Goal: Information Seeking & Learning: Learn about a topic

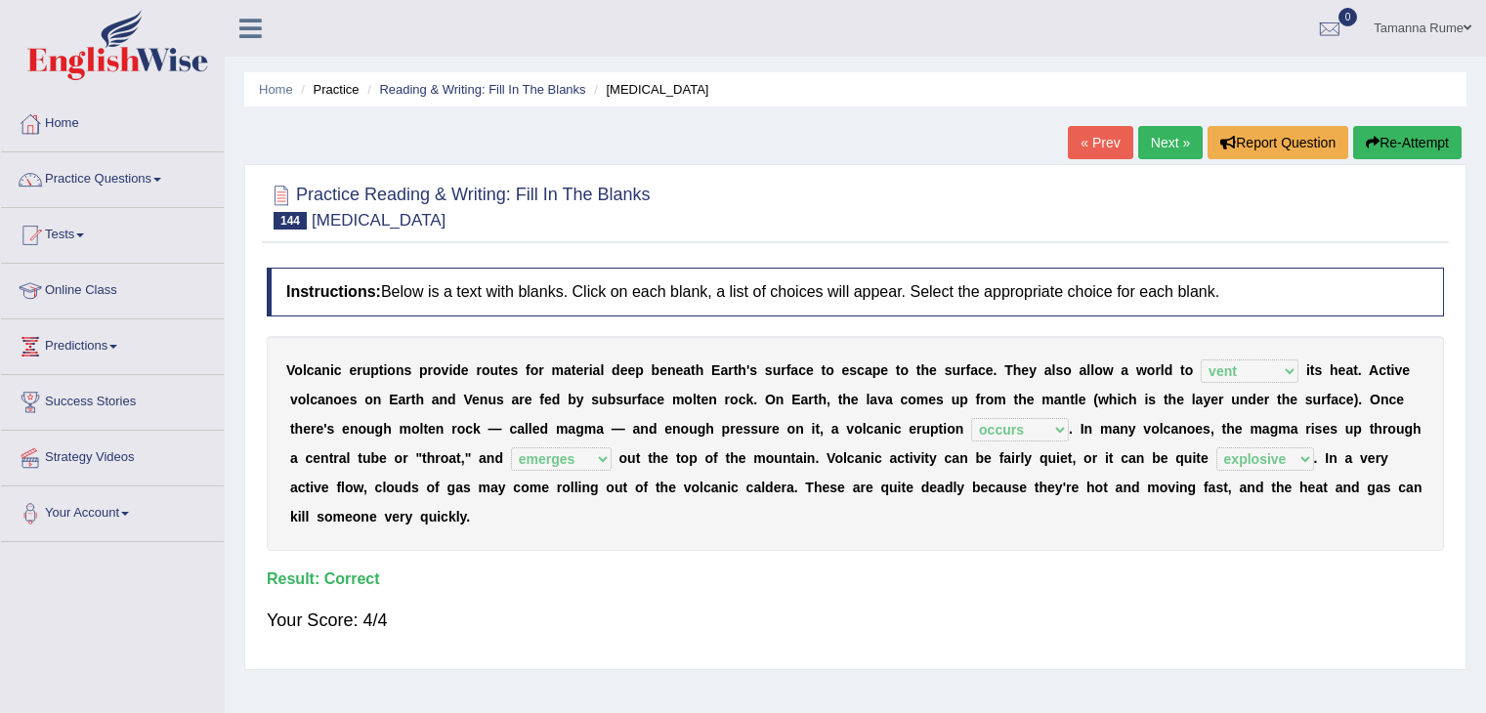
select select "vent"
select select "occurs"
select select "emerges"
select select "explosive"
click at [70, 169] on link "Practice Questions" at bounding box center [112, 176] width 223 height 49
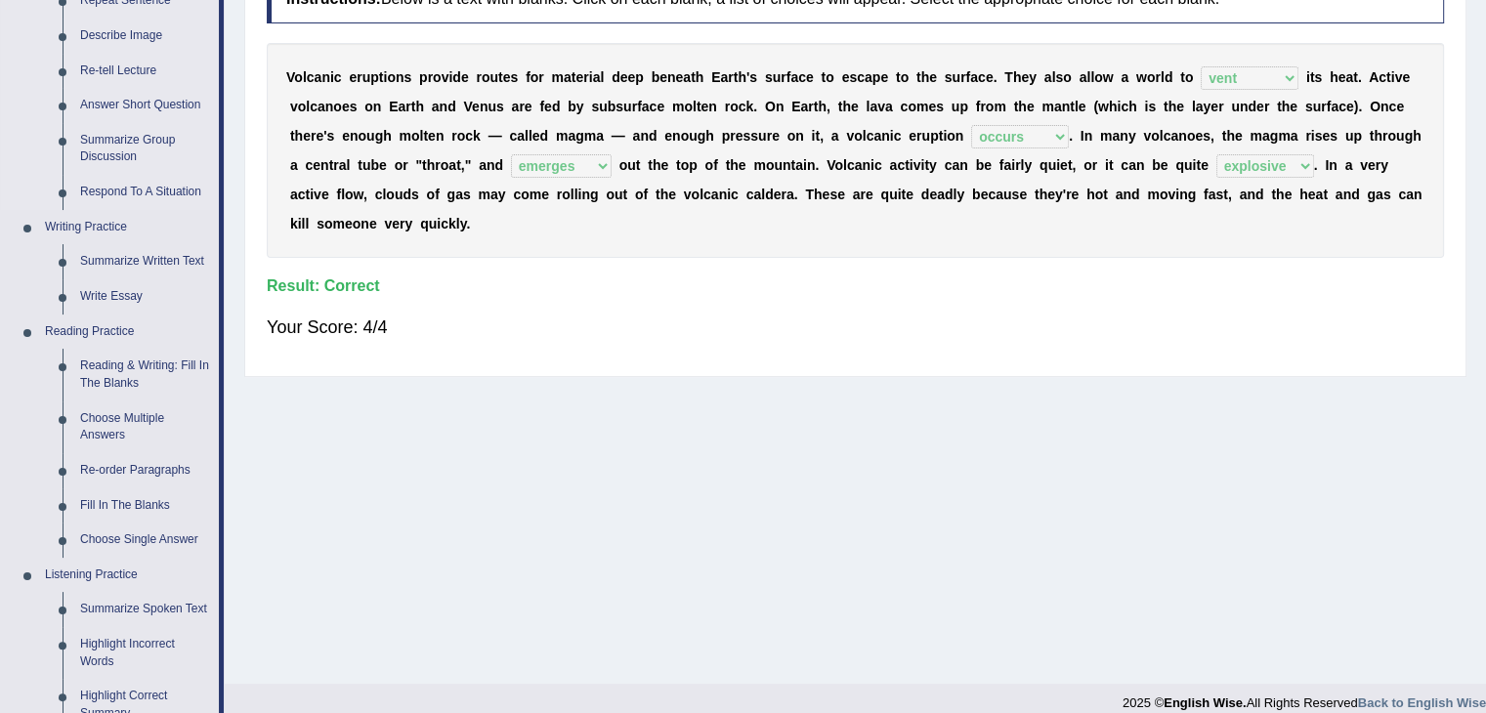
scroll to position [98, 0]
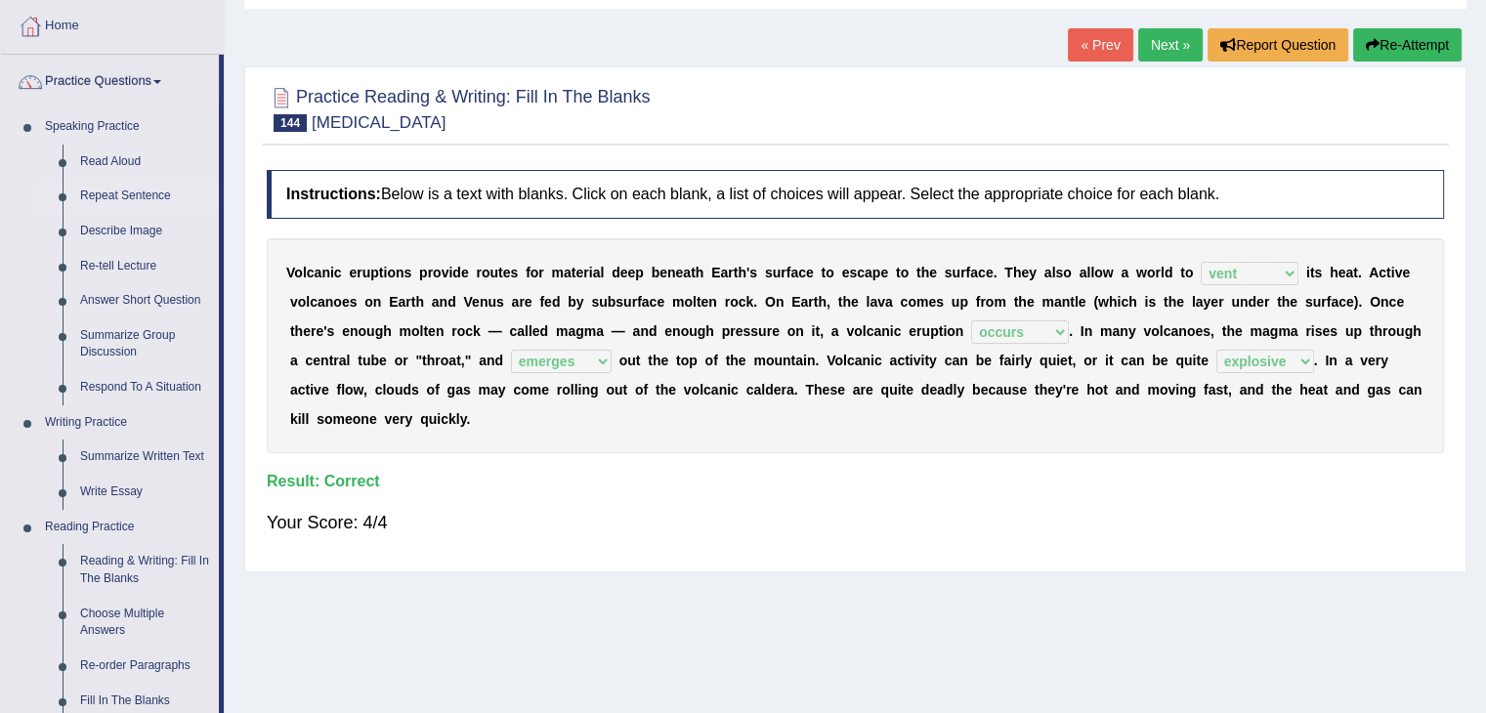
drag, startPoint x: 102, startPoint y: 199, endPoint x: 86, endPoint y: 203, distance: 16.1
click at [102, 197] on link "Repeat Sentence" at bounding box center [145, 196] width 148 height 35
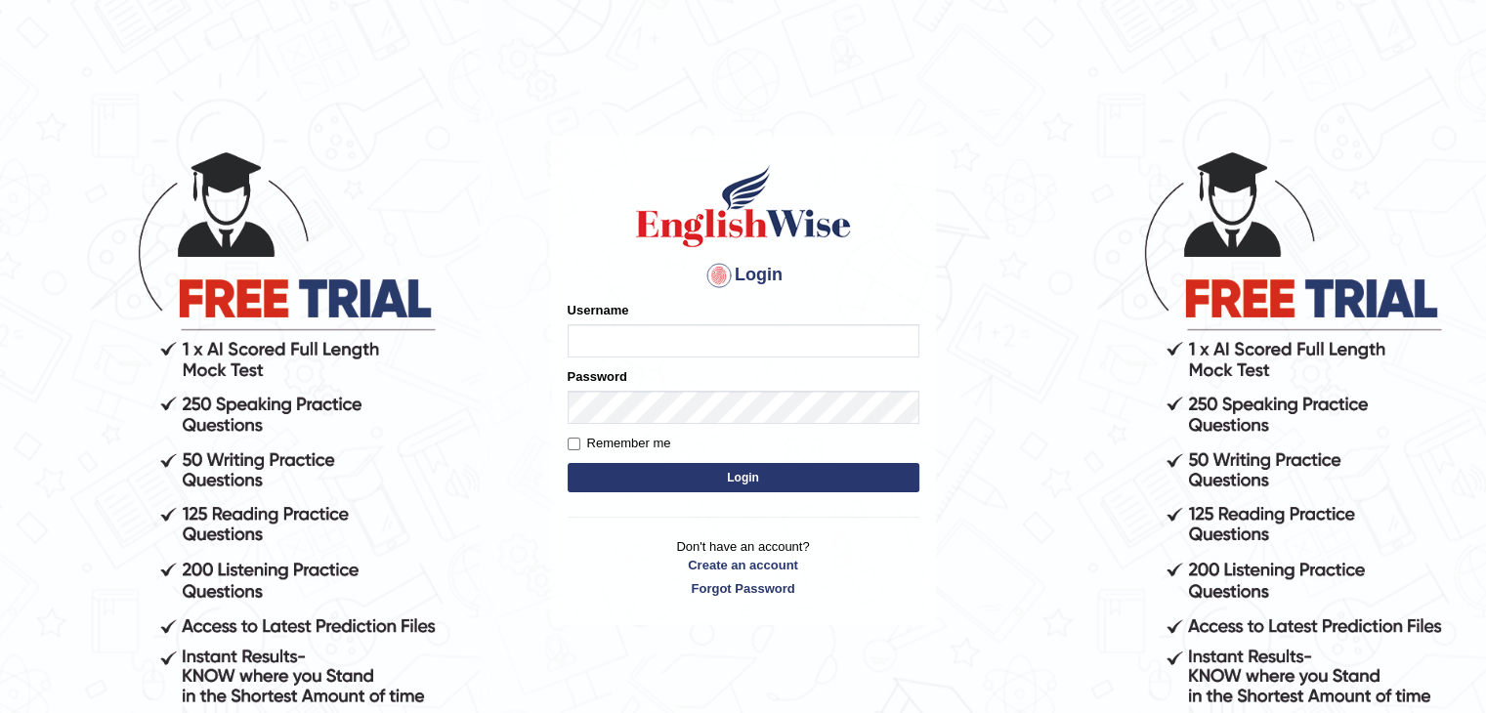
type input "tamanna05"
click at [624, 477] on button "Login" at bounding box center [744, 477] width 352 height 29
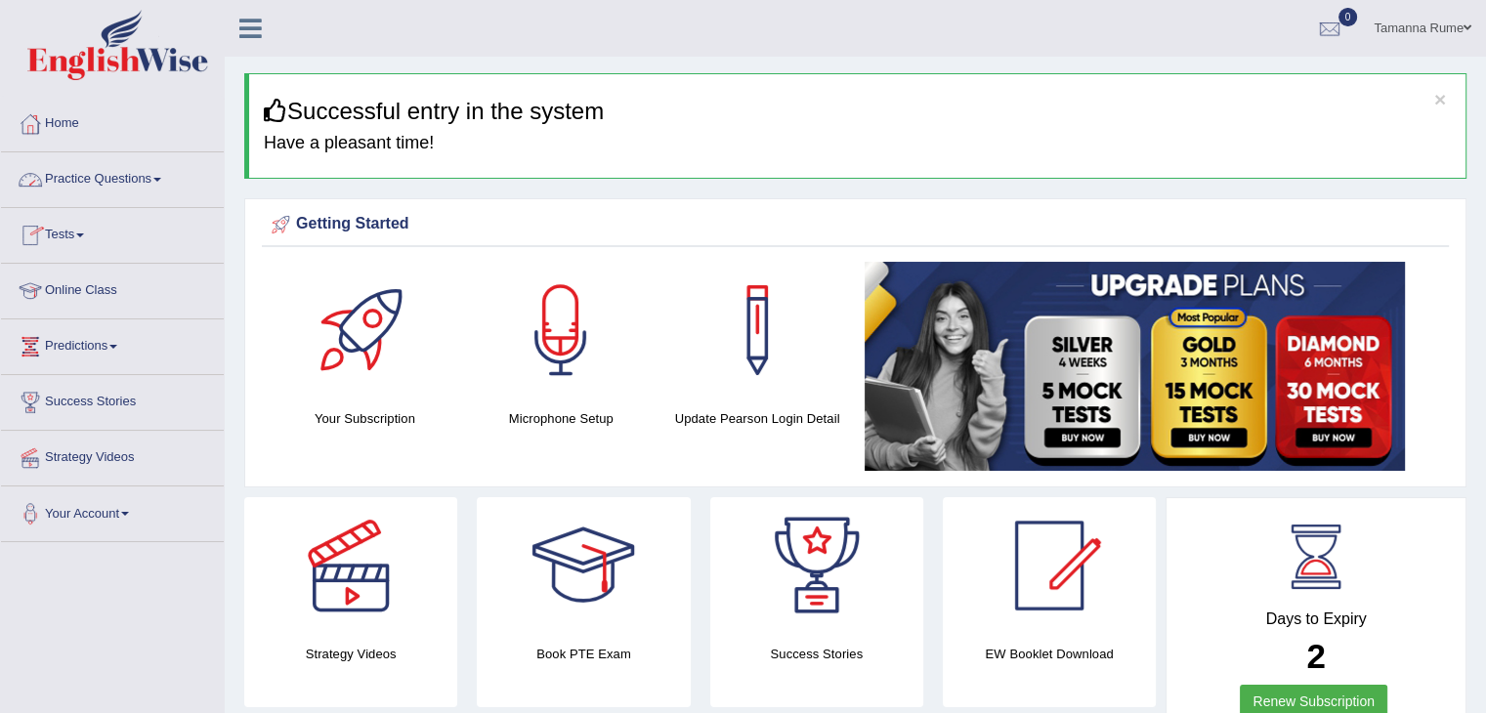
click at [80, 179] on link "Practice Questions" at bounding box center [112, 176] width 223 height 49
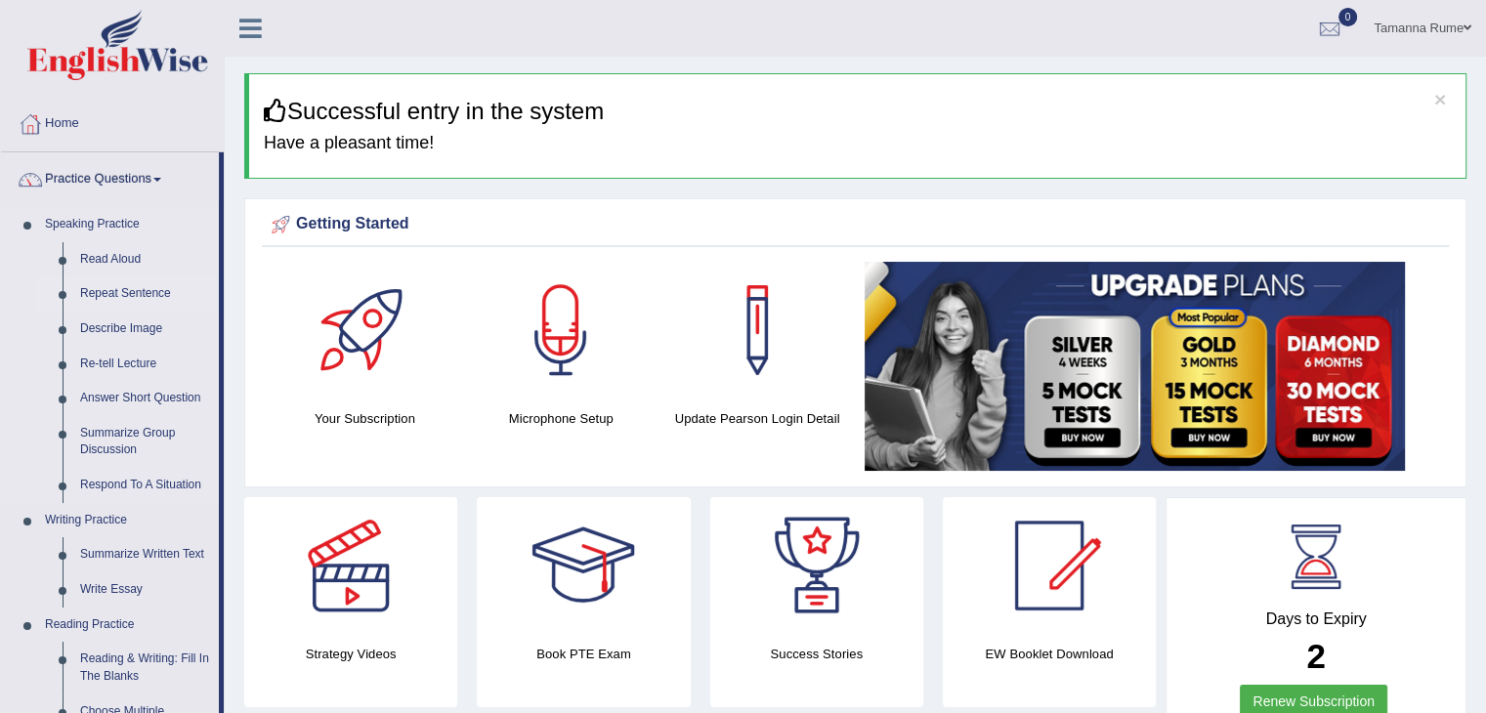
click at [108, 295] on link "Repeat Sentence" at bounding box center [145, 294] width 148 height 35
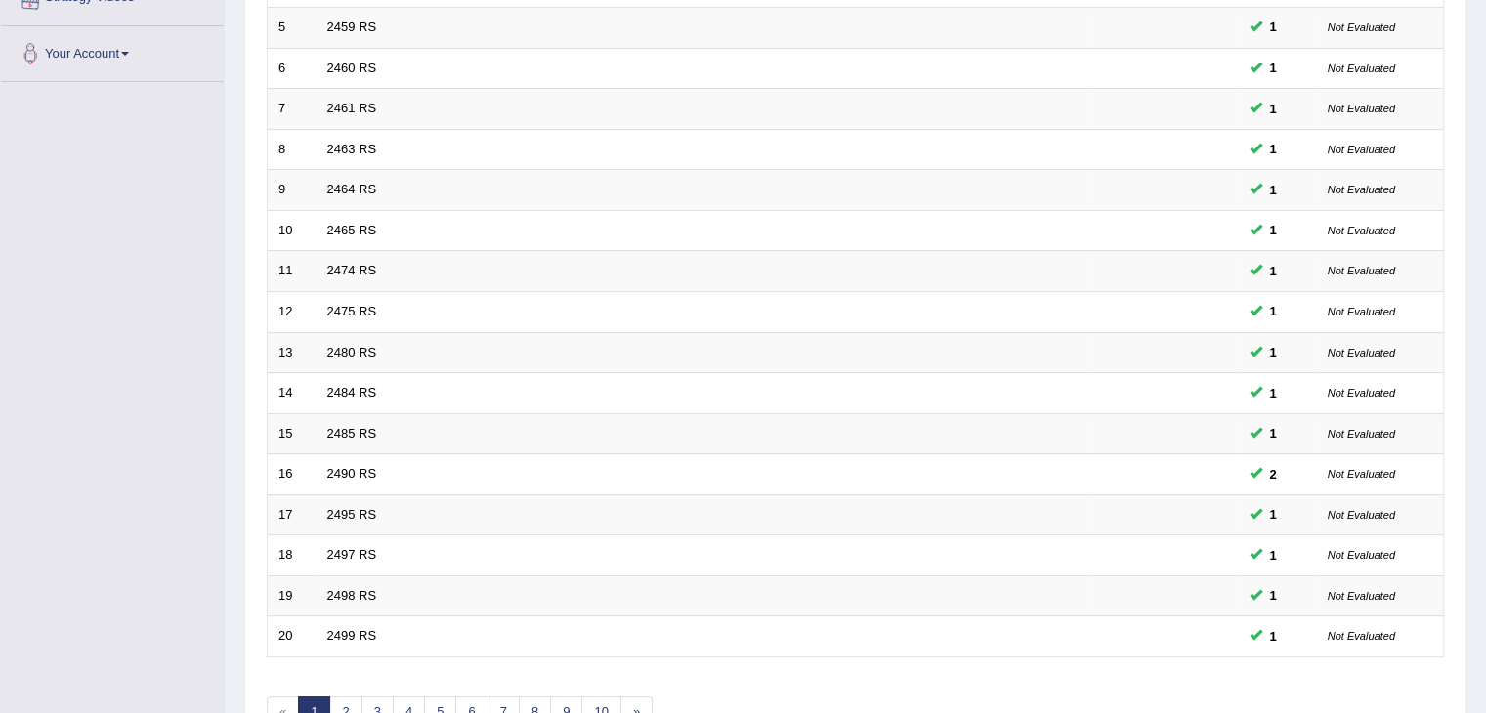
scroll to position [575, 0]
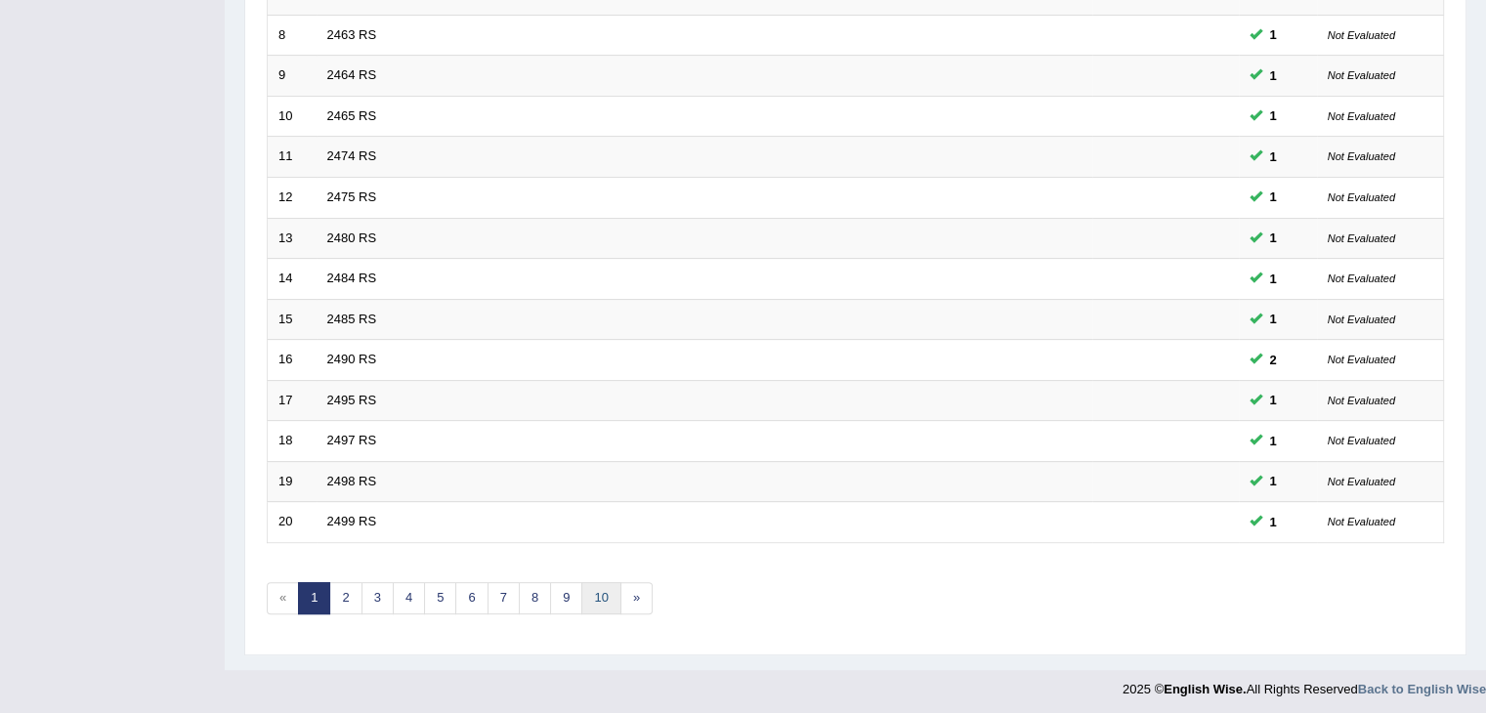
click at [604, 593] on link "10" at bounding box center [600, 598] width 39 height 32
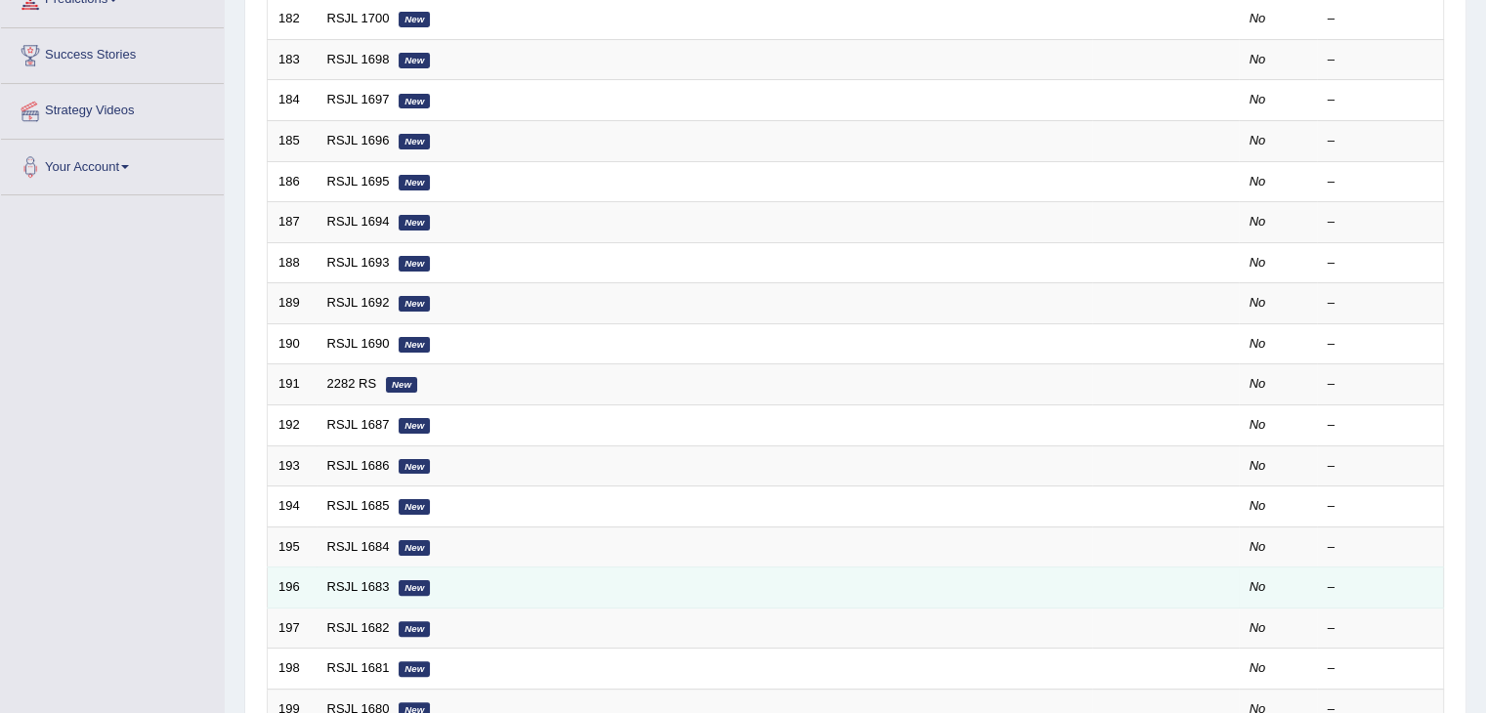
scroll to position [86, 0]
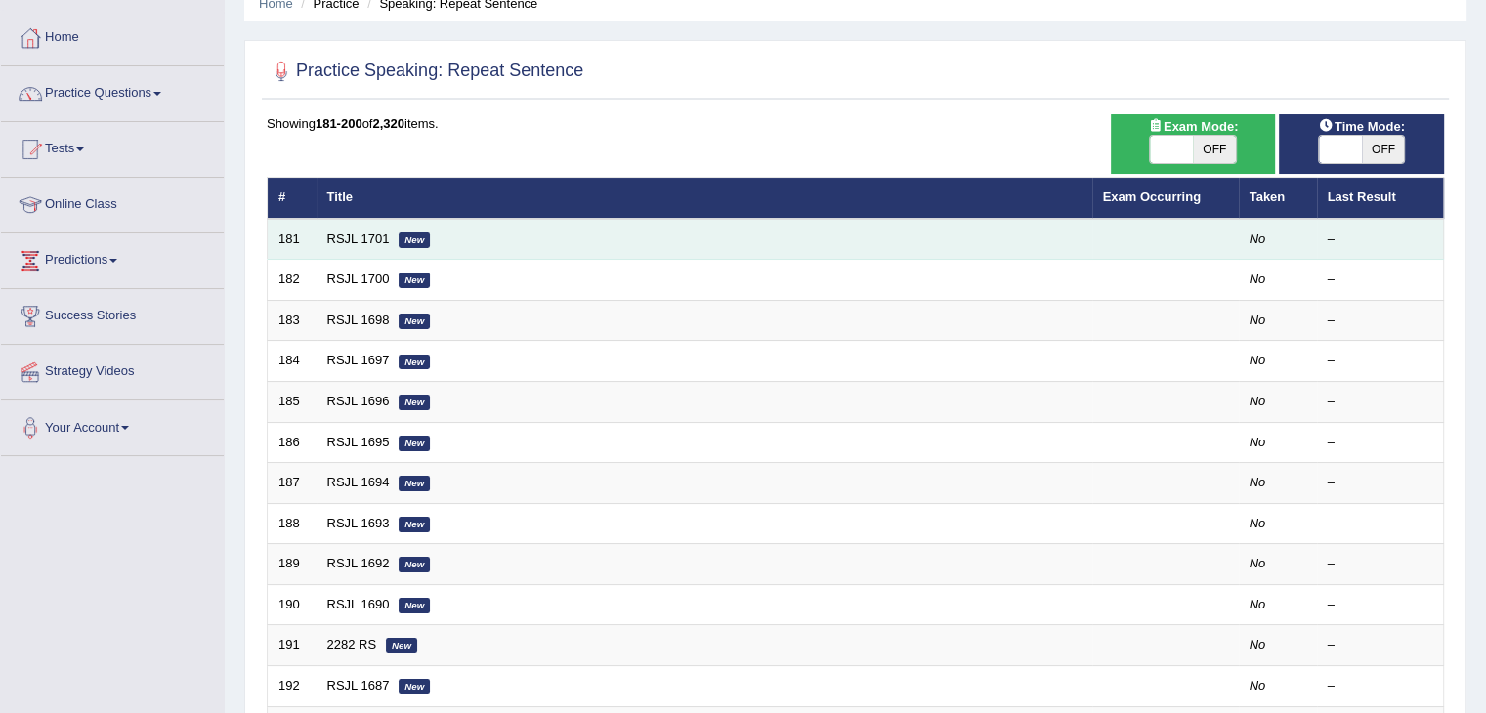
click at [289, 242] on td "181" at bounding box center [292, 239] width 49 height 41
click at [287, 240] on td "181" at bounding box center [292, 239] width 49 height 41
click at [406, 237] on em "New" at bounding box center [414, 241] width 31 height 16
click at [344, 235] on link "RSJL 1701" at bounding box center [358, 239] width 63 height 15
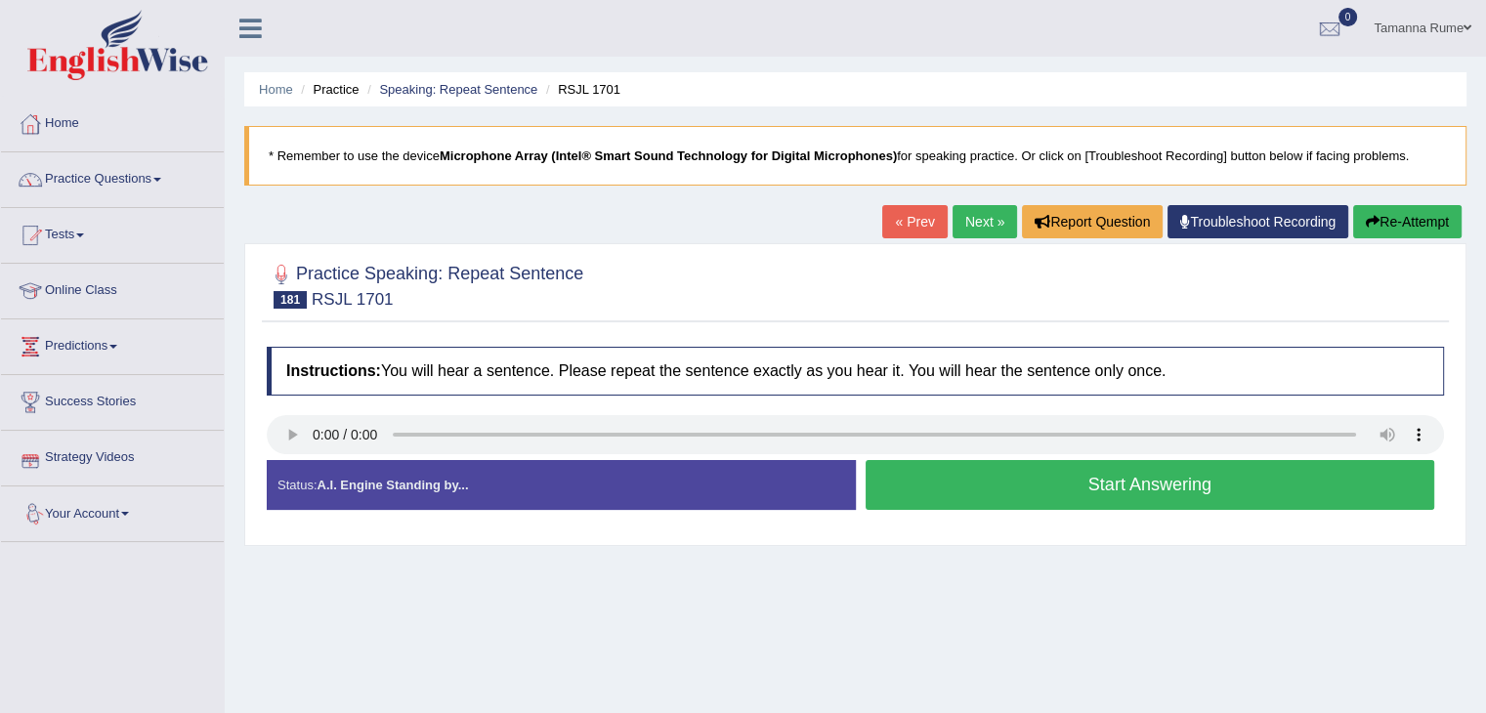
click at [917, 492] on button "Start Answering" at bounding box center [1151, 485] width 570 height 50
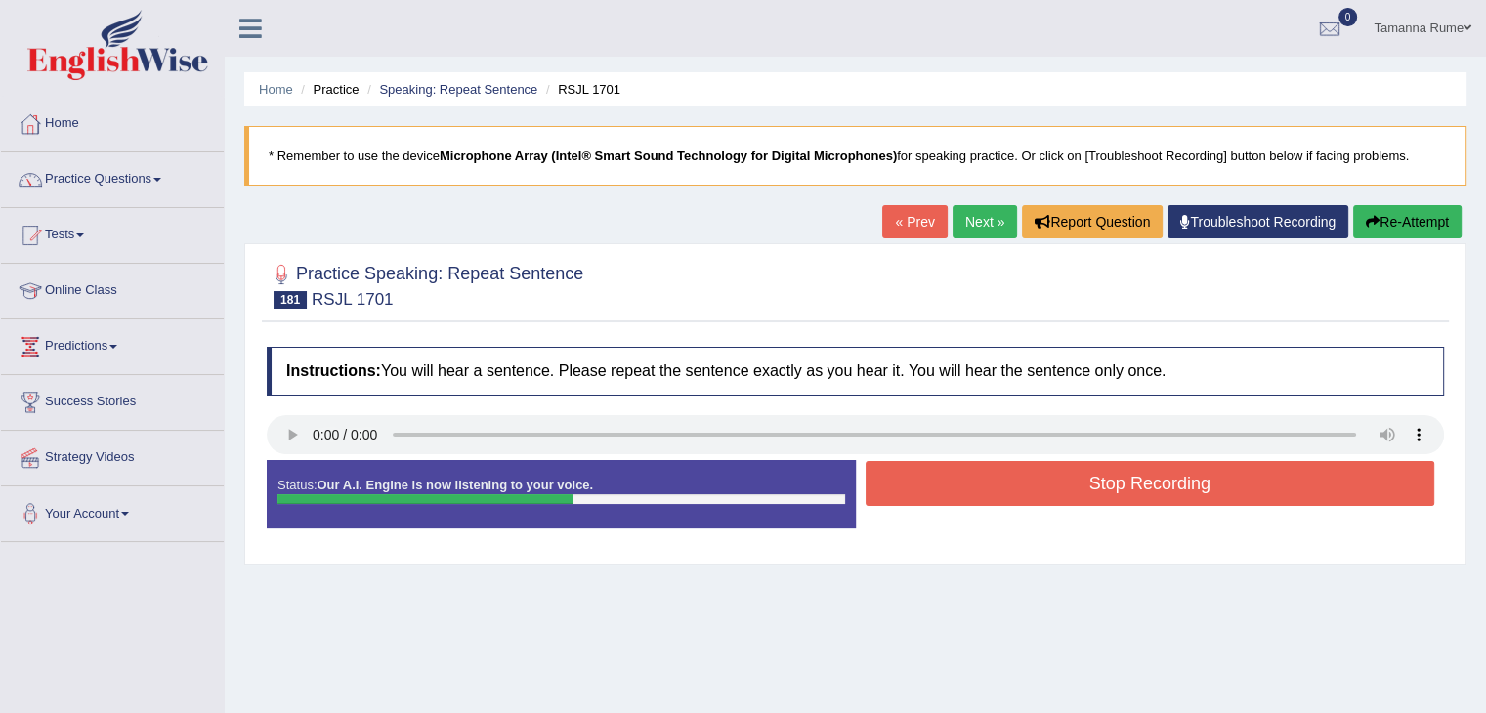
click at [1004, 491] on button "Stop Recording" at bounding box center [1151, 483] width 570 height 45
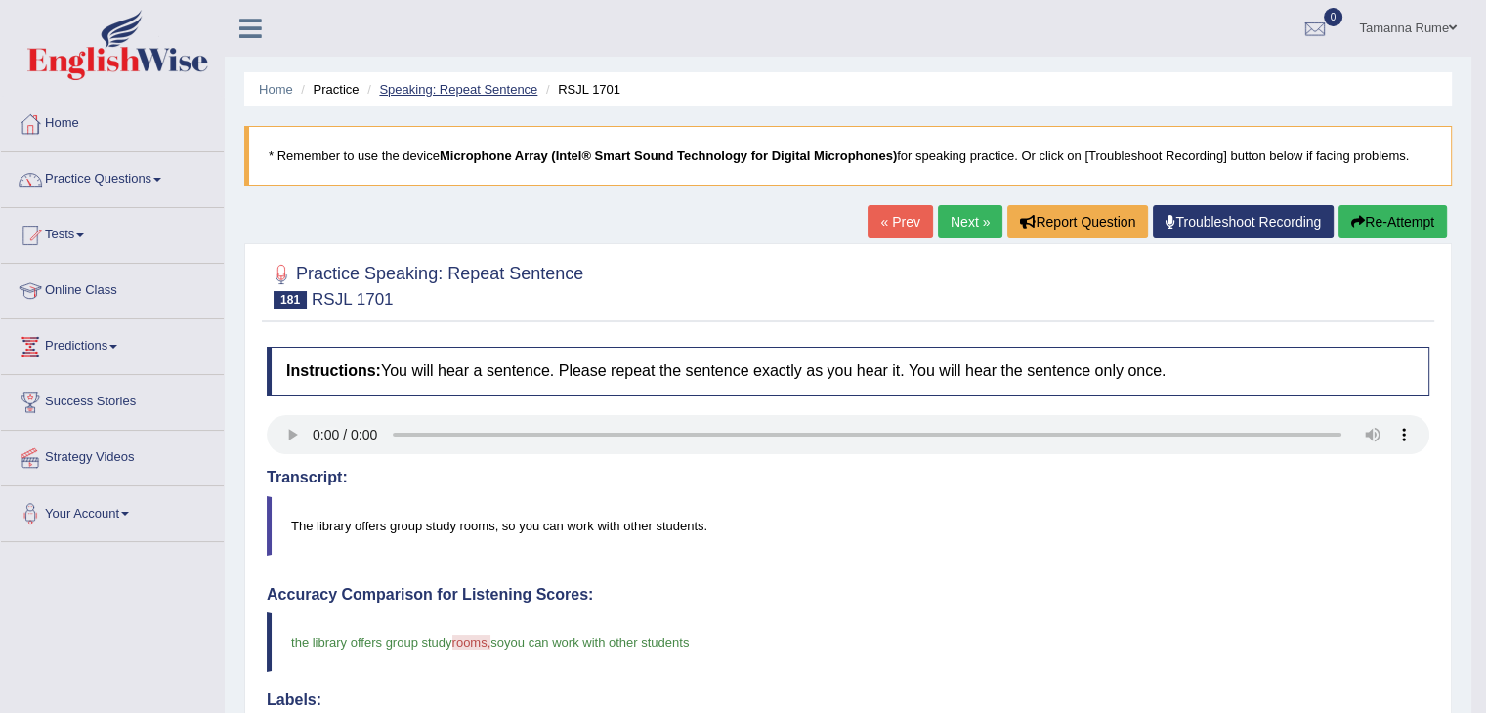
click at [498, 95] on link "Speaking: Repeat Sentence" at bounding box center [458, 89] width 158 height 15
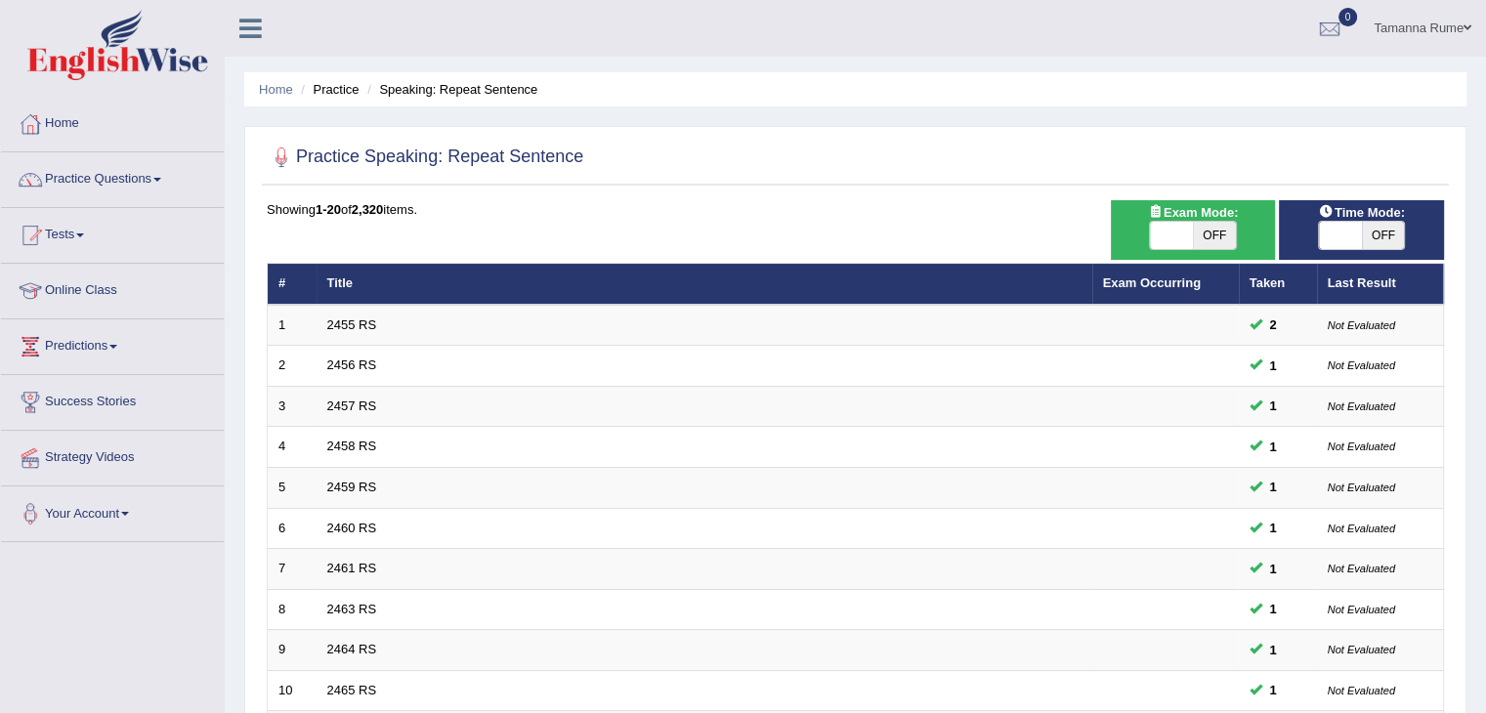
click at [1349, 227] on span at bounding box center [1340, 235] width 43 height 27
checkbox input "true"
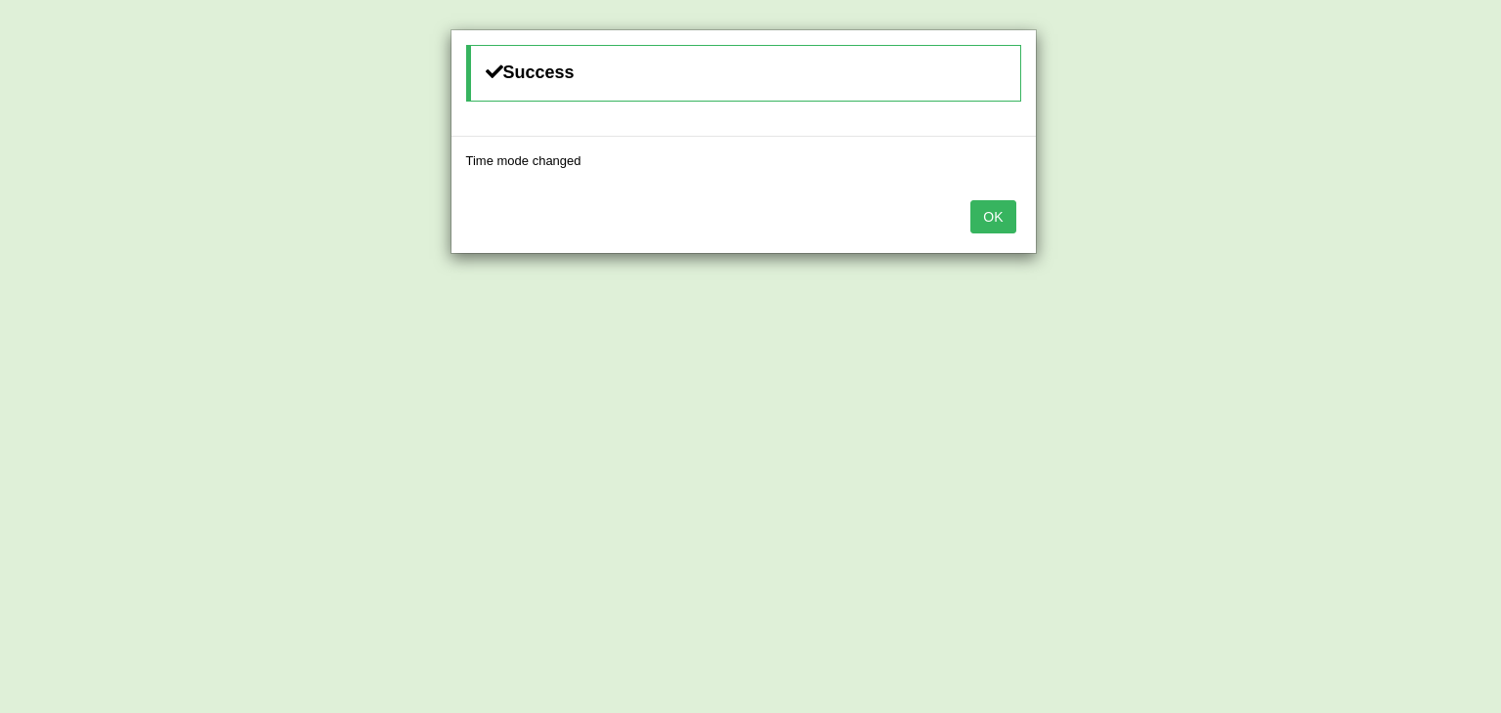
click at [1008, 218] on button "OK" at bounding box center [992, 216] width 45 height 33
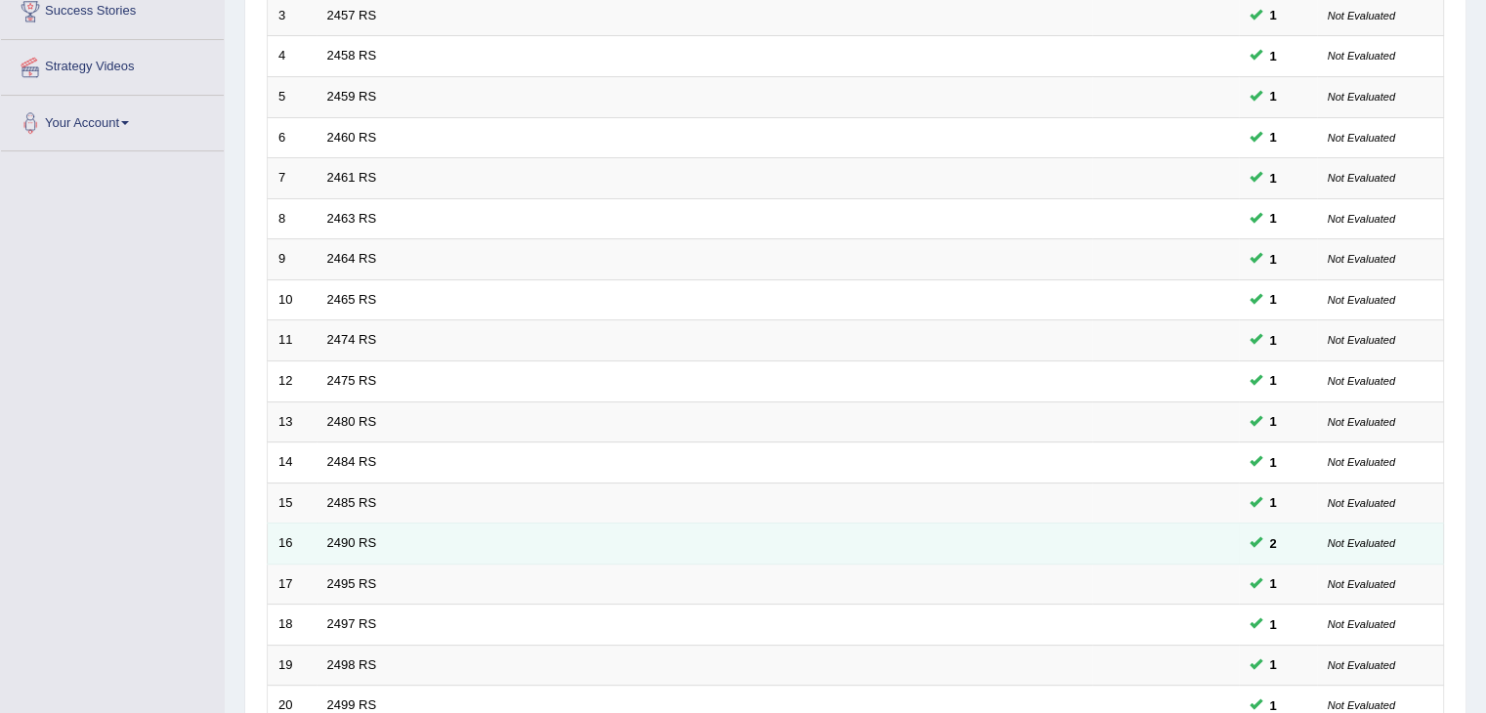
scroll to position [575, 0]
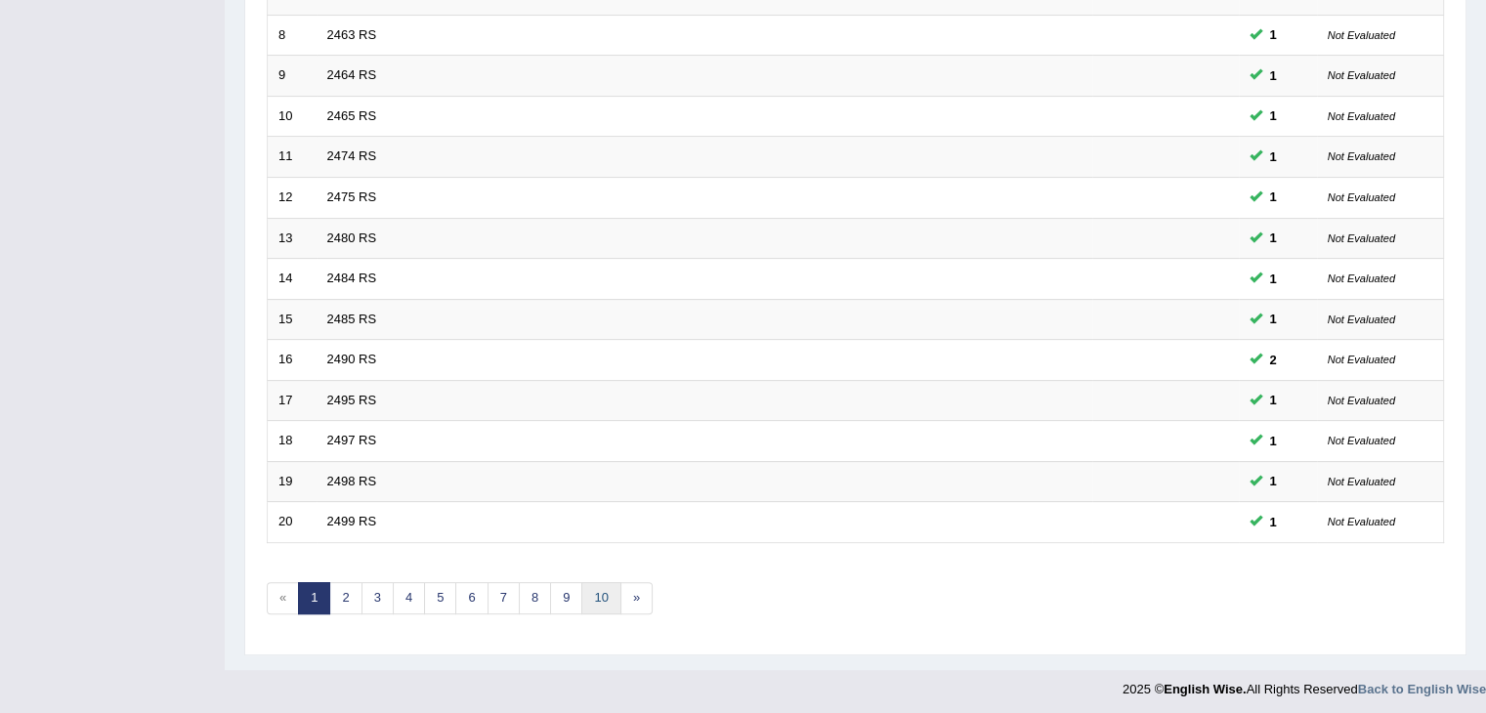
click at [606, 593] on link "10" at bounding box center [600, 598] width 39 height 32
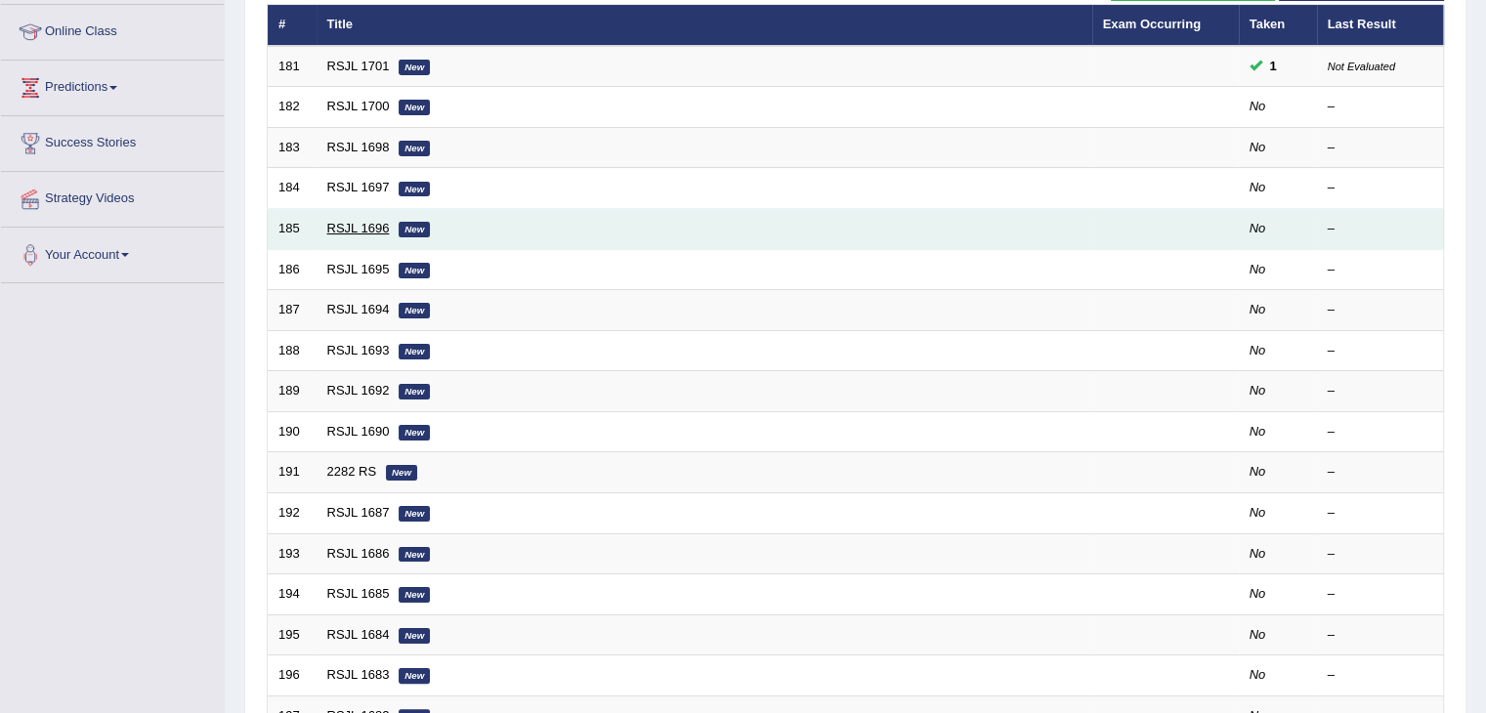
scroll to position [281, 0]
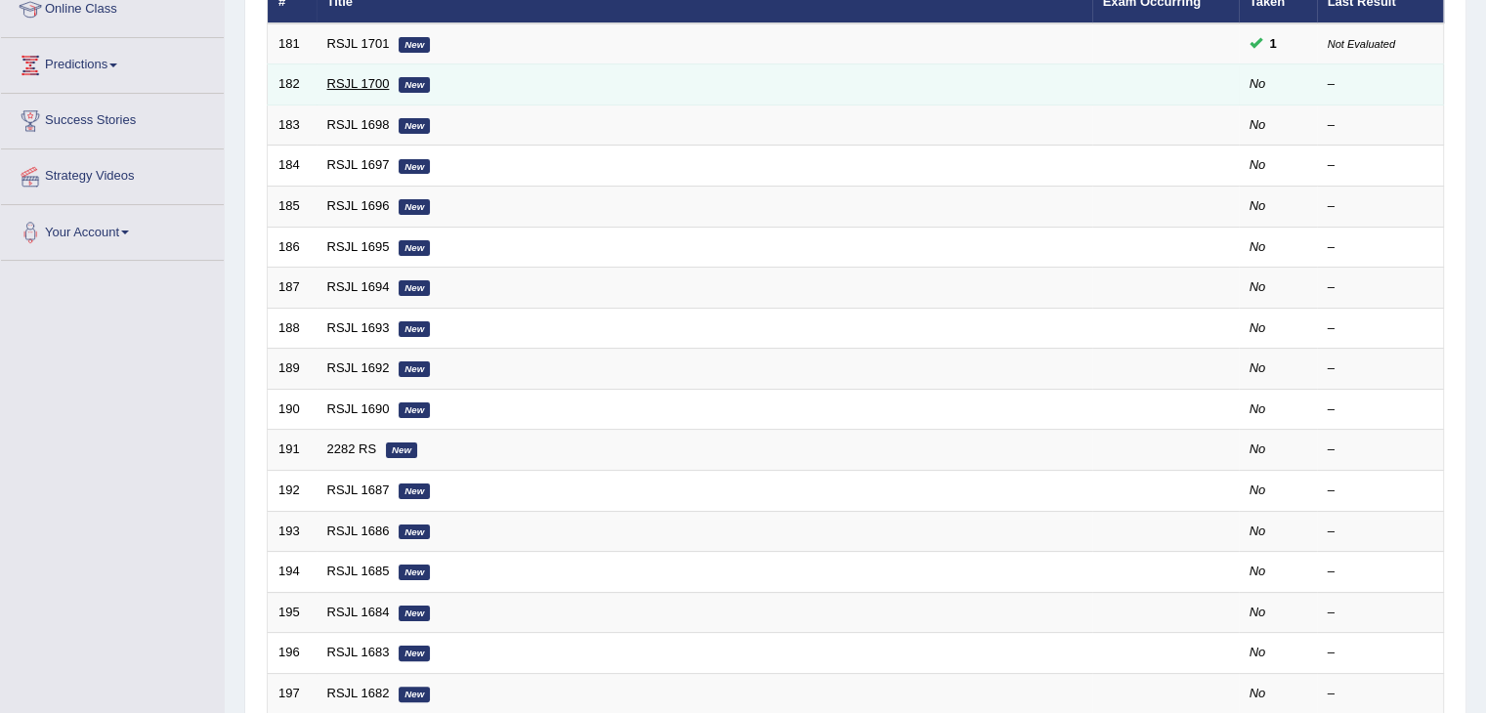
click at [336, 80] on link "RSJL 1700" at bounding box center [358, 83] width 63 height 15
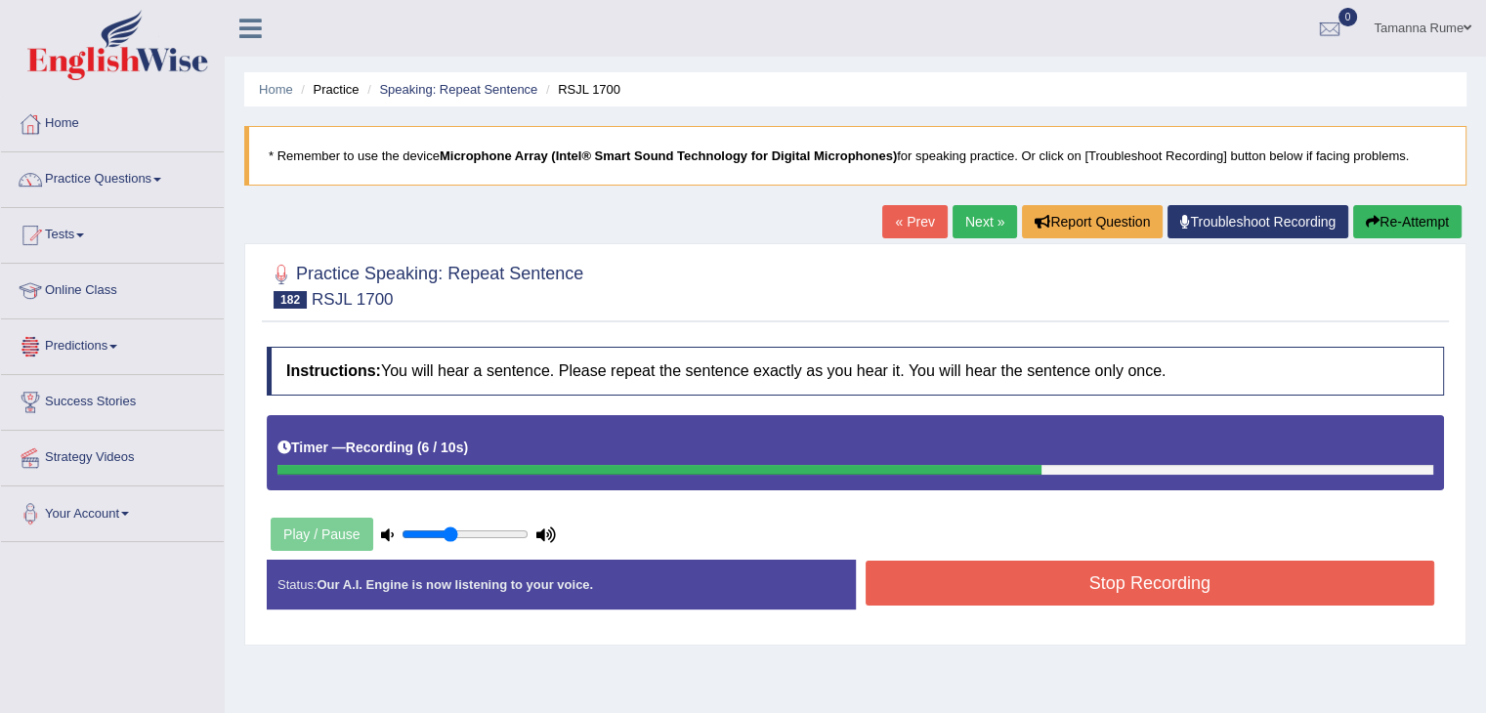
click at [868, 591] on button "Stop Recording" at bounding box center [1151, 583] width 570 height 45
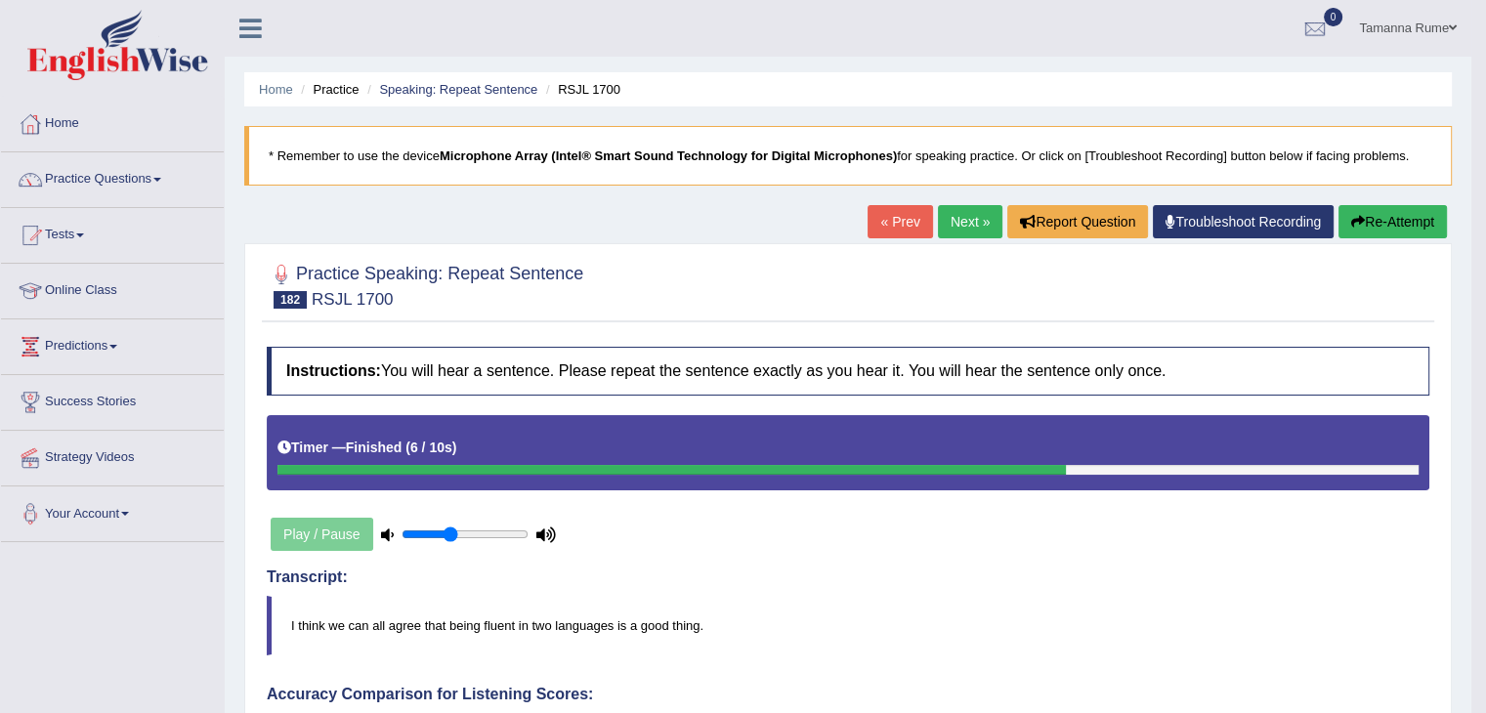
click at [954, 225] on link "Next »" at bounding box center [970, 221] width 64 height 33
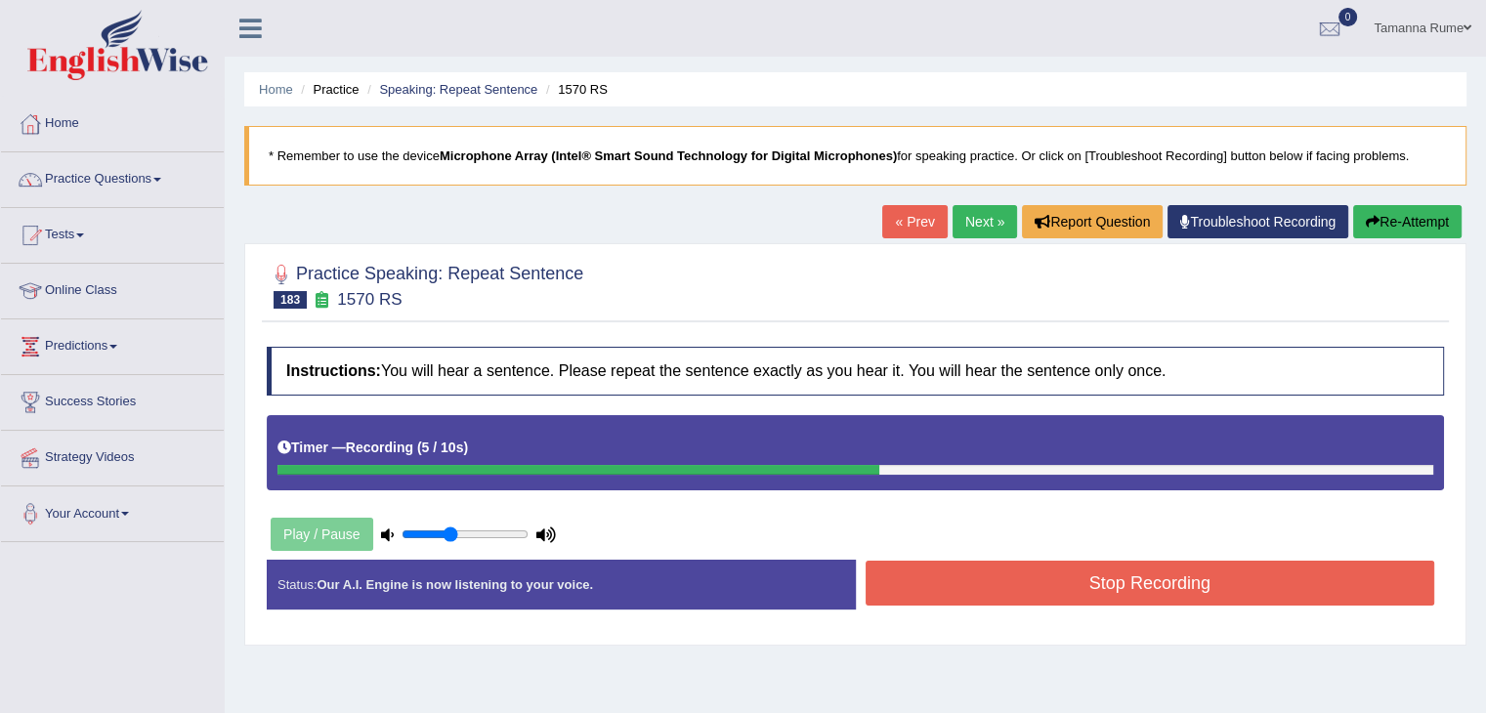
click at [942, 599] on button "Stop Recording" at bounding box center [1151, 583] width 570 height 45
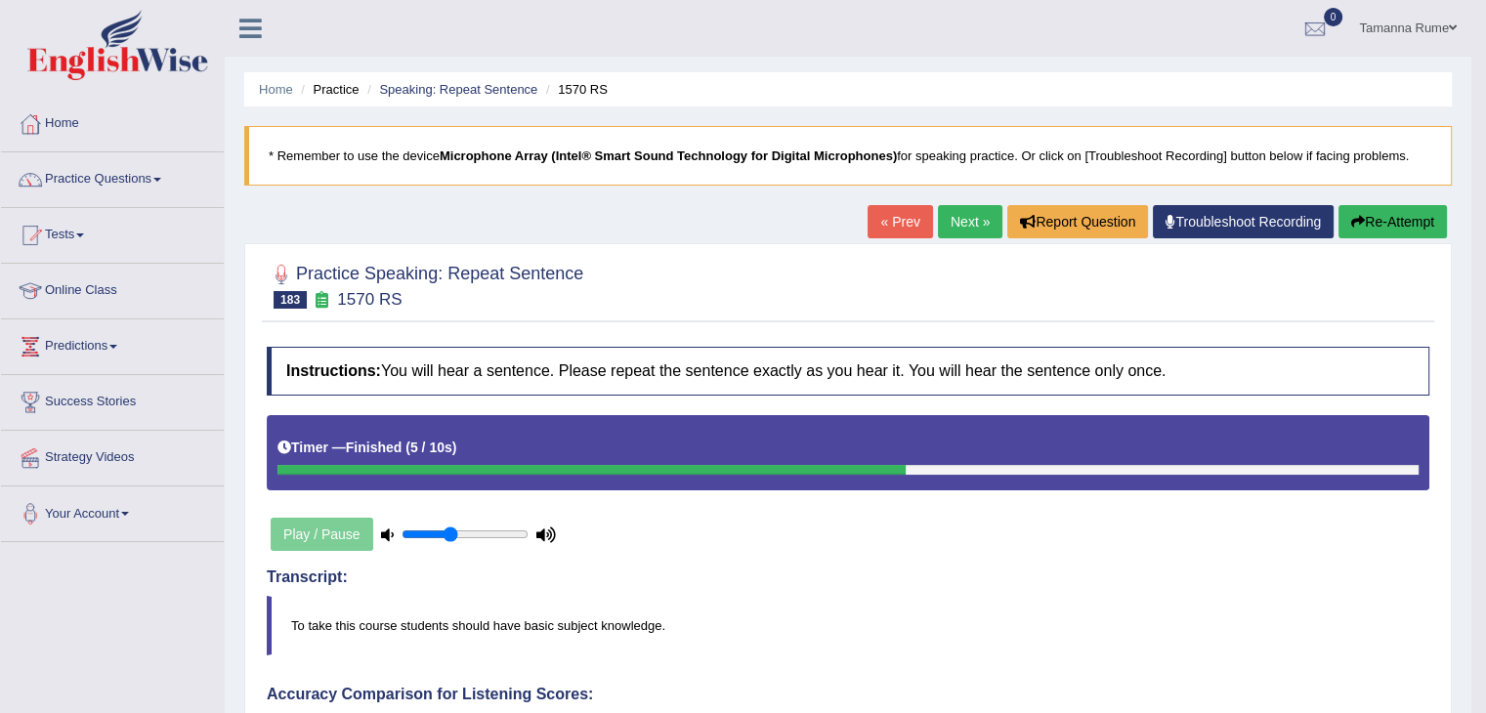
click at [966, 219] on link "Next »" at bounding box center [970, 221] width 64 height 33
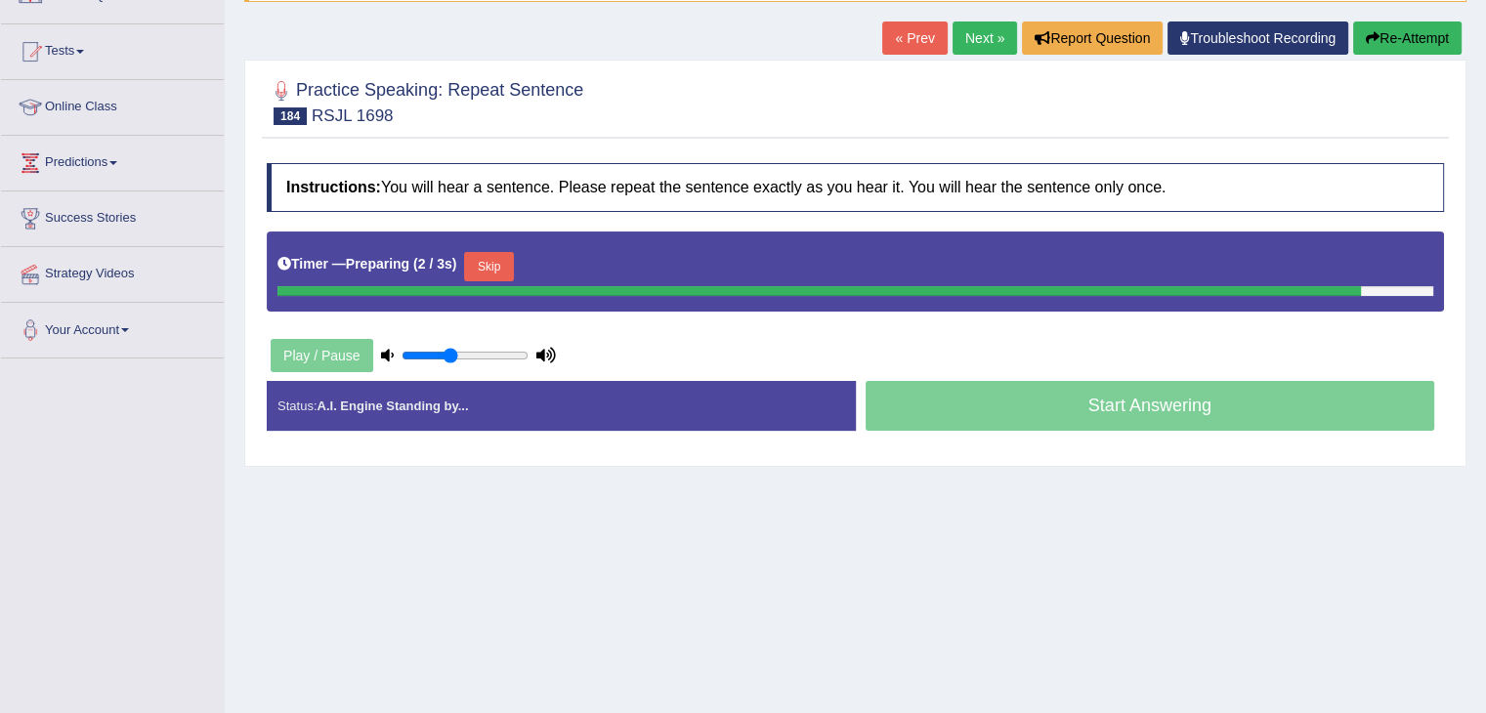
scroll to position [195, 0]
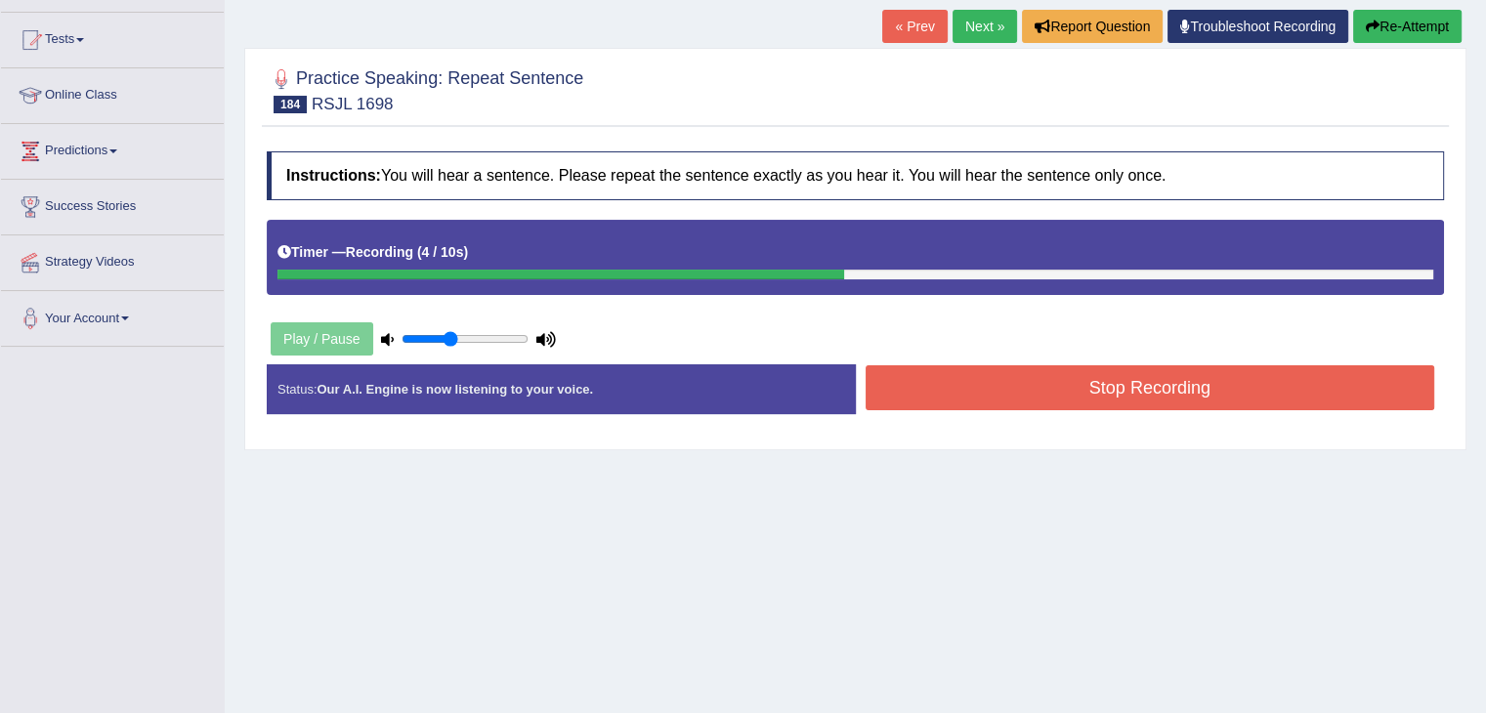
click at [942, 388] on button "Stop Recording" at bounding box center [1151, 387] width 570 height 45
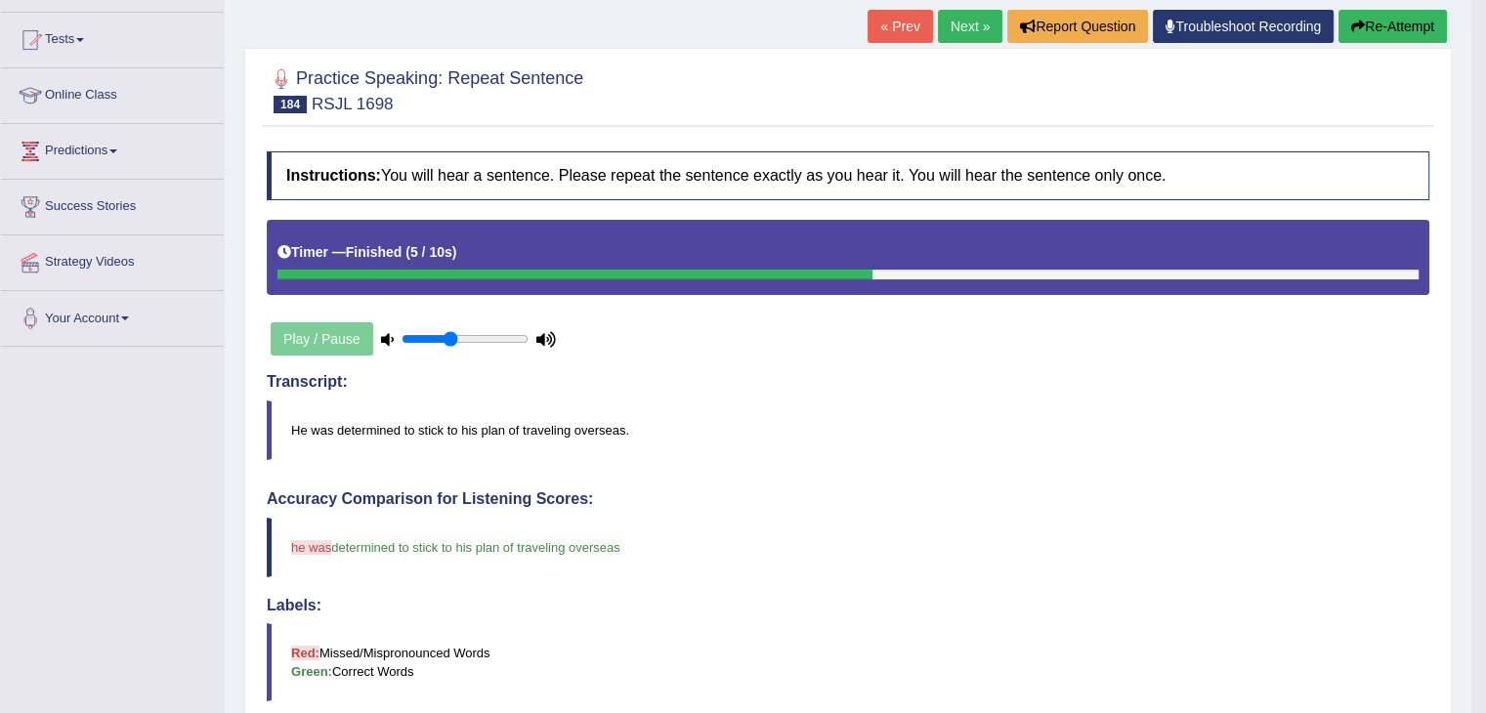
click at [947, 22] on link "Next »" at bounding box center [970, 26] width 64 height 33
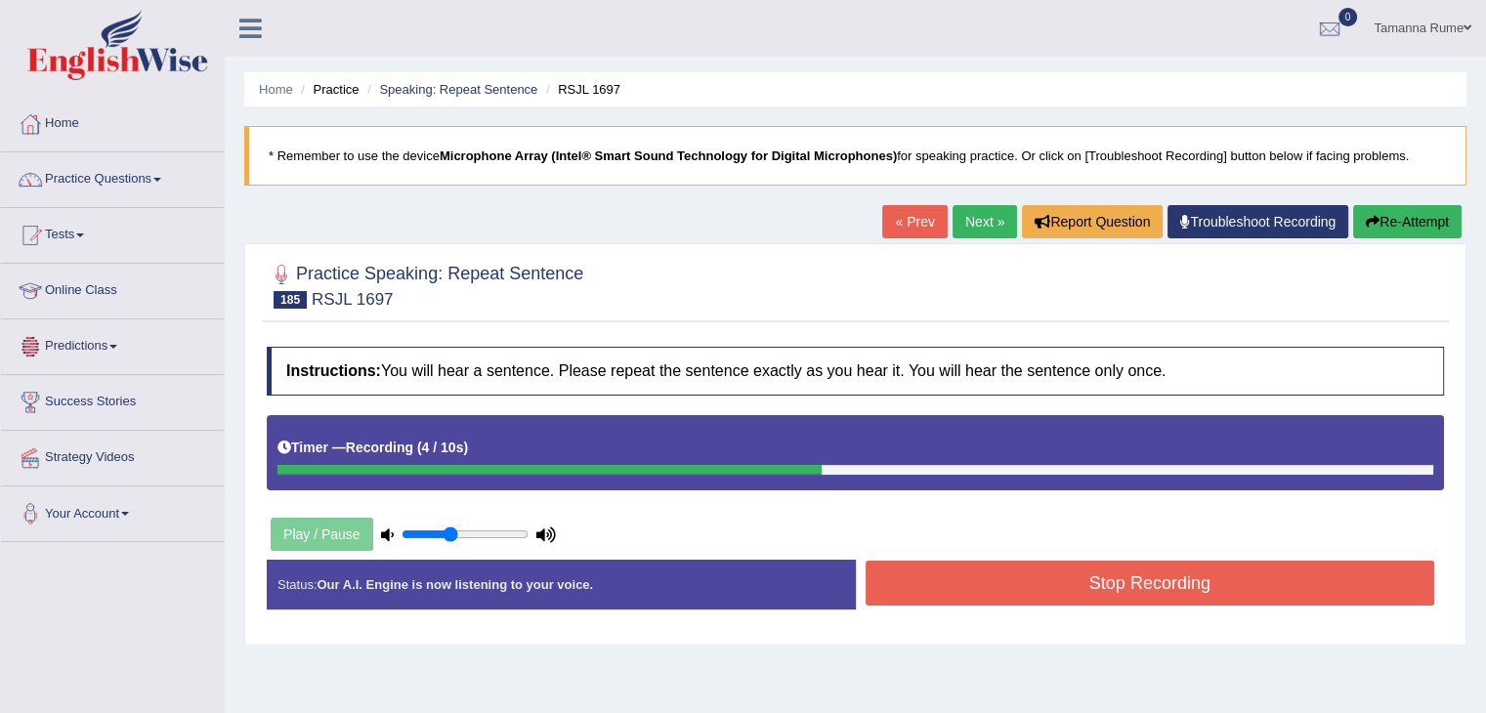
click at [1013, 572] on button "Stop Recording" at bounding box center [1151, 583] width 570 height 45
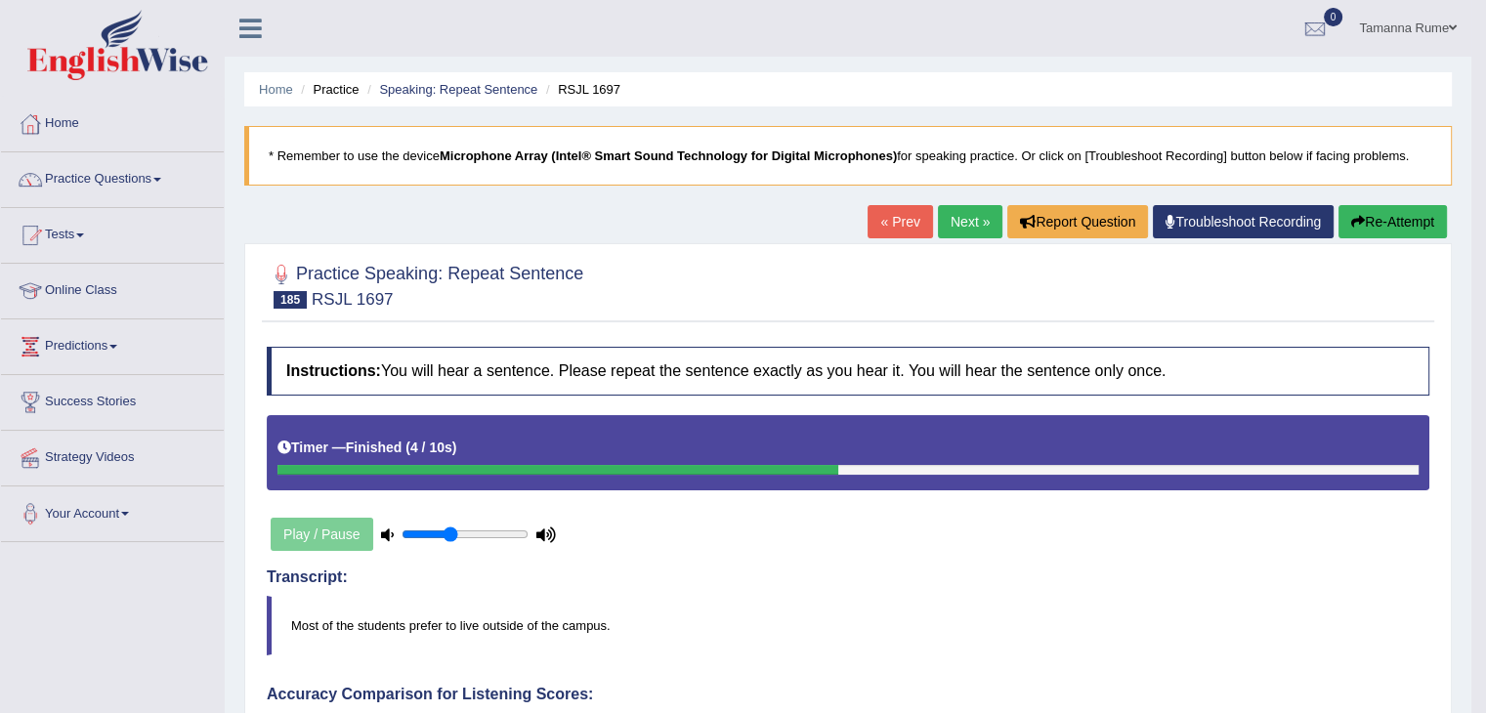
click at [957, 214] on link "Next »" at bounding box center [970, 221] width 64 height 33
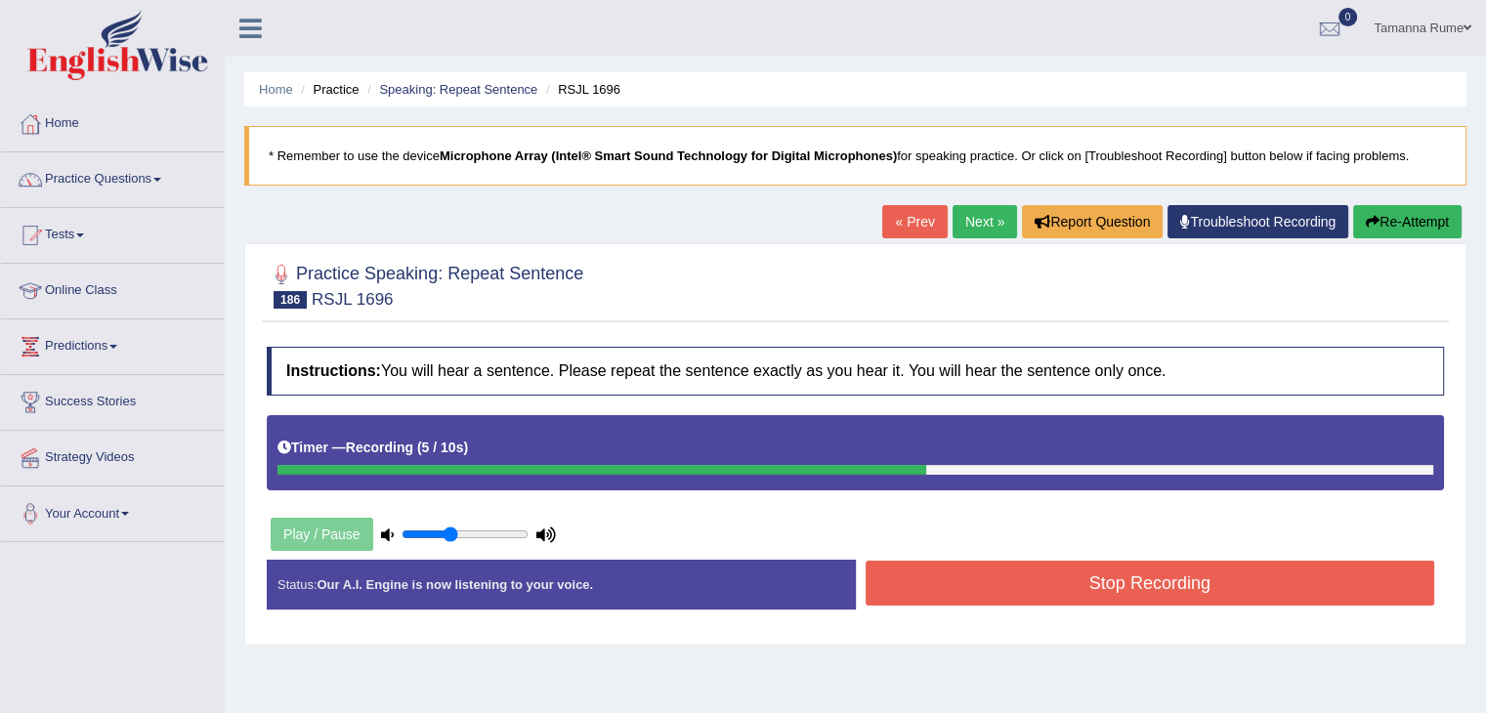
click at [1034, 583] on button "Stop Recording" at bounding box center [1151, 583] width 570 height 45
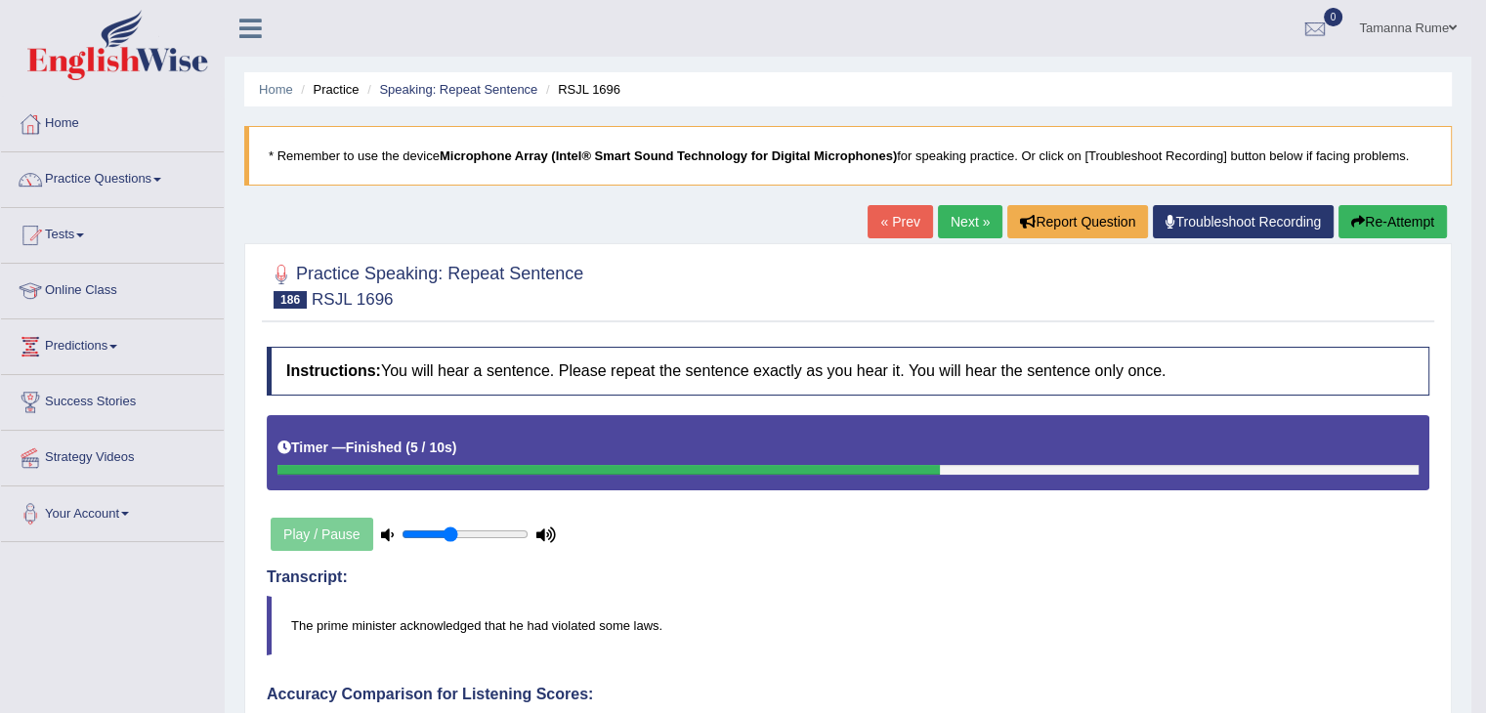
click at [960, 224] on link "Next »" at bounding box center [970, 221] width 64 height 33
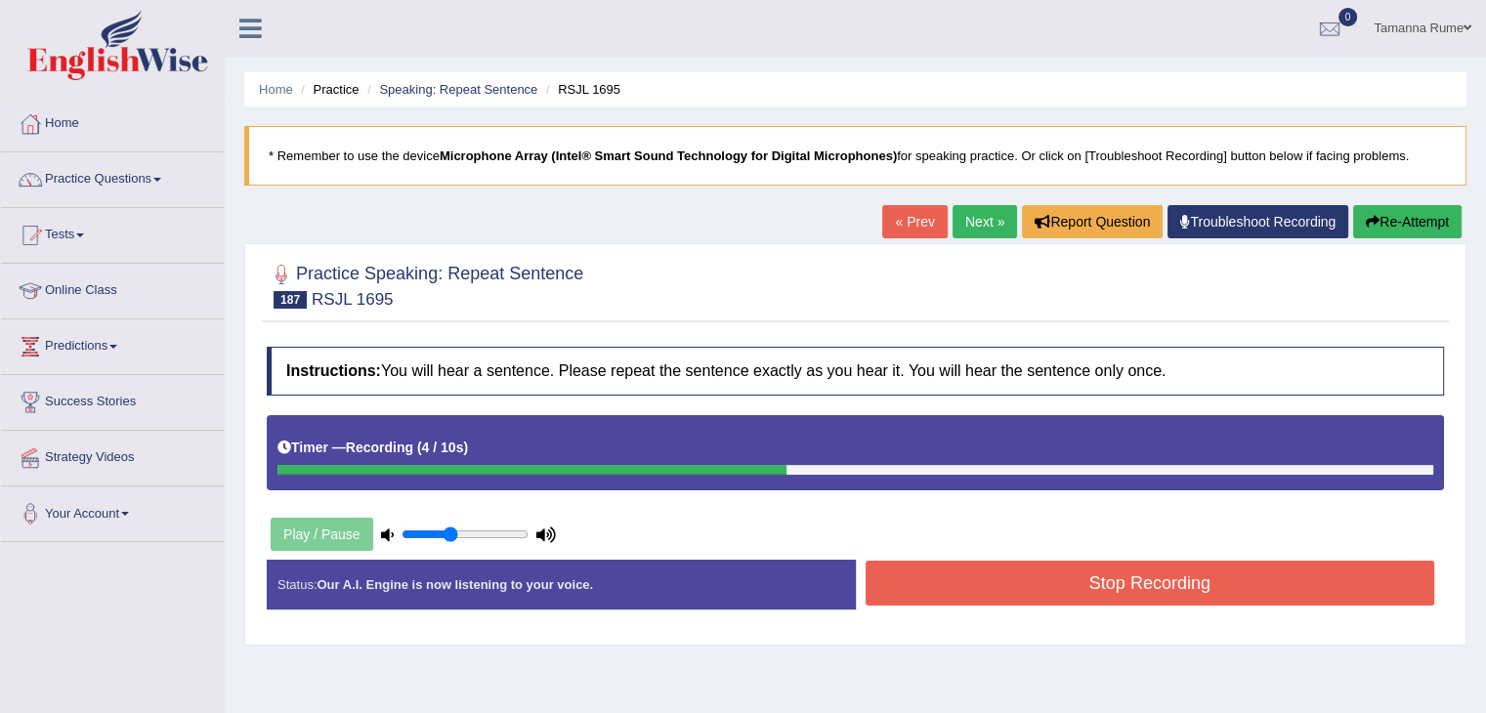
click at [965, 595] on button "Stop Recording" at bounding box center [1151, 583] width 570 height 45
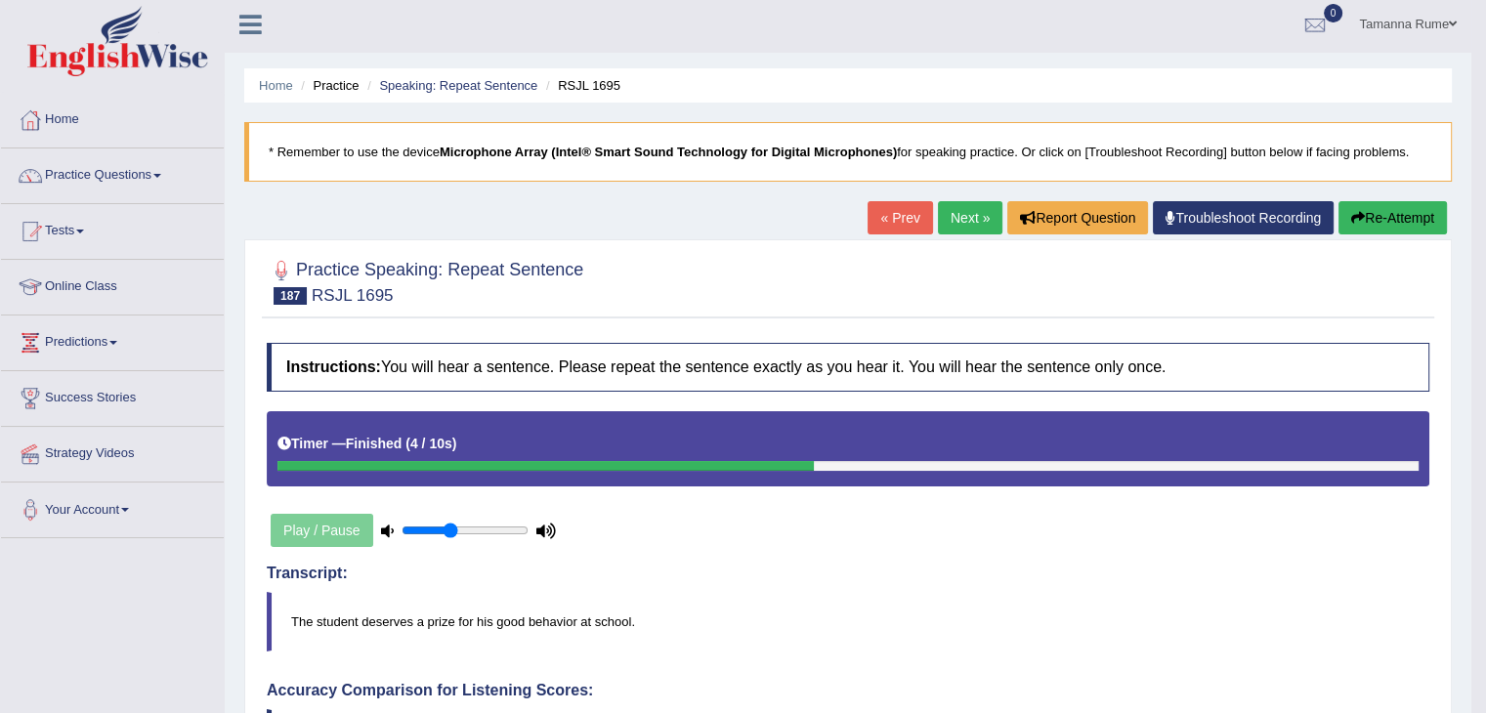
scroll to position [2, 0]
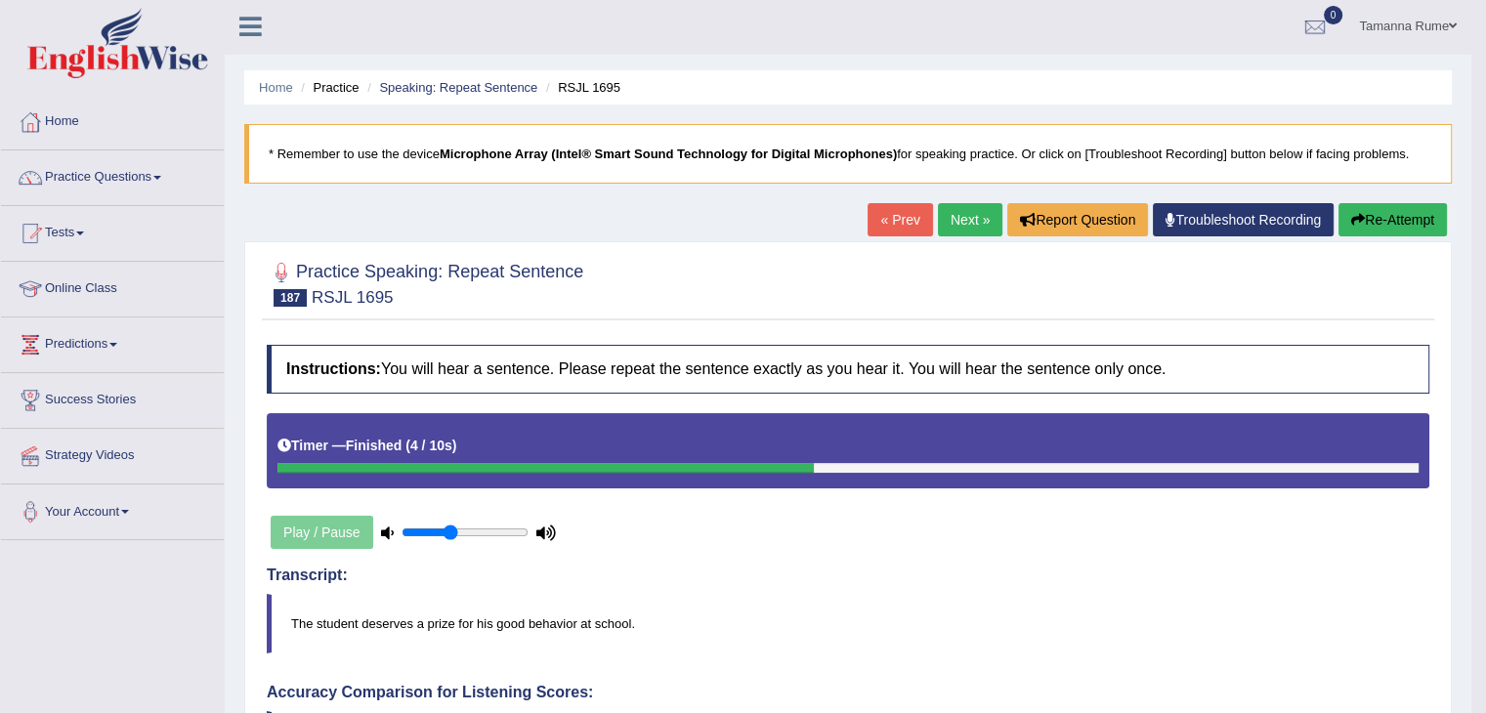
click at [977, 222] on link "Next »" at bounding box center [970, 219] width 64 height 33
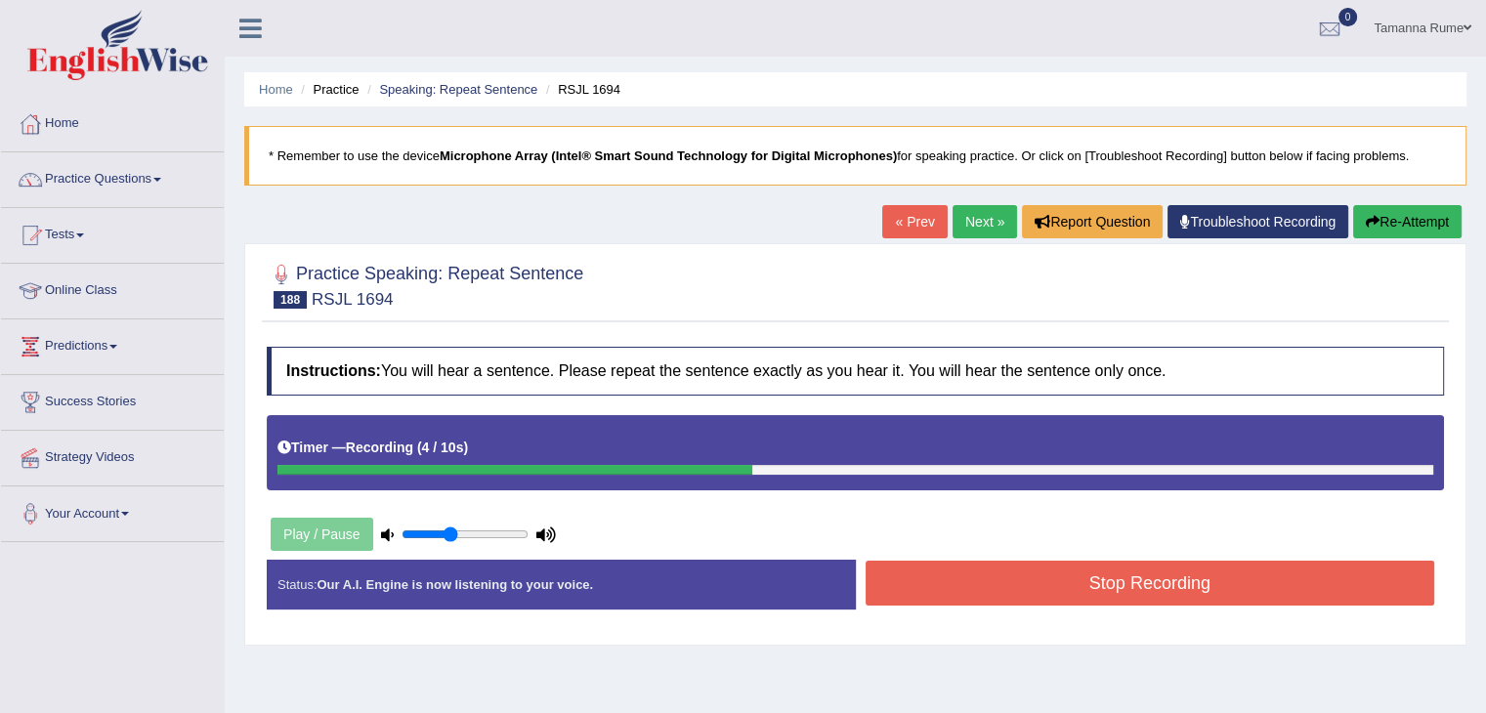
click at [933, 575] on button "Stop Recording" at bounding box center [1151, 583] width 570 height 45
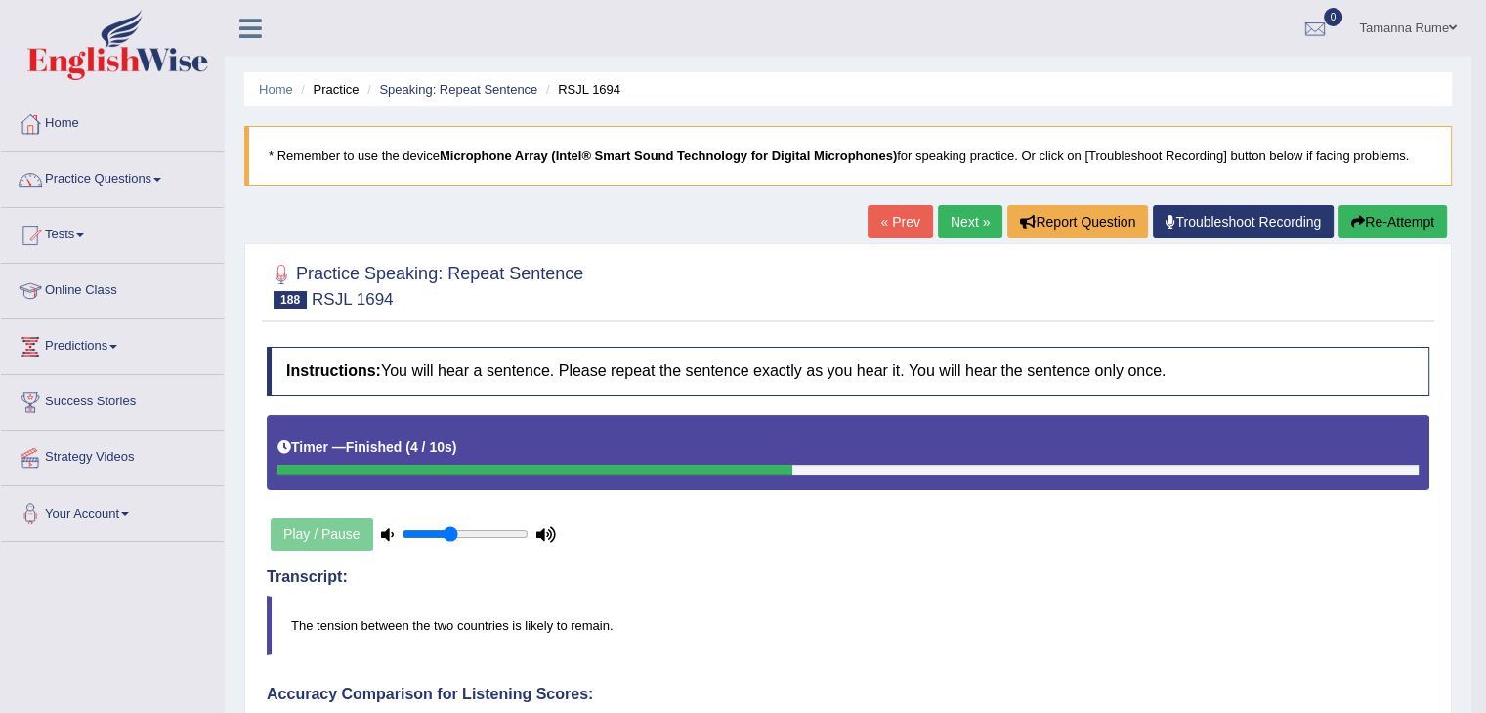
click at [962, 224] on link "Next »" at bounding box center [970, 221] width 64 height 33
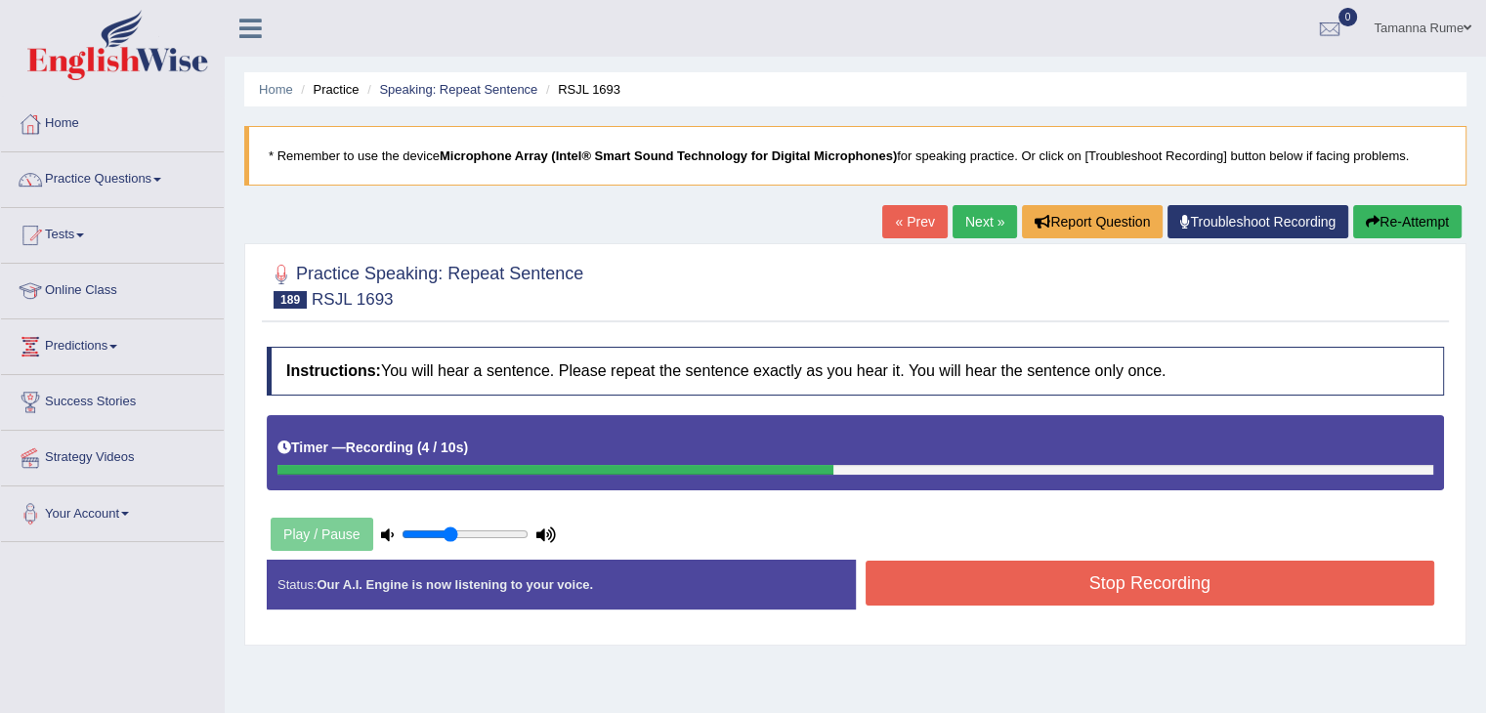
click at [981, 594] on button "Stop Recording" at bounding box center [1151, 583] width 570 height 45
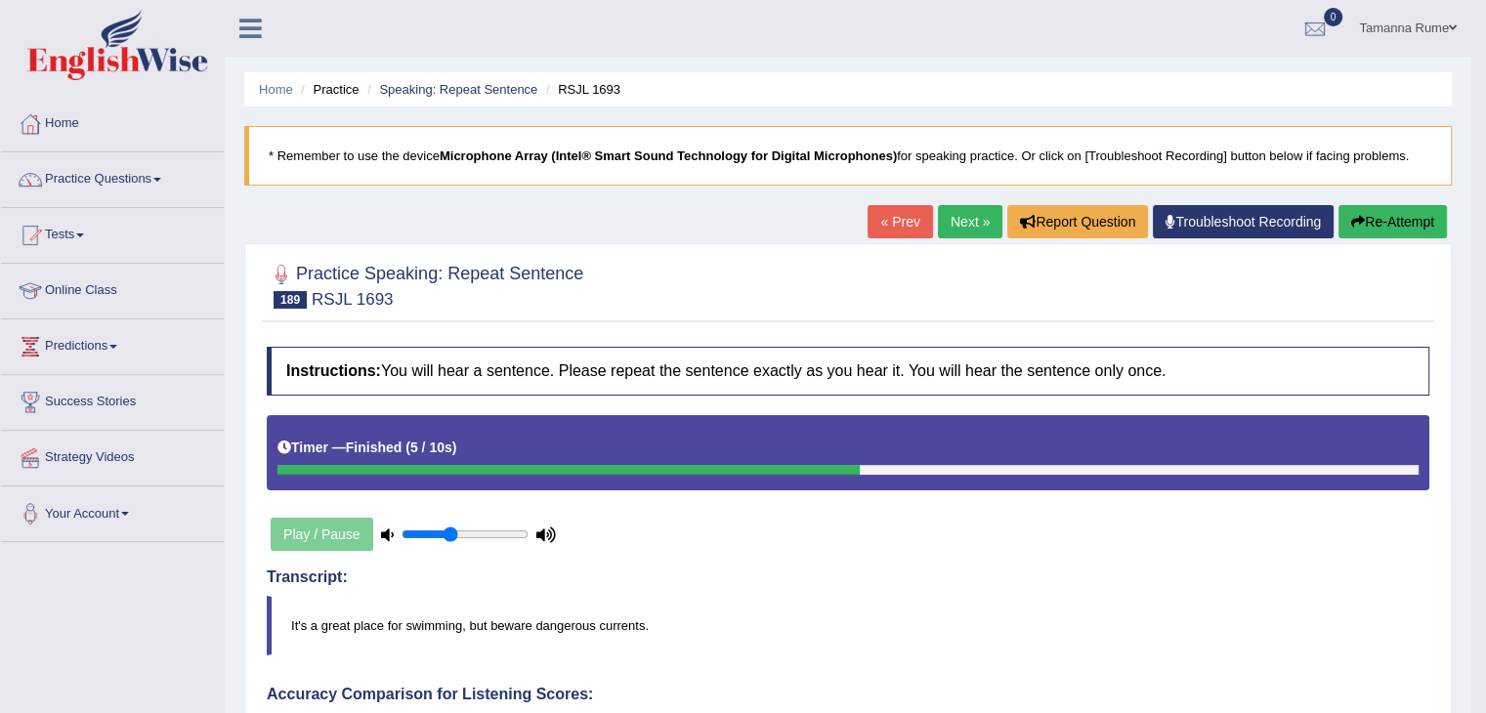
click at [963, 231] on link "Next »" at bounding box center [970, 221] width 64 height 33
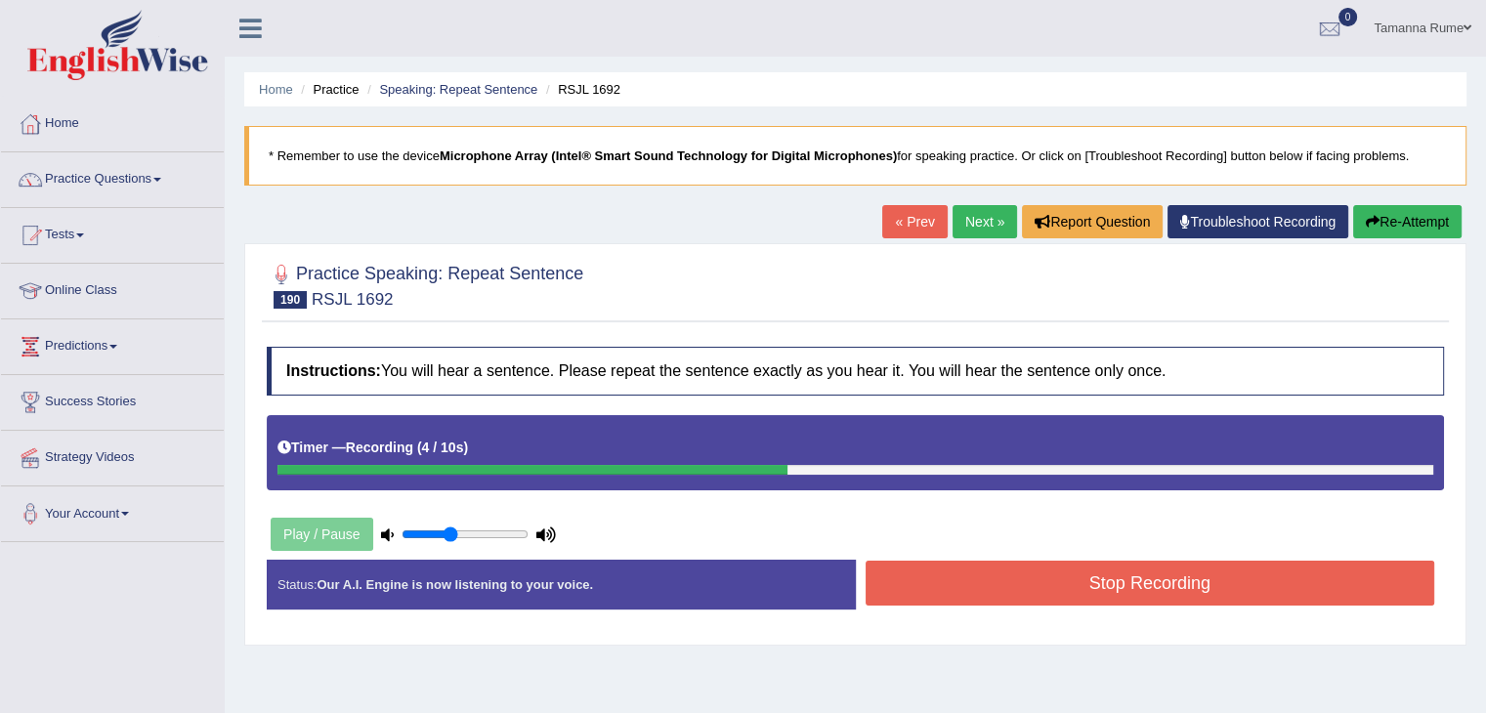
click at [1015, 583] on button "Stop Recording" at bounding box center [1151, 583] width 570 height 45
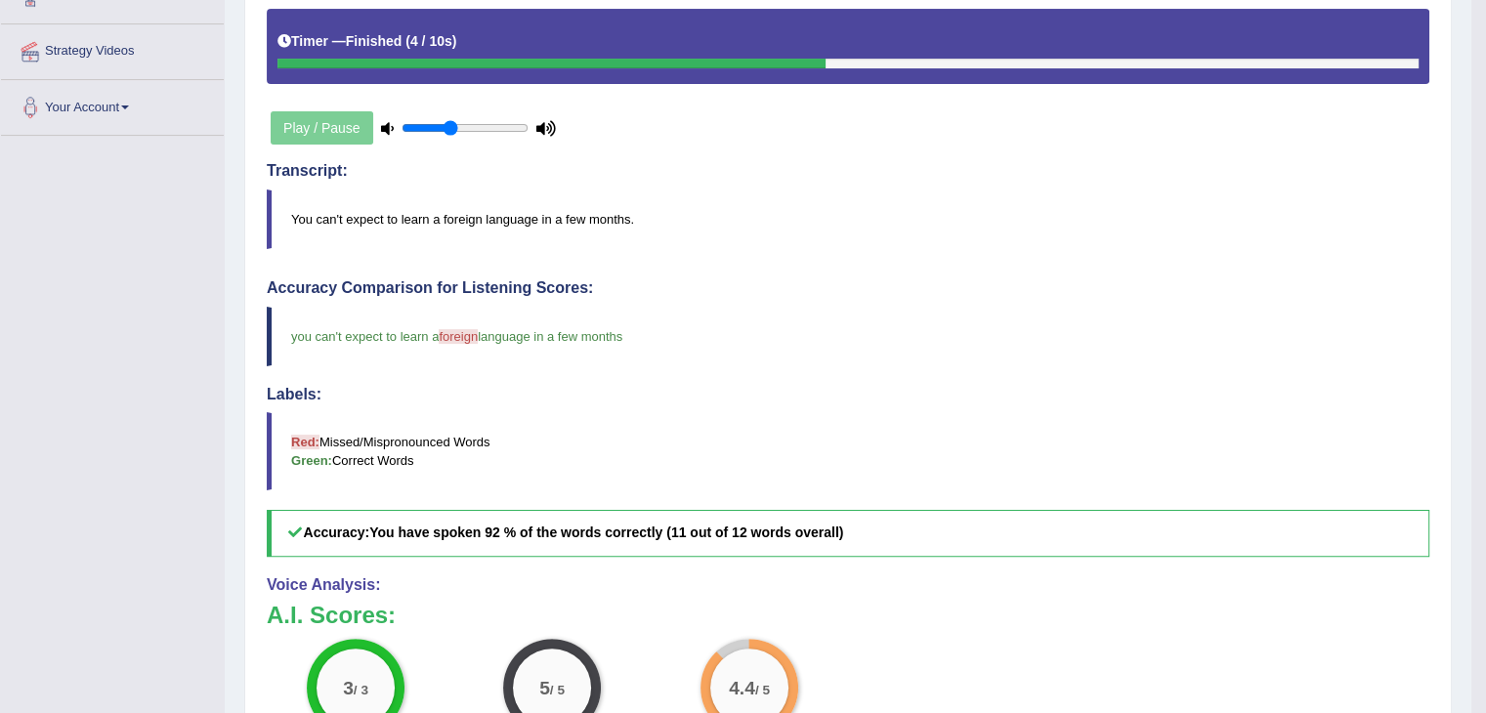
scroll to position [2, 0]
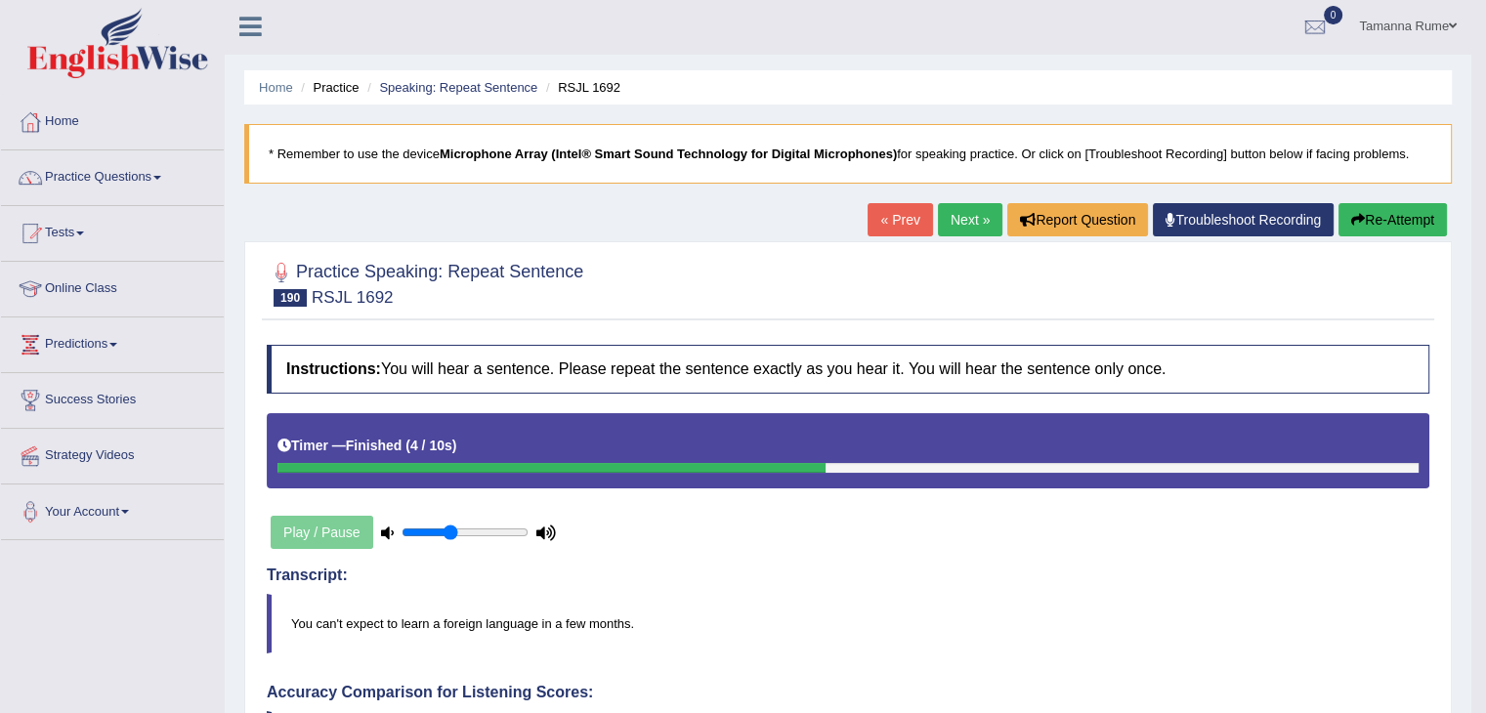
click at [961, 224] on link "Next »" at bounding box center [970, 219] width 64 height 33
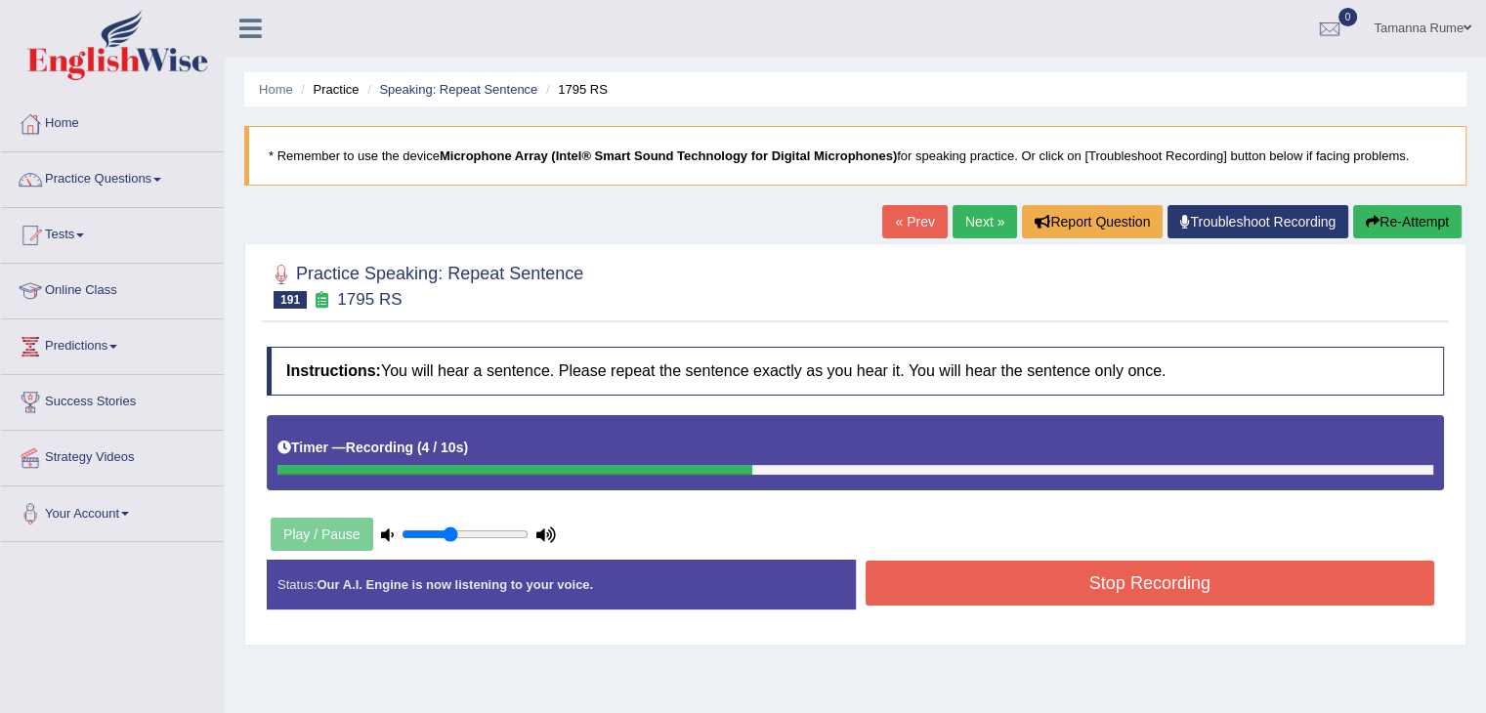
click at [1043, 583] on button "Stop Recording" at bounding box center [1151, 583] width 570 height 45
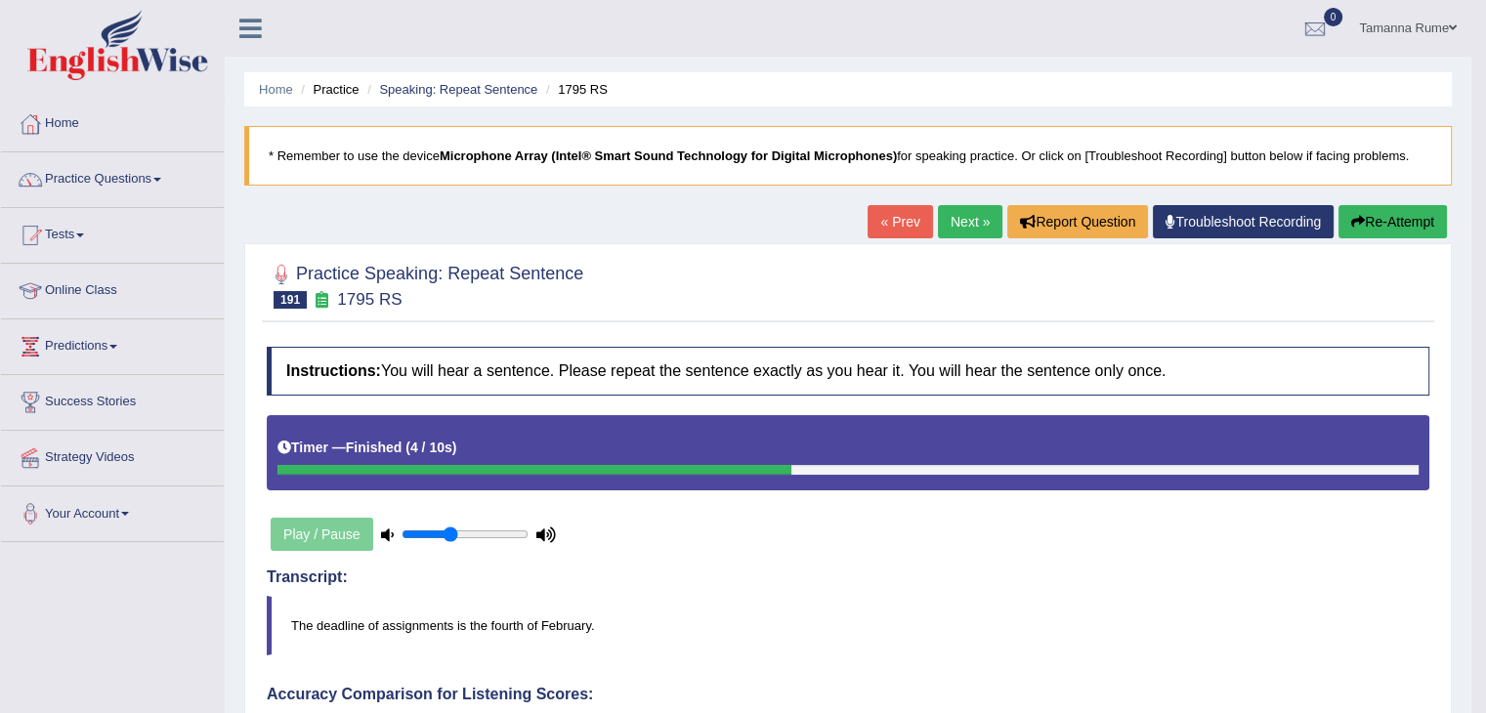
drag, startPoint x: 946, startPoint y: 205, endPoint x: 925, endPoint y: 235, distance: 35.8
click at [946, 205] on link "Next »" at bounding box center [970, 221] width 64 height 33
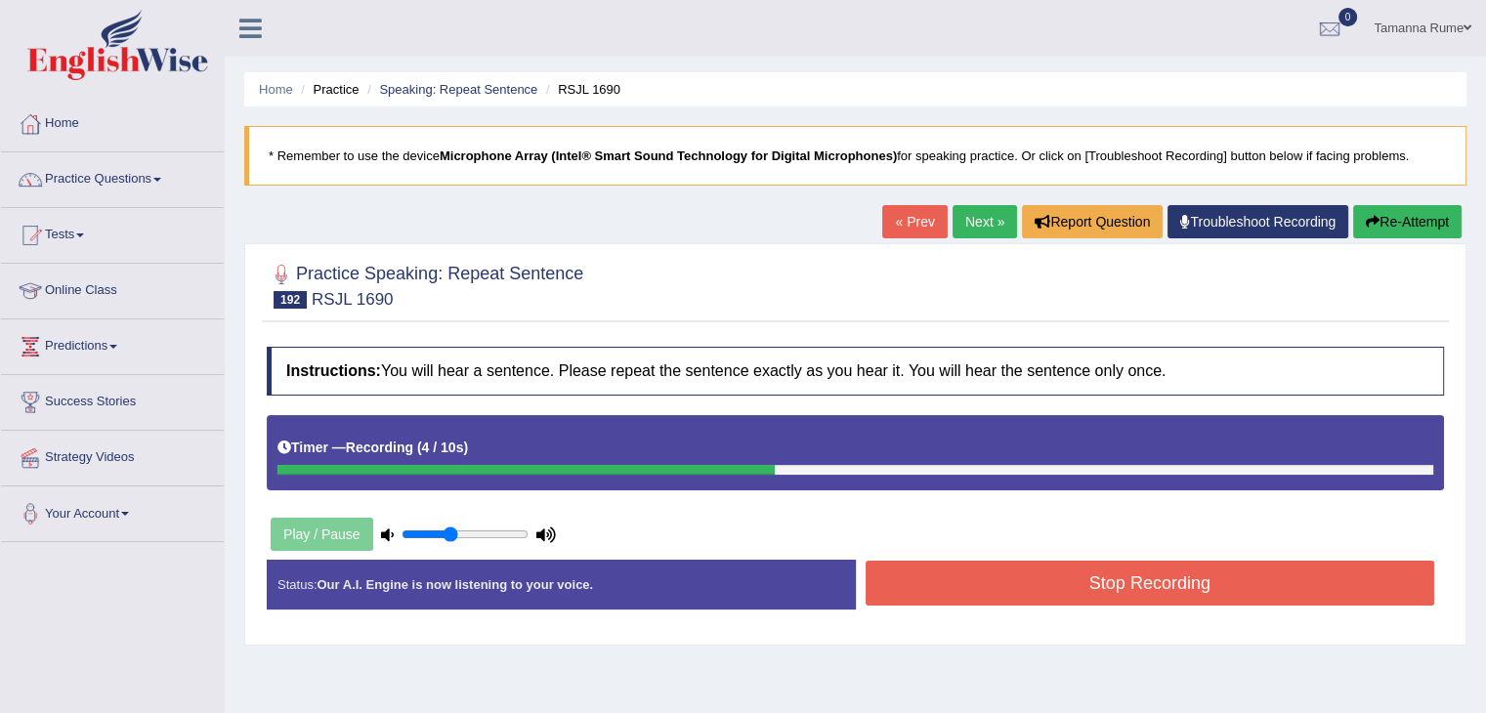
click at [915, 590] on button "Stop Recording" at bounding box center [1151, 583] width 570 height 45
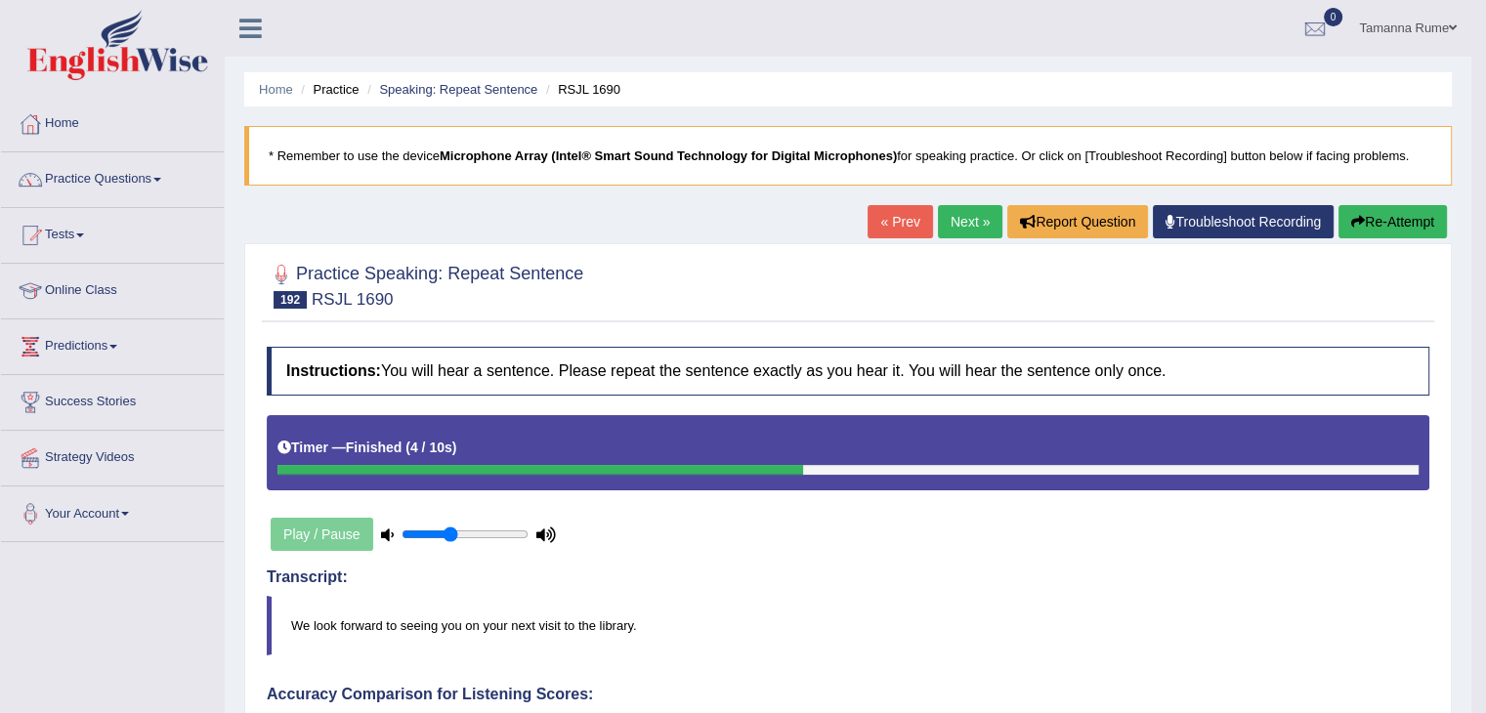
click at [951, 220] on link "Next »" at bounding box center [970, 221] width 64 height 33
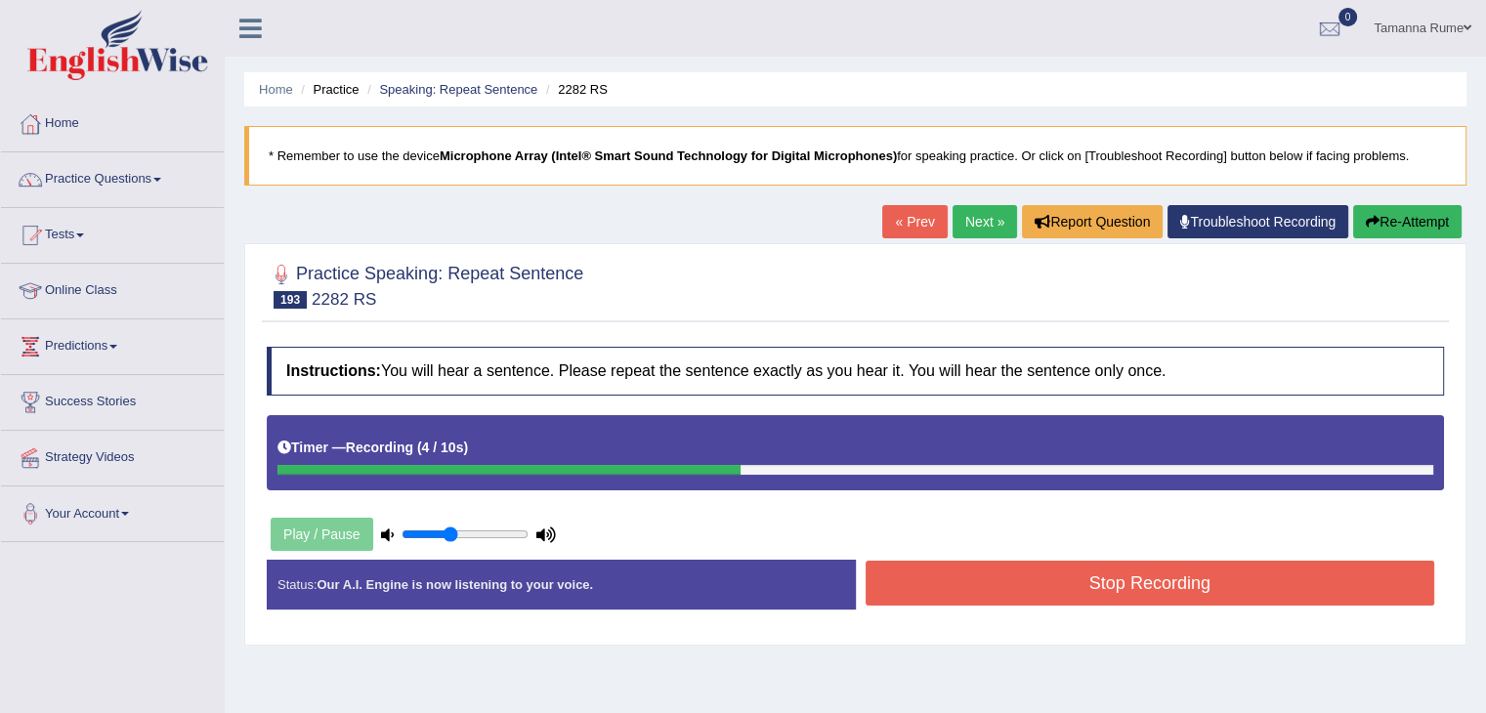
click at [1018, 576] on button "Stop Recording" at bounding box center [1151, 583] width 570 height 45
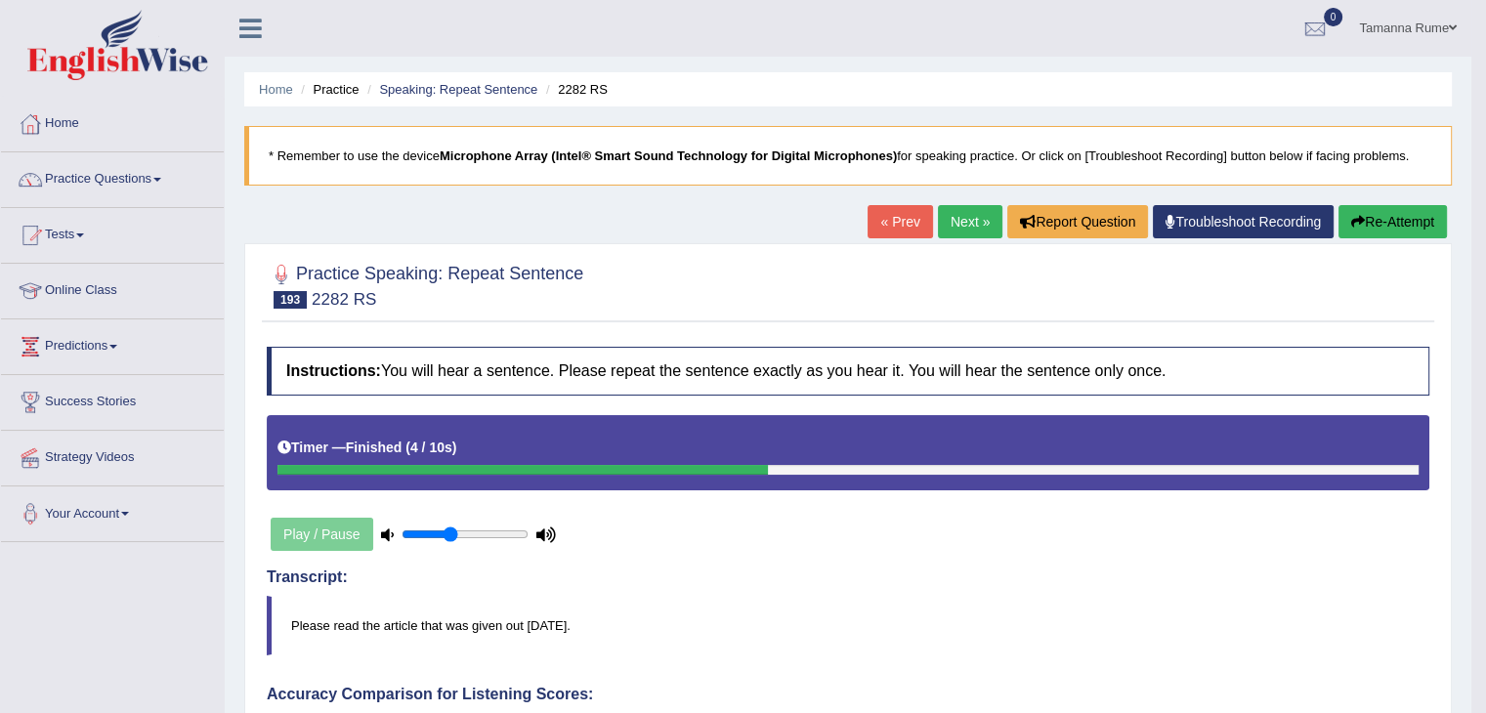
click at [952, 220] on link "Next »" at bounding box center [970, 221] width 64 height 33
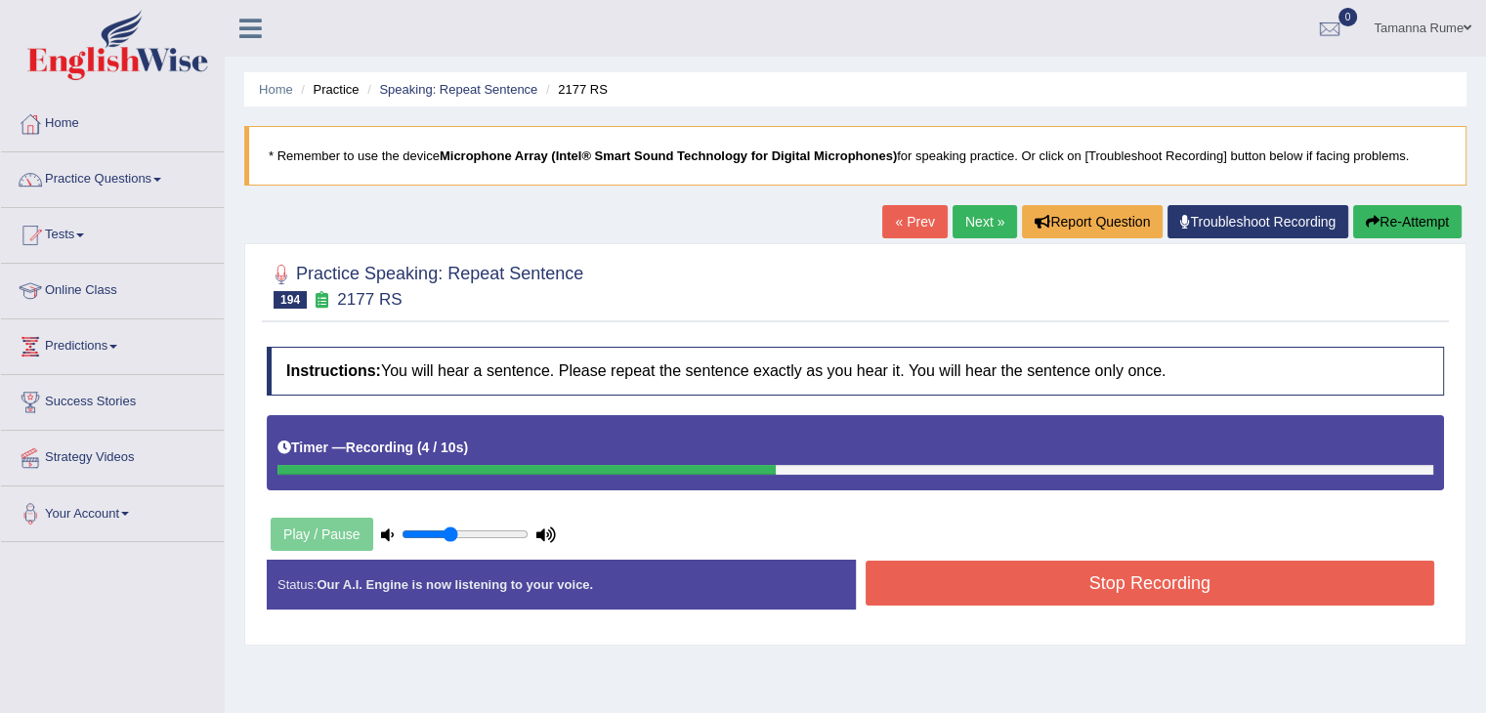
click at [919, 577] on button "Stop Recording" at bounding box center [1151, 583] width 570 height 45
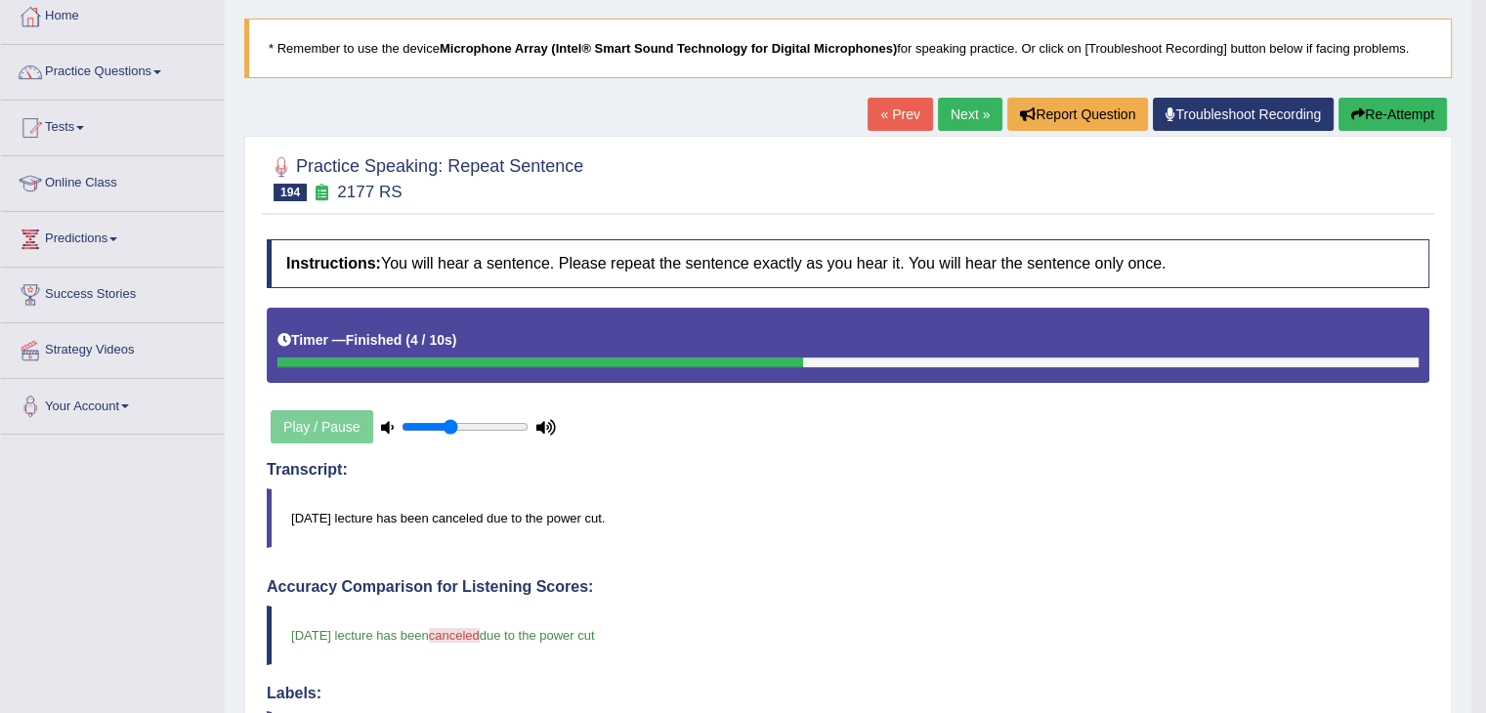
scroll to position [98, 0]
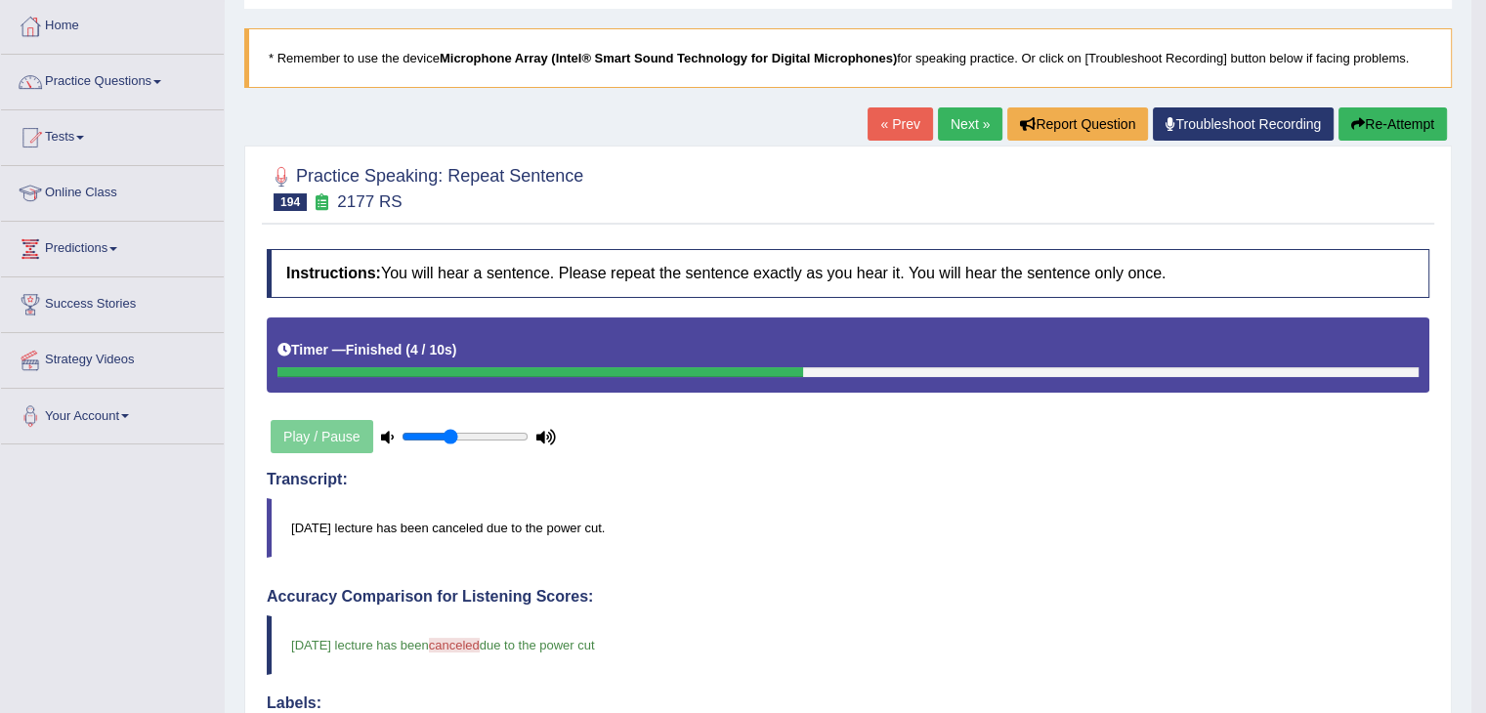
click at [956, 128] on link "Next »" at bounding box center [970, 123] width 64 height 33
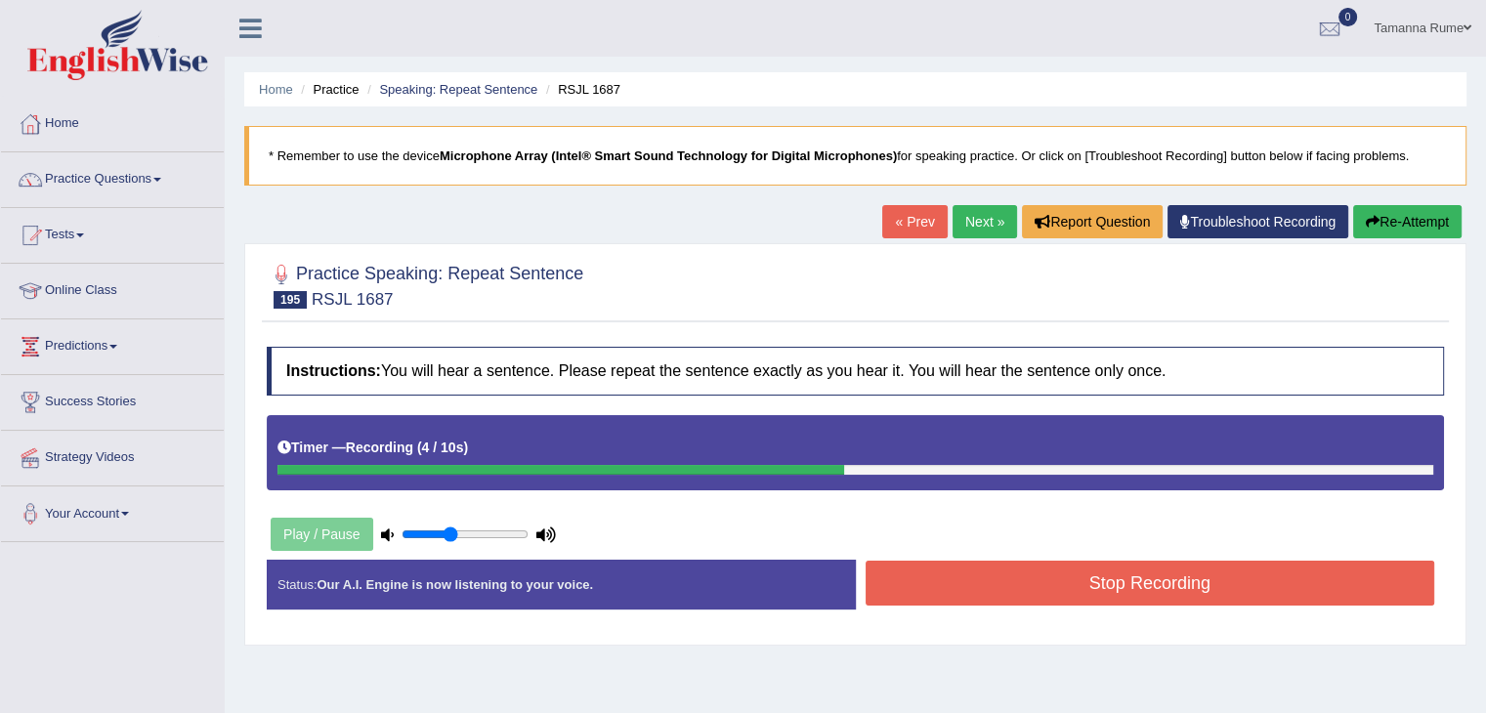
click at [1007, 570] on button "Stop Recording" at bounding box center [1151, 583] width 570 height 45
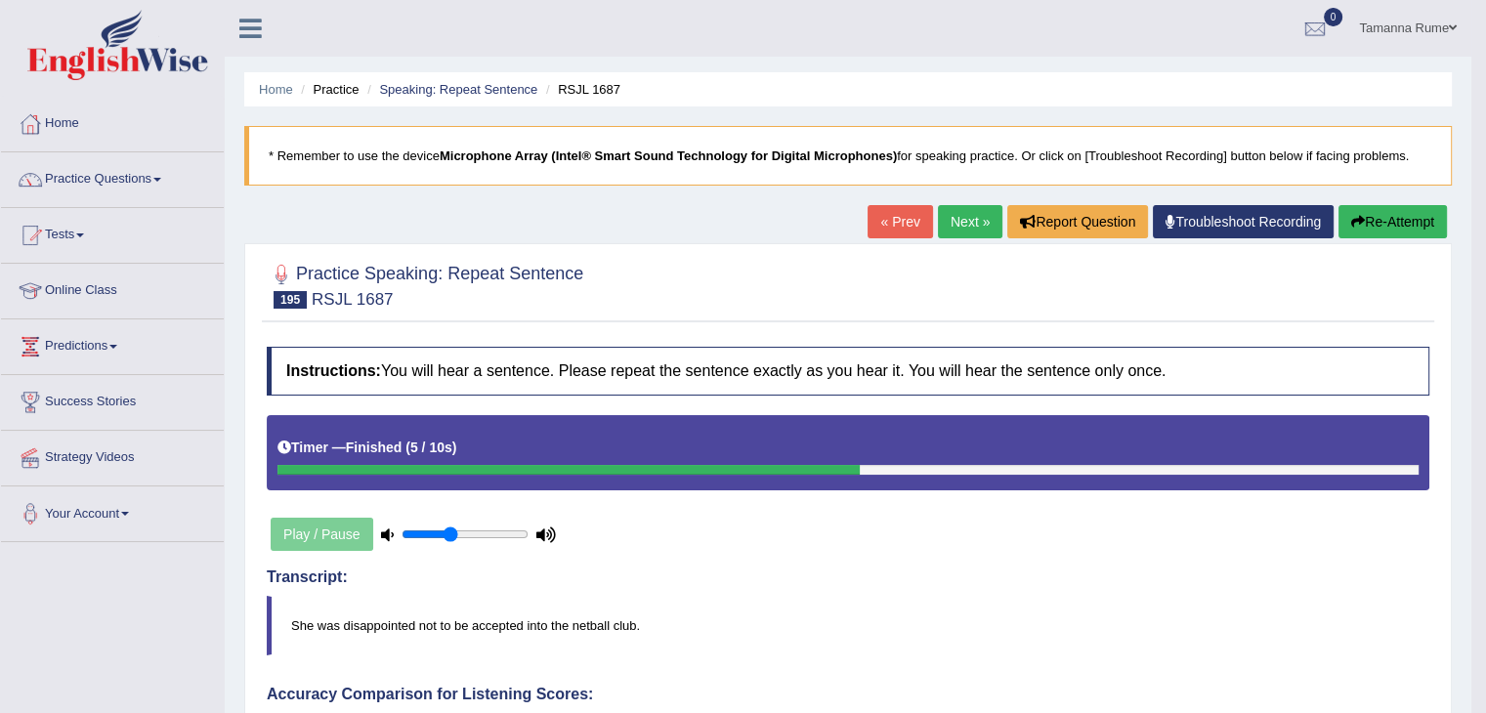
click at [963, 225] on link "Next »" at bounding box center [970, 221] width 64 height 33
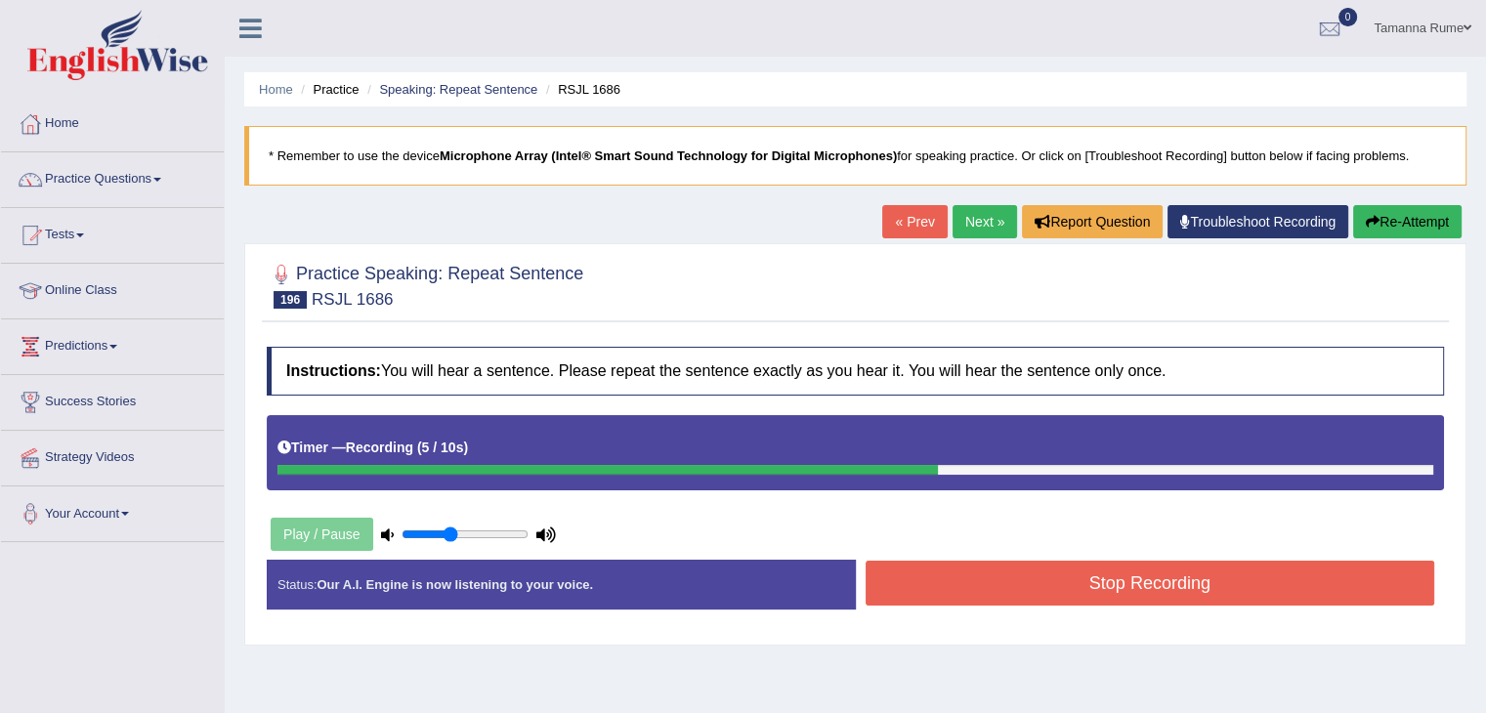
click at [920, 599] on button "Stop Recording" at bounding box center [1151, 583] width 570 height 45
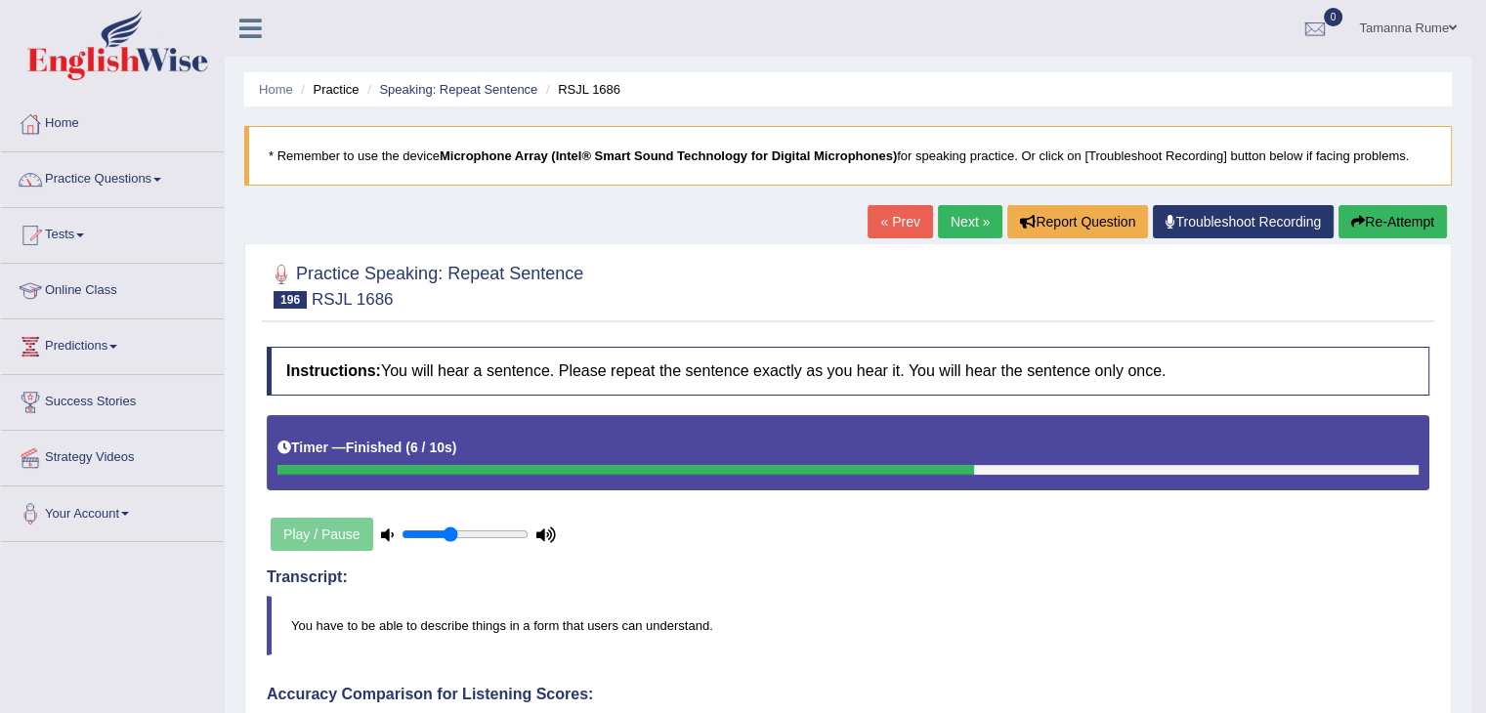
click at [981, 219] on link "Next »" at bounding box center [970, 221] width 64 height 33
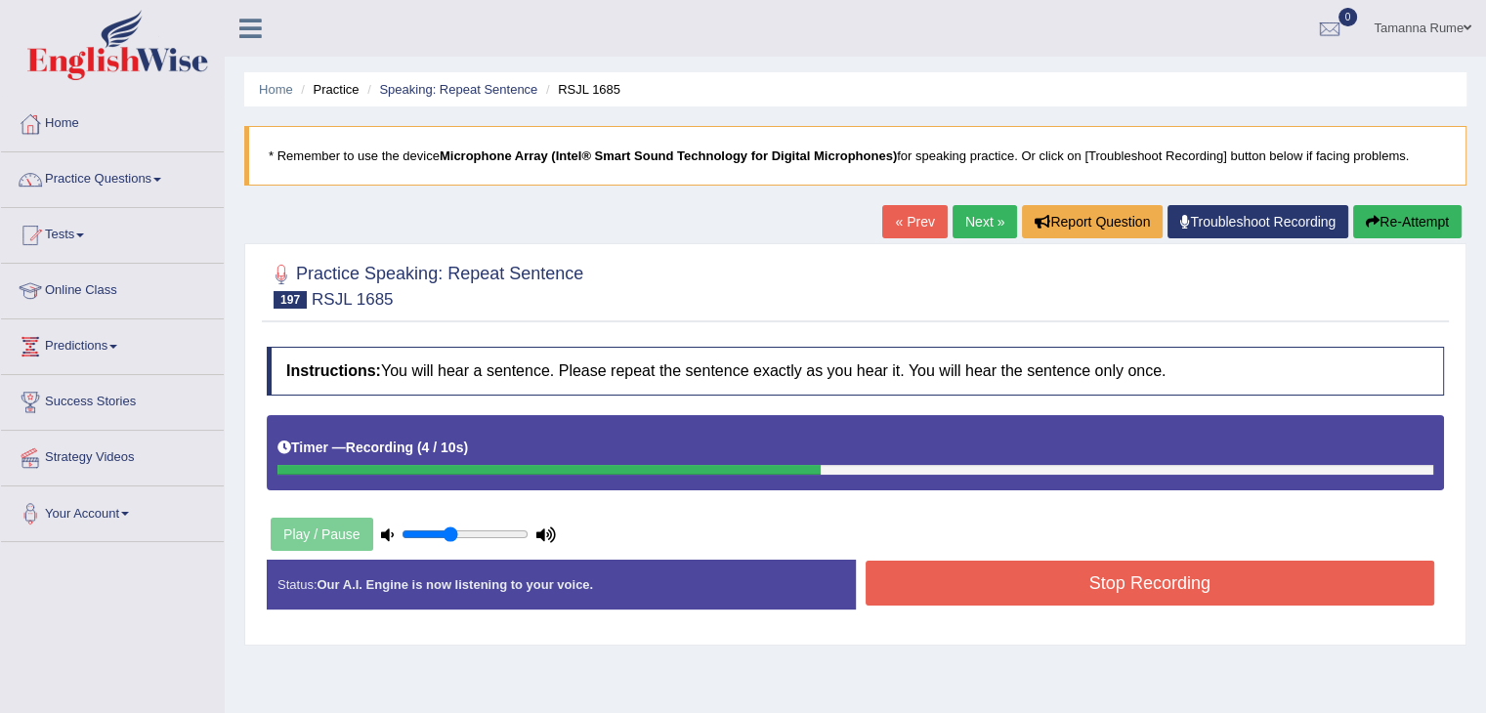
click at [913, 593] on button "Stop Recording" at bounding box center [1151, 583] width 570 height 45
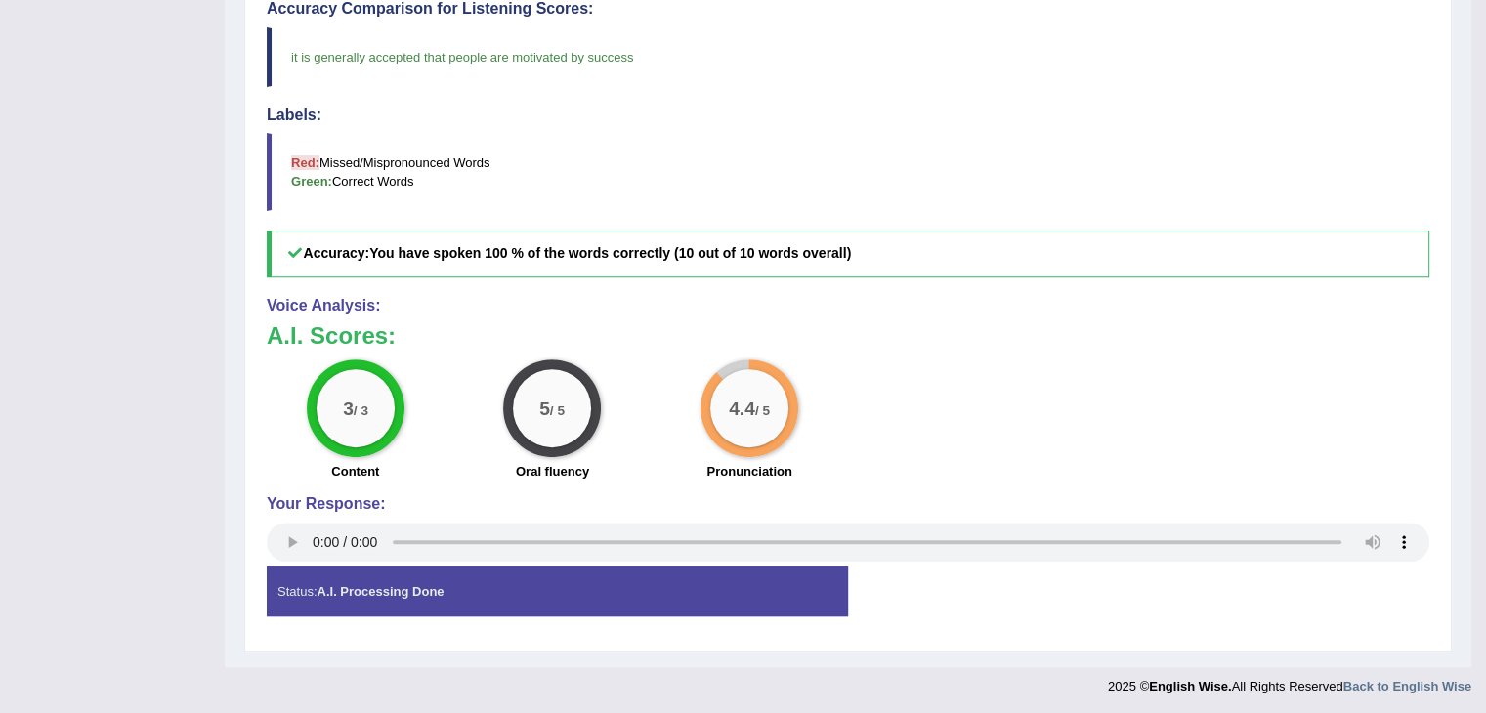
scroll to position [2, 0]
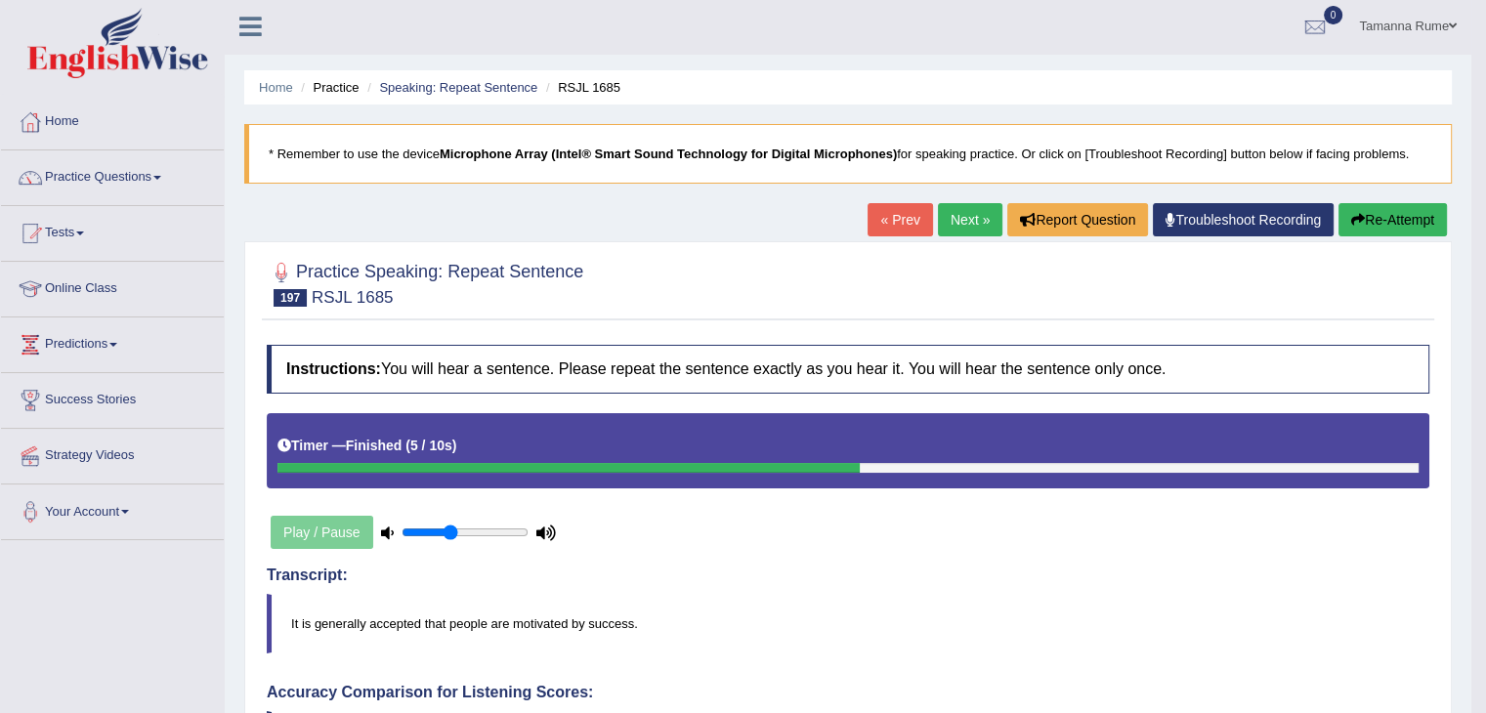
click at [958, 215] on link "Next »" at bounding box center [970, 219] width 64 height 33
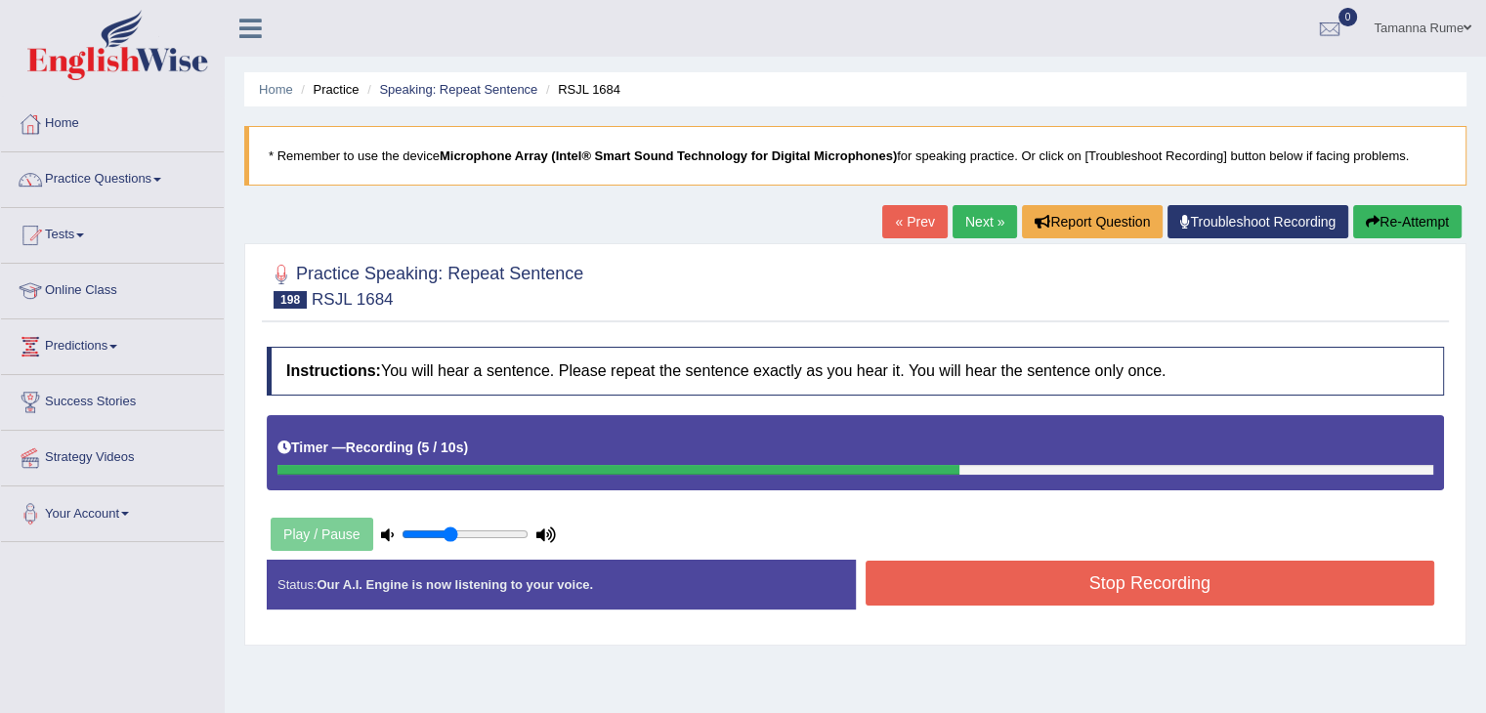
click at [978, 579] on button "Stop Recording" at bounding box center [1151, 583] width 570 height 45
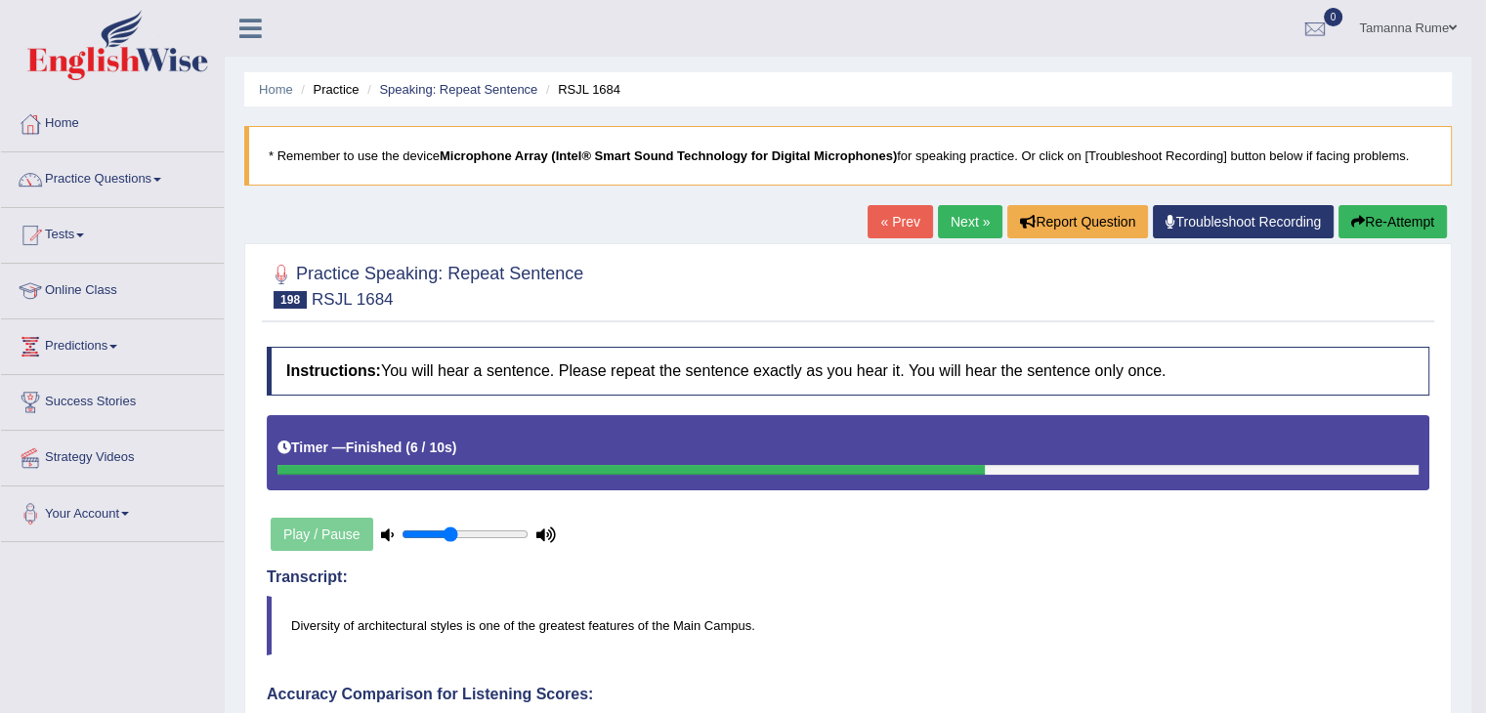
click at [953, 227] on link "Next »" at bounding box center [970, 221] width 64 height 33
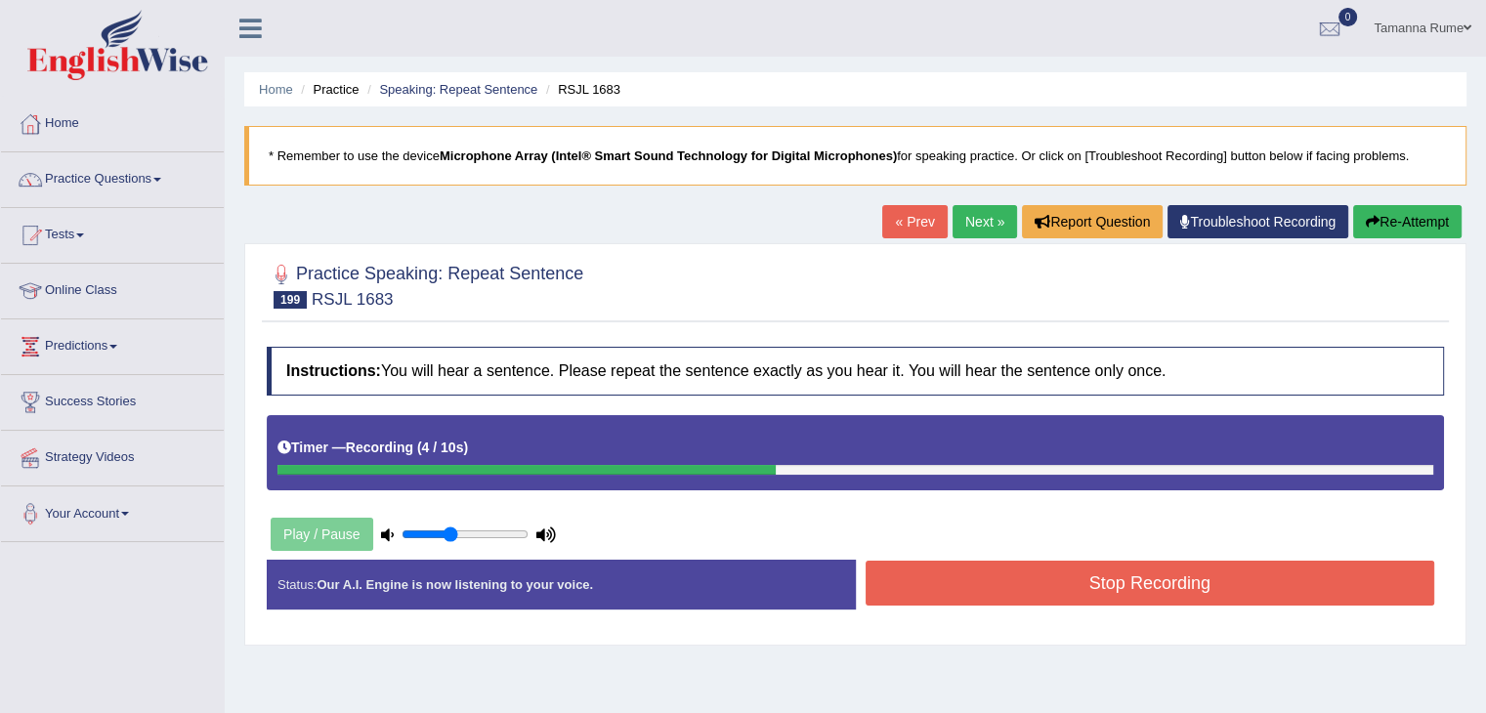
click at [1005, 591] on button "Stop Recording" at bounding box center [1151, 583] width 570 height 45
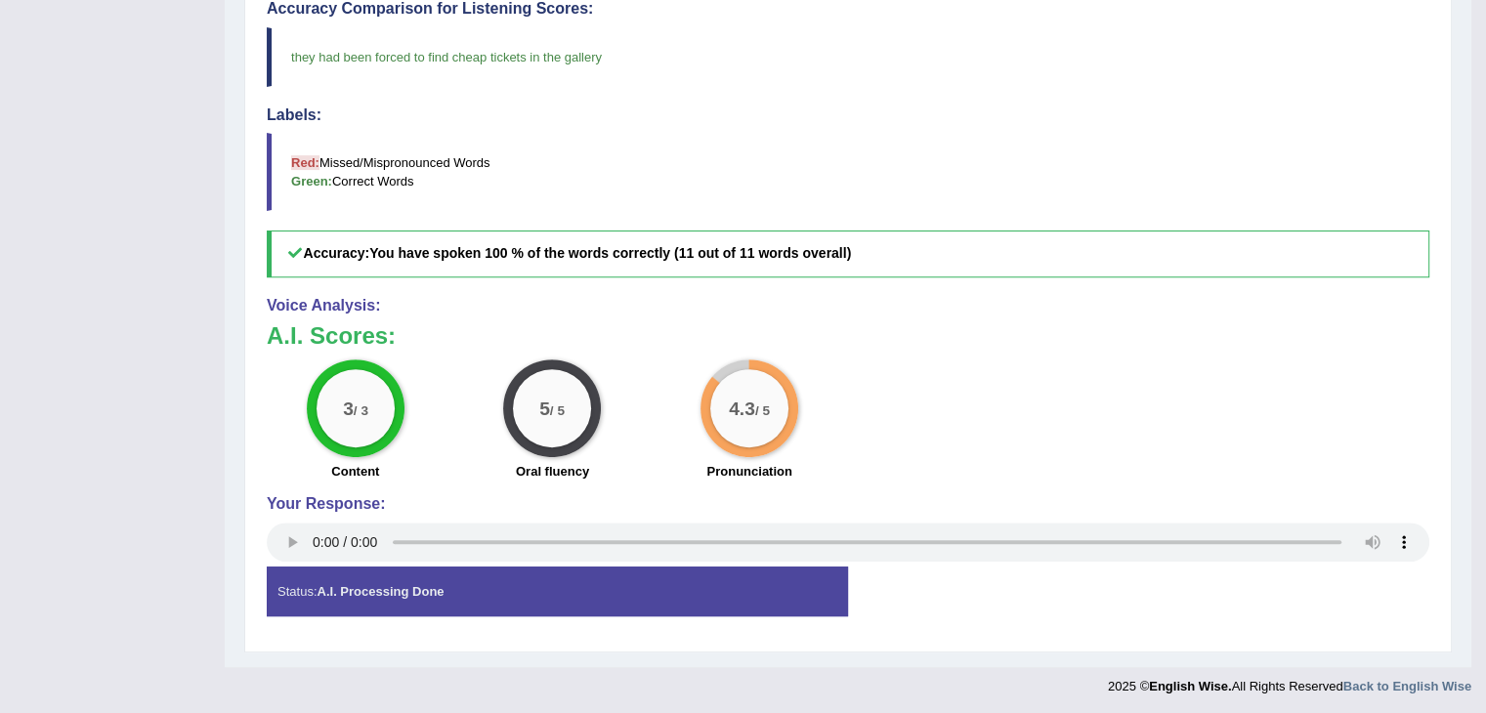
scroll to position [197, 0]
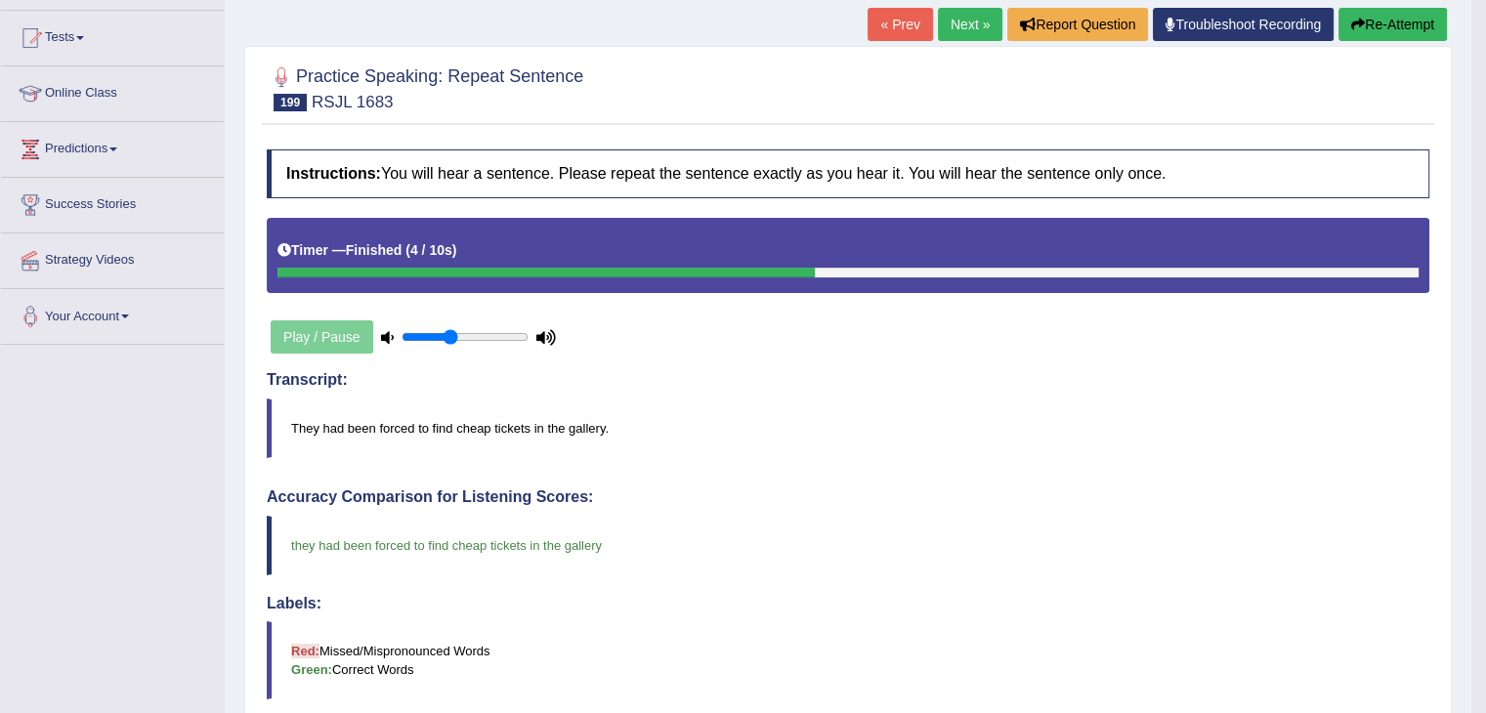
click at [949, 21] on link "Next »" at bounding box center [970, 24] width 64 height 33
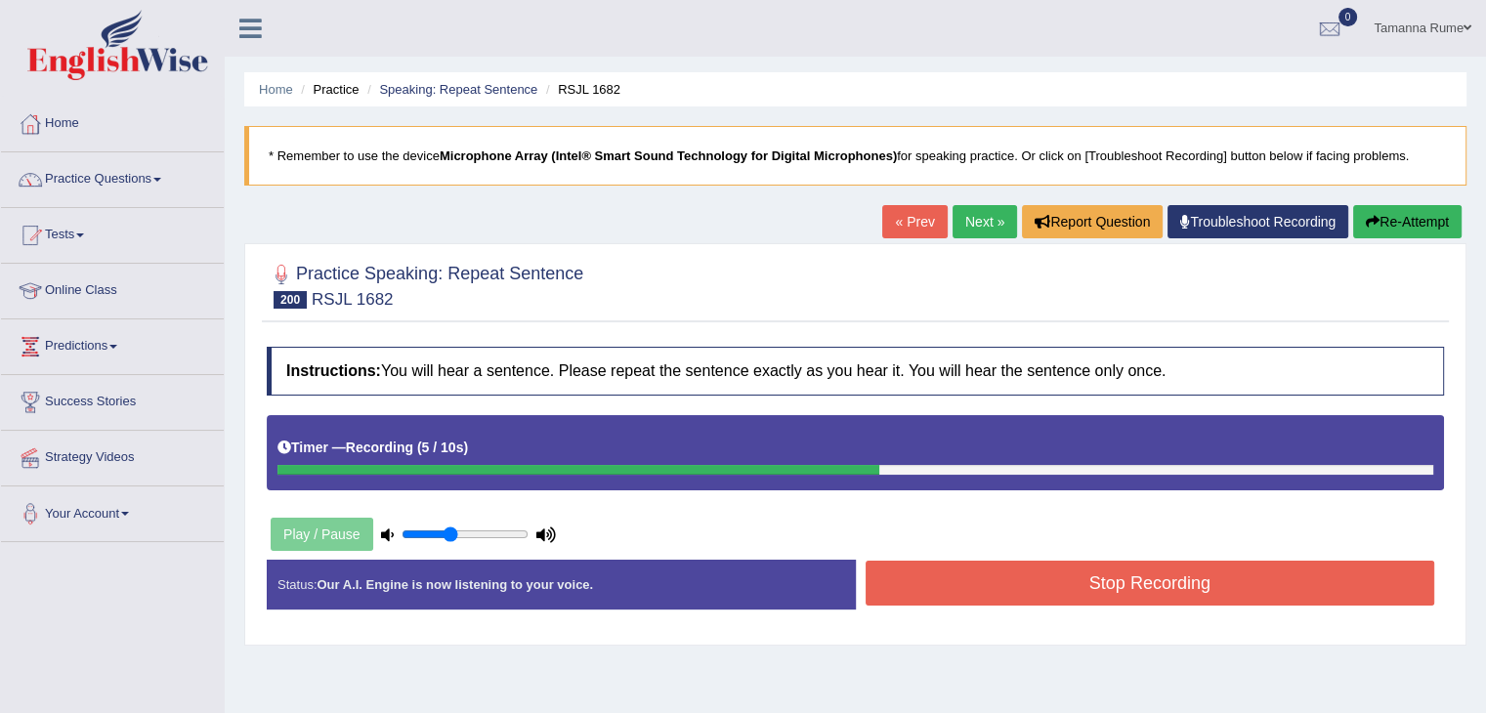
click at [1057, 591] on button "Stop Recording" at bounding box center [1151, 583] width 570 height 45
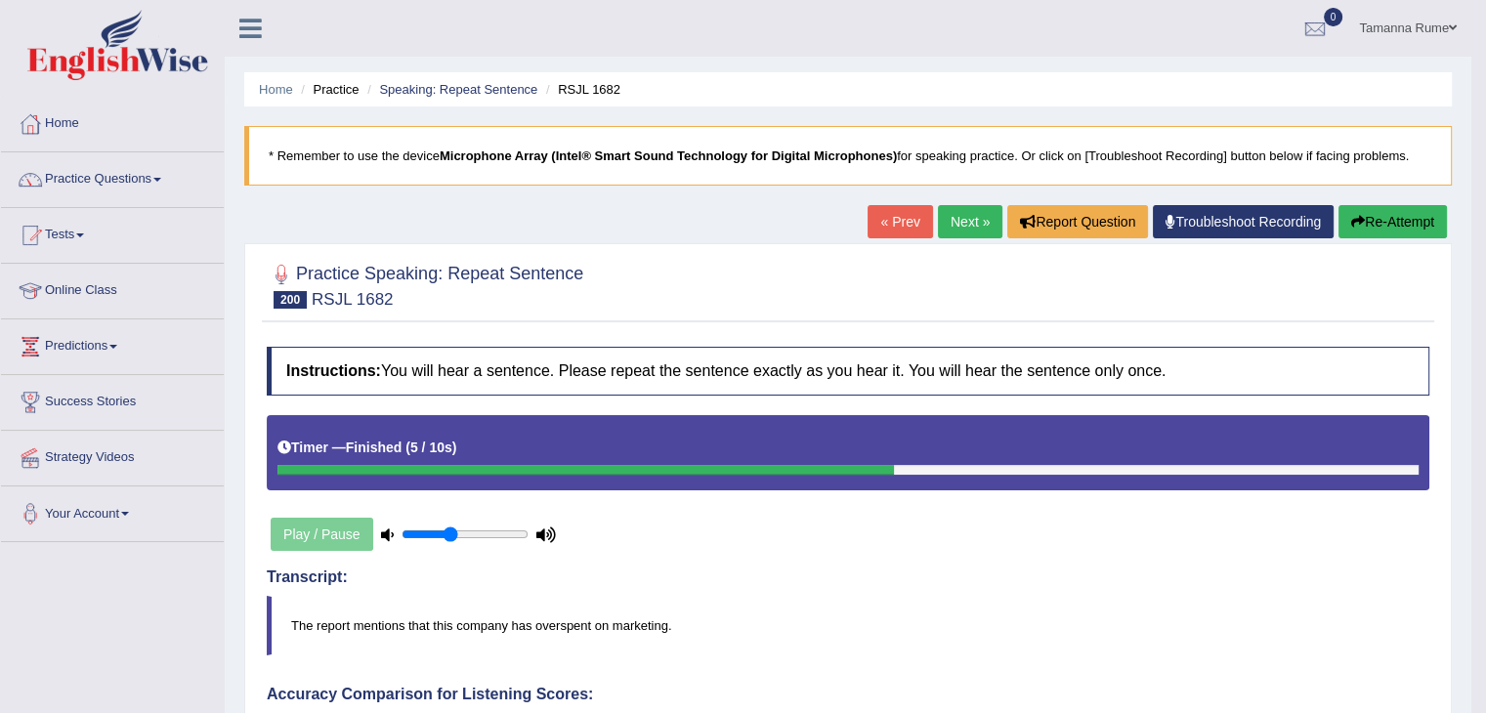
click at [1379, 222] on button "Re-Attempt" at bounding box center [1393, 221] width 108 height 33
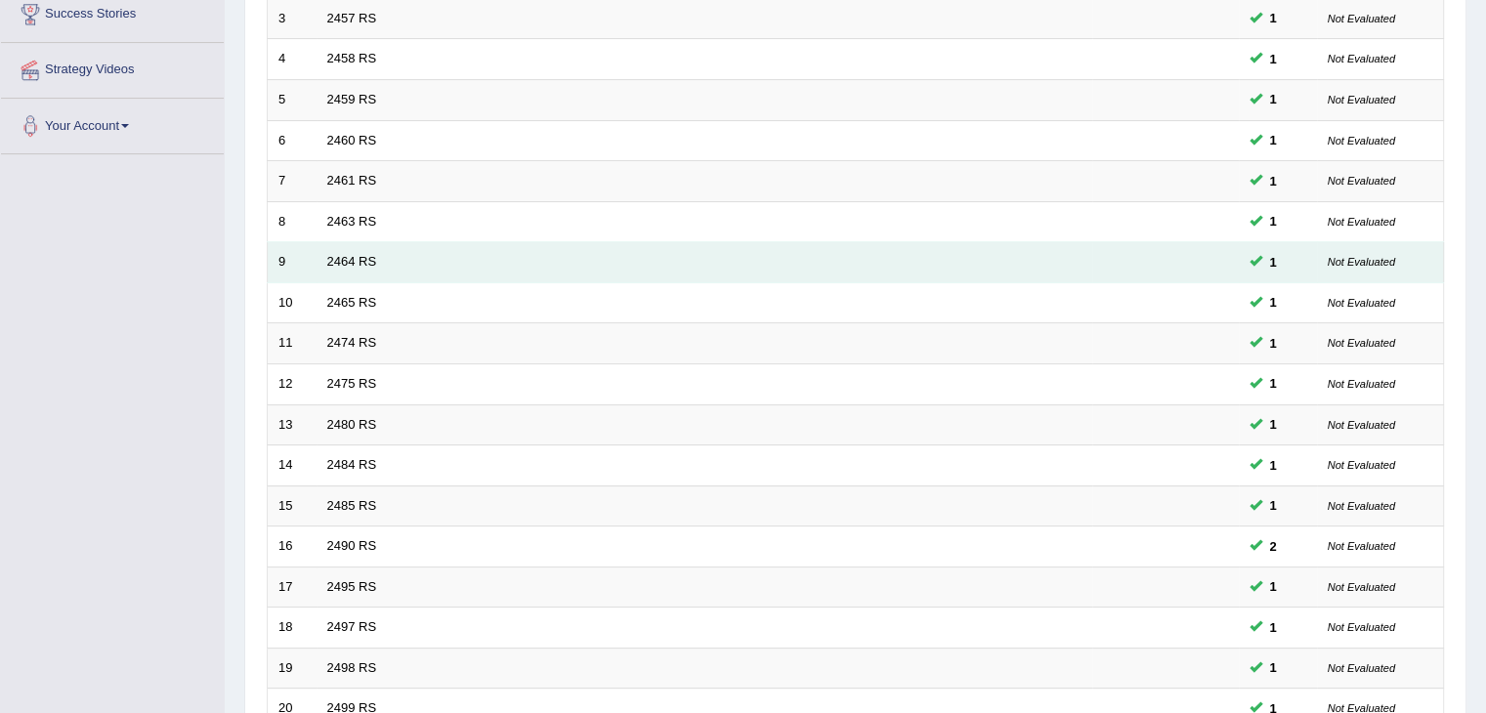
scroll to position [575, 0]
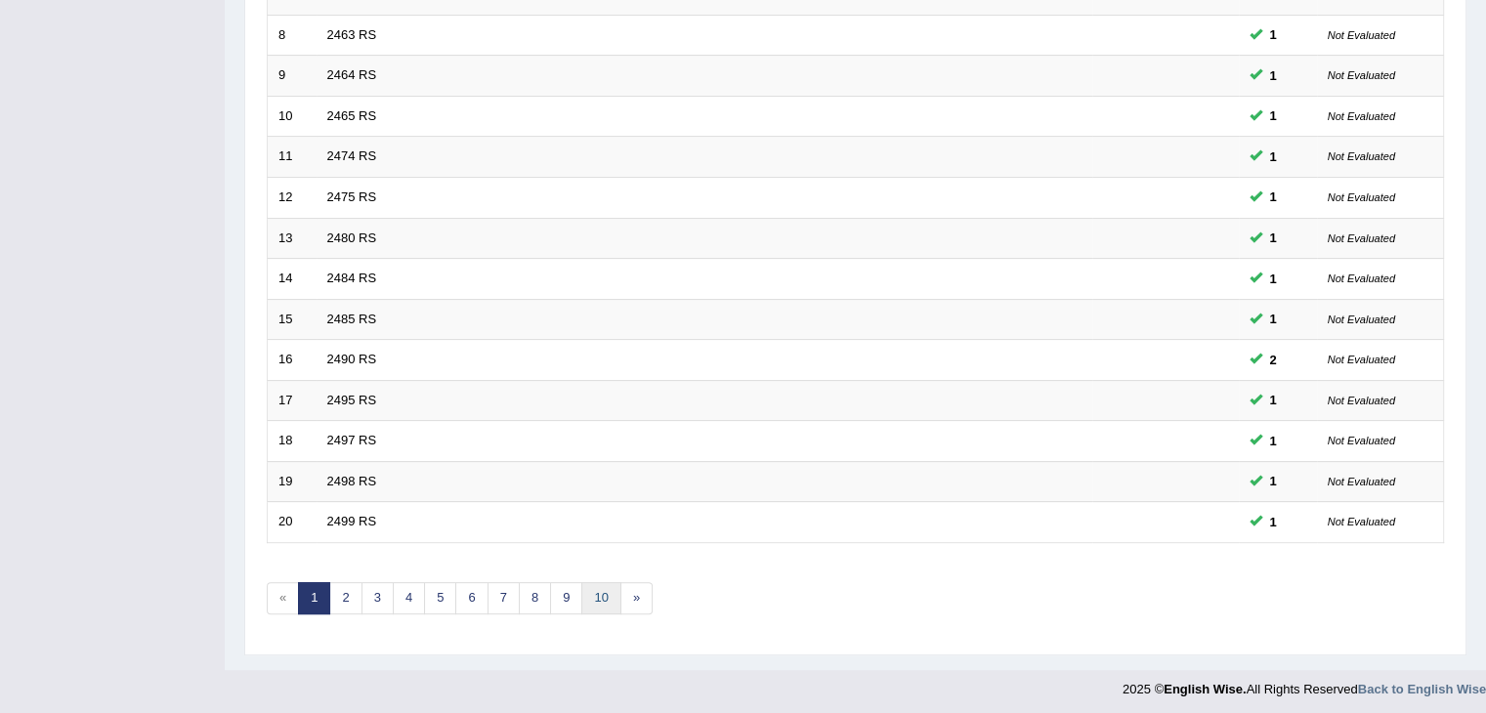
click at [595, 600] on link "10" at bounding box center [600, 598] width 39 height 32
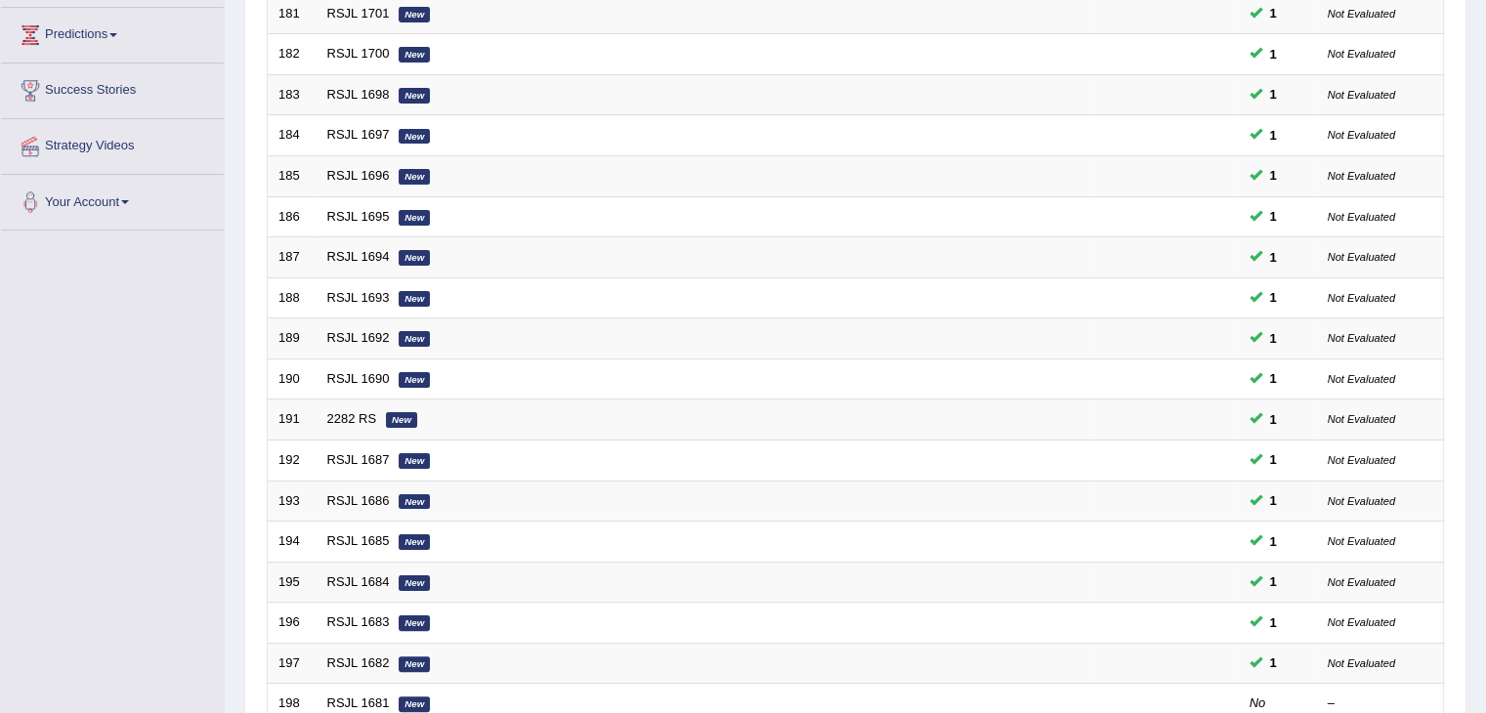
scroll to position [575, 0]
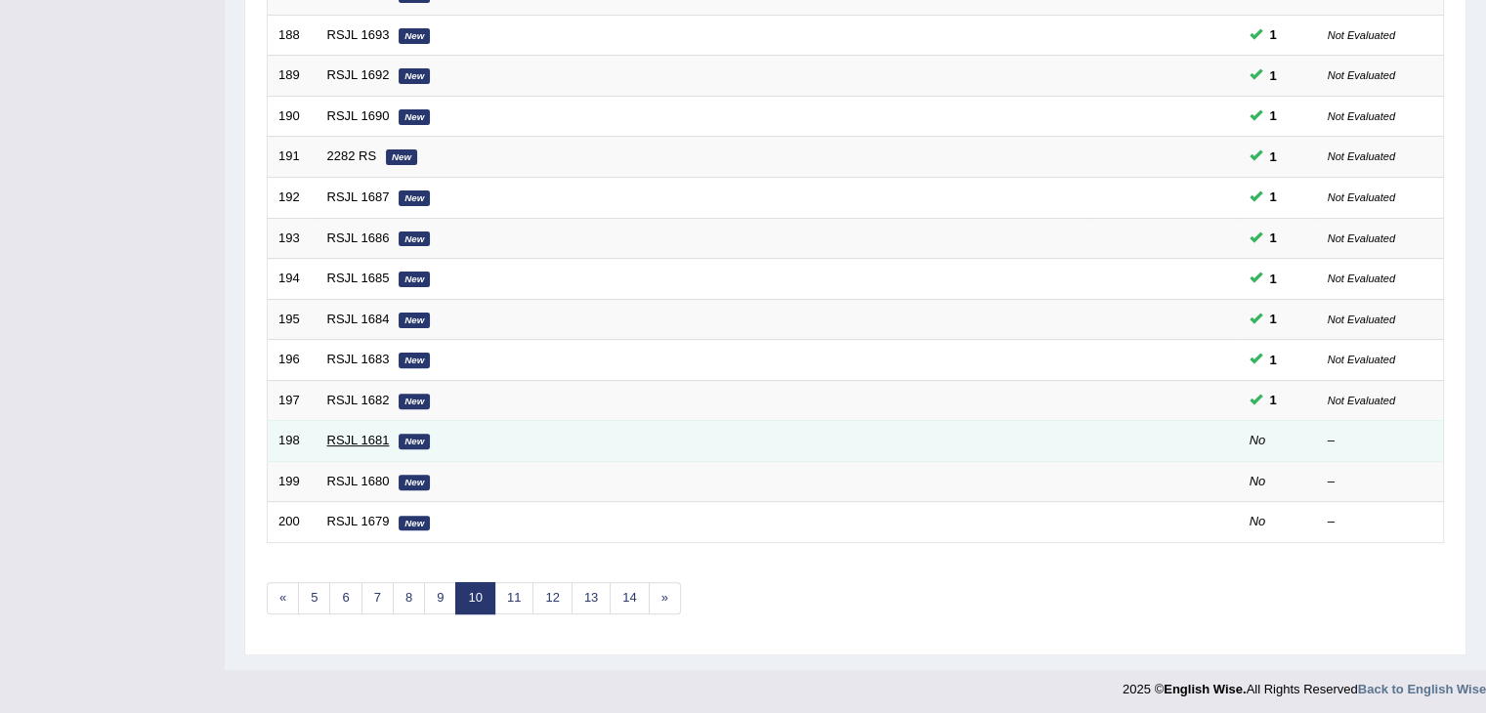
click at [344, 436] on link "RSJL 1681" at bounding box center [358, 440] width 63 height 15
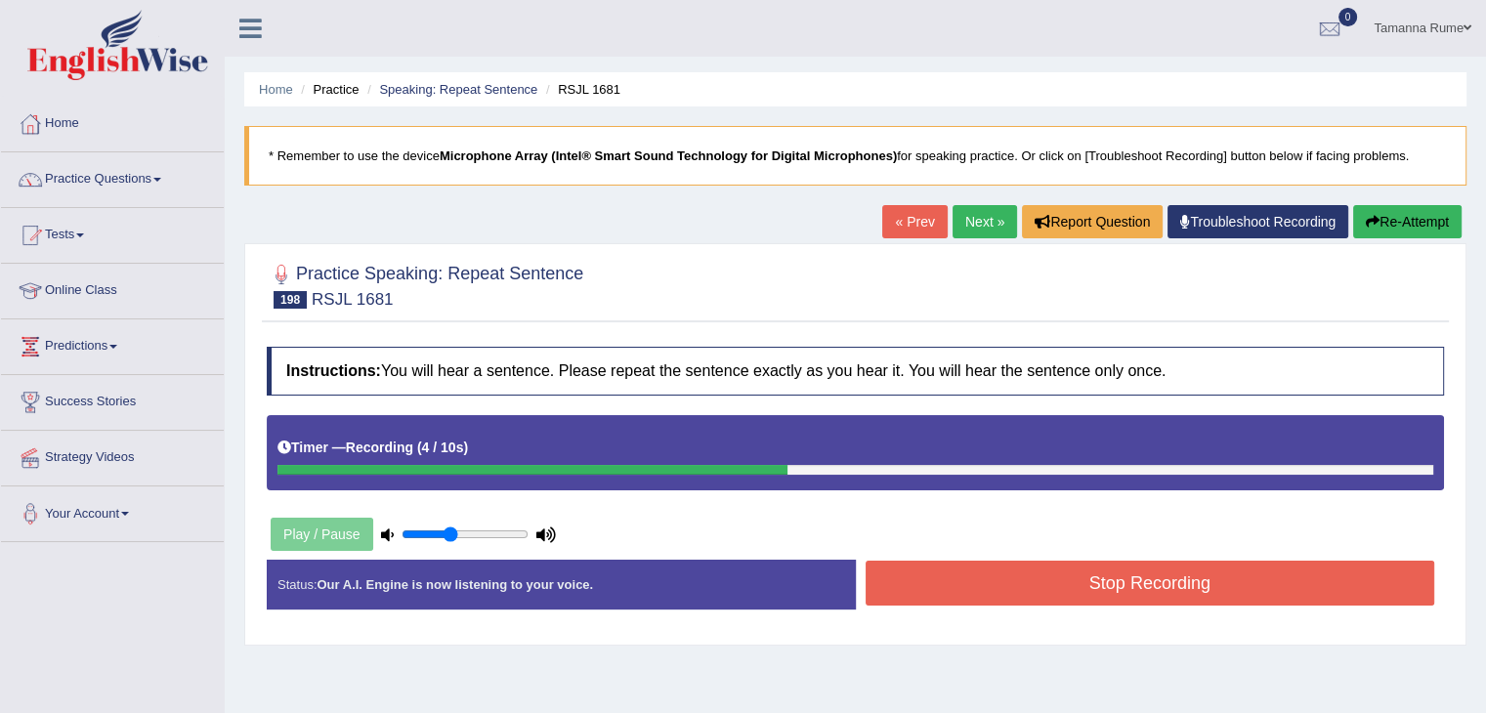
click at [979, 588] on button "Stop Recording" at bounding box center [1151, 583] width 570 height 45
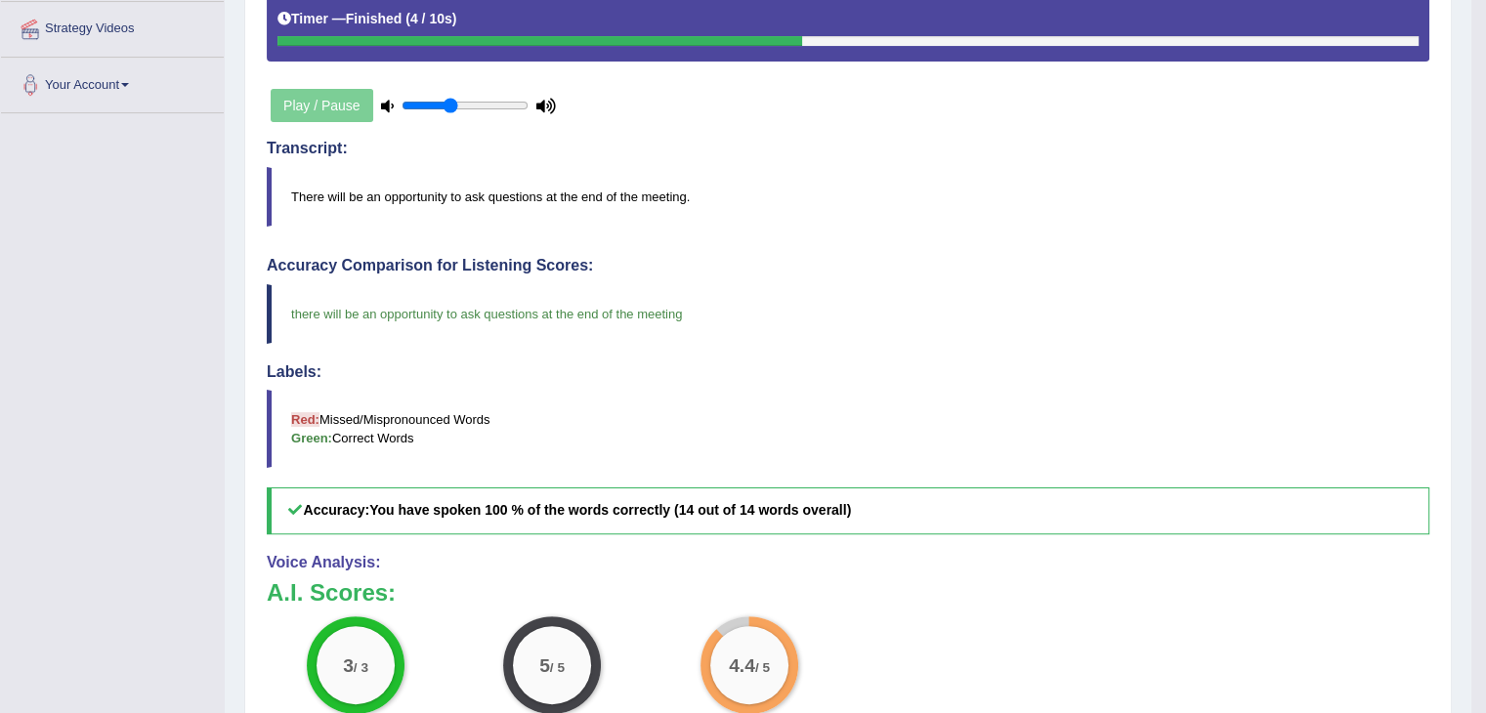
scroll to position [2, 0]
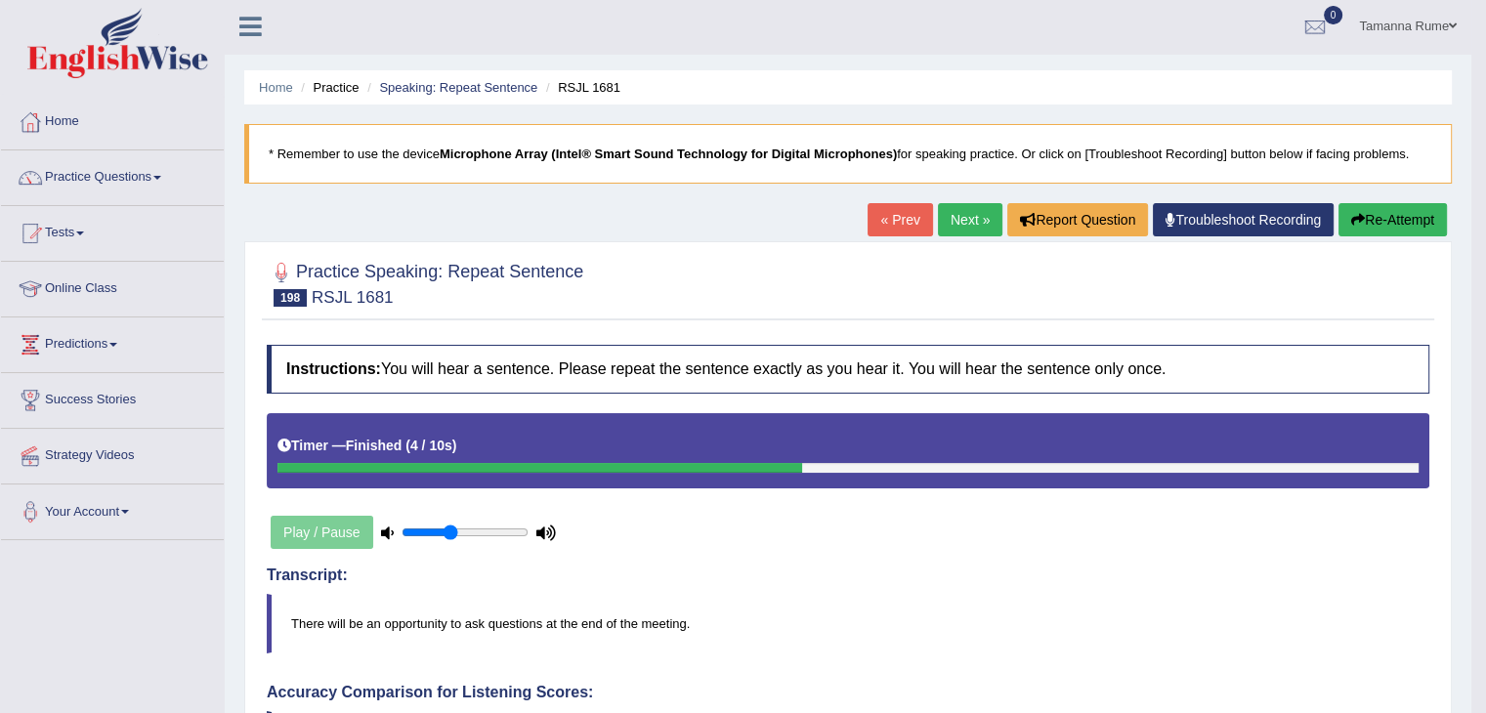
click at [956, 218] on link "Next »" at bounding box center [970, 219] width 64 height 33
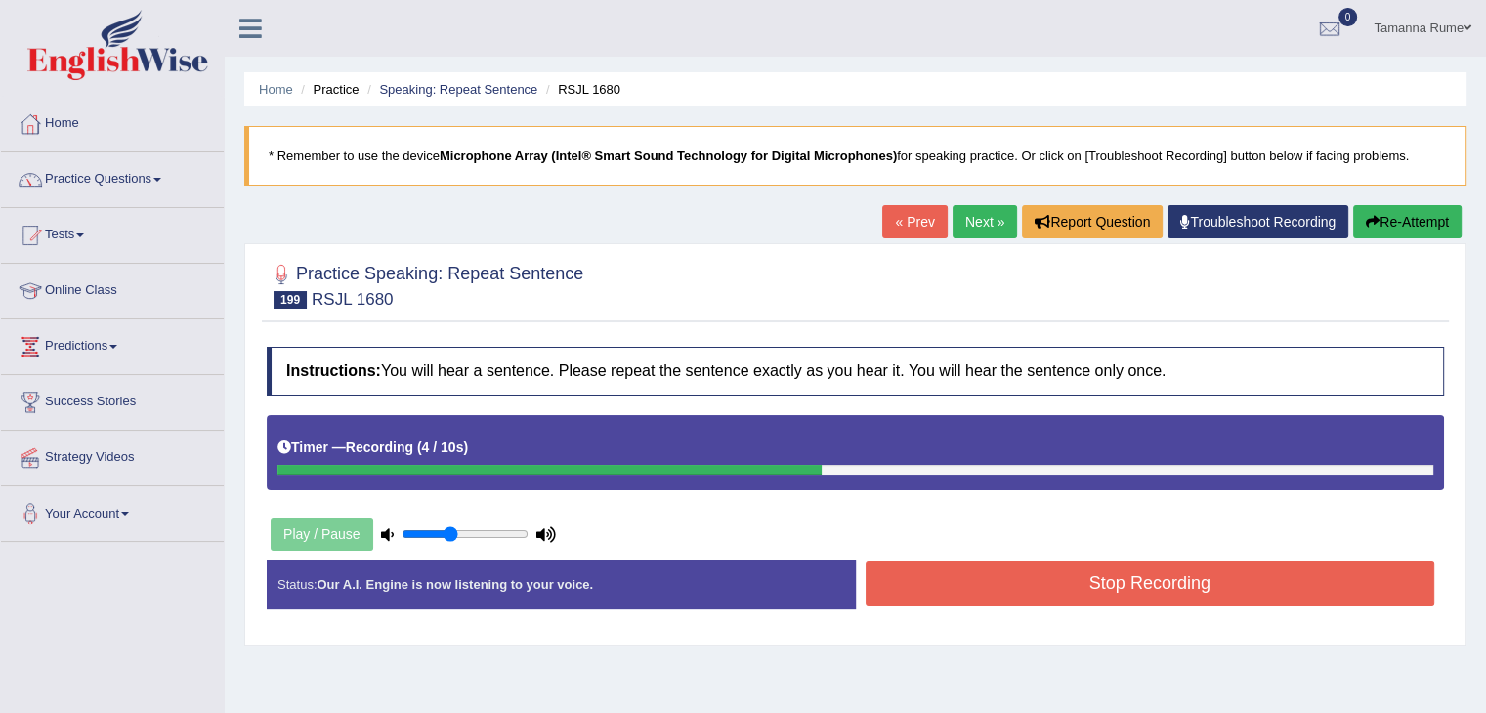
click at [936, 576] on button "Stop Recording" at bounding box center [1151, 583] width 570 height 45
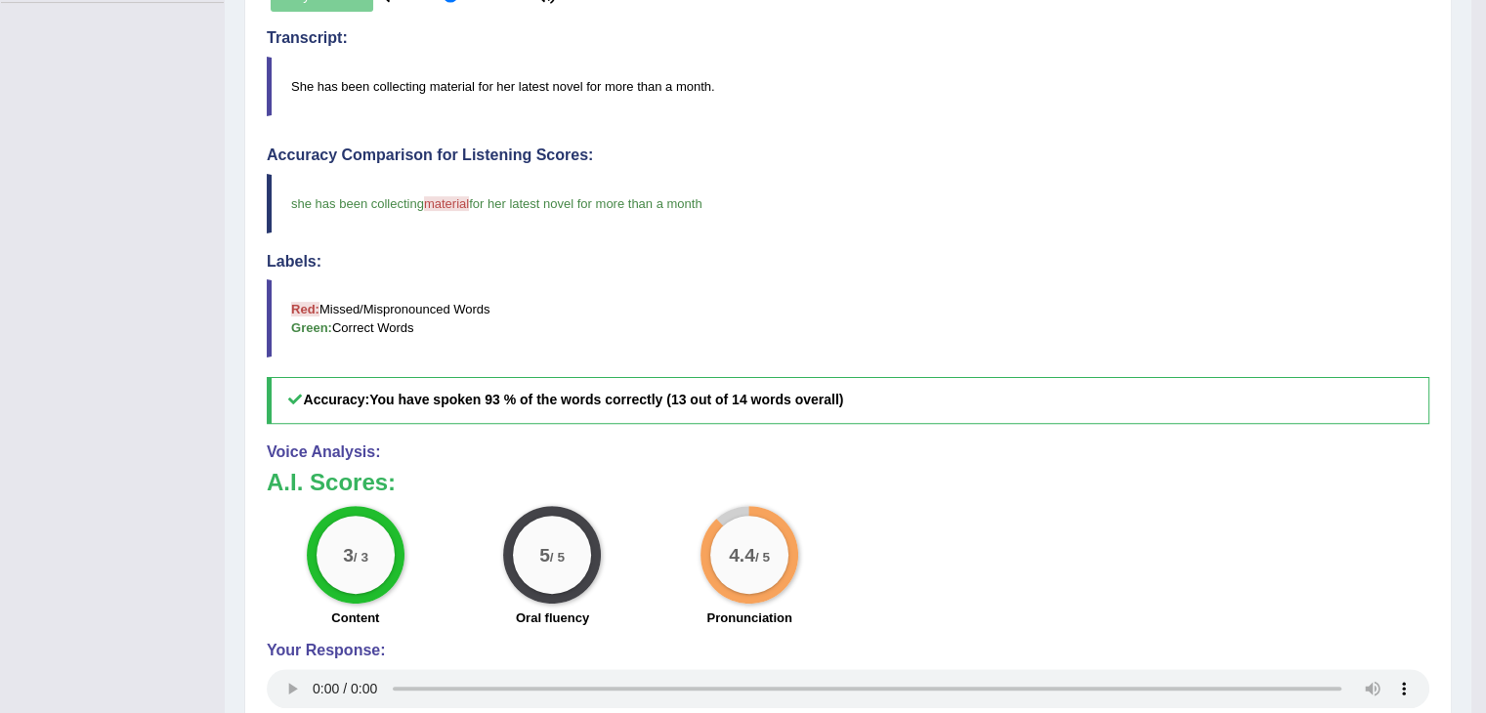
scroll to position [197, 0]
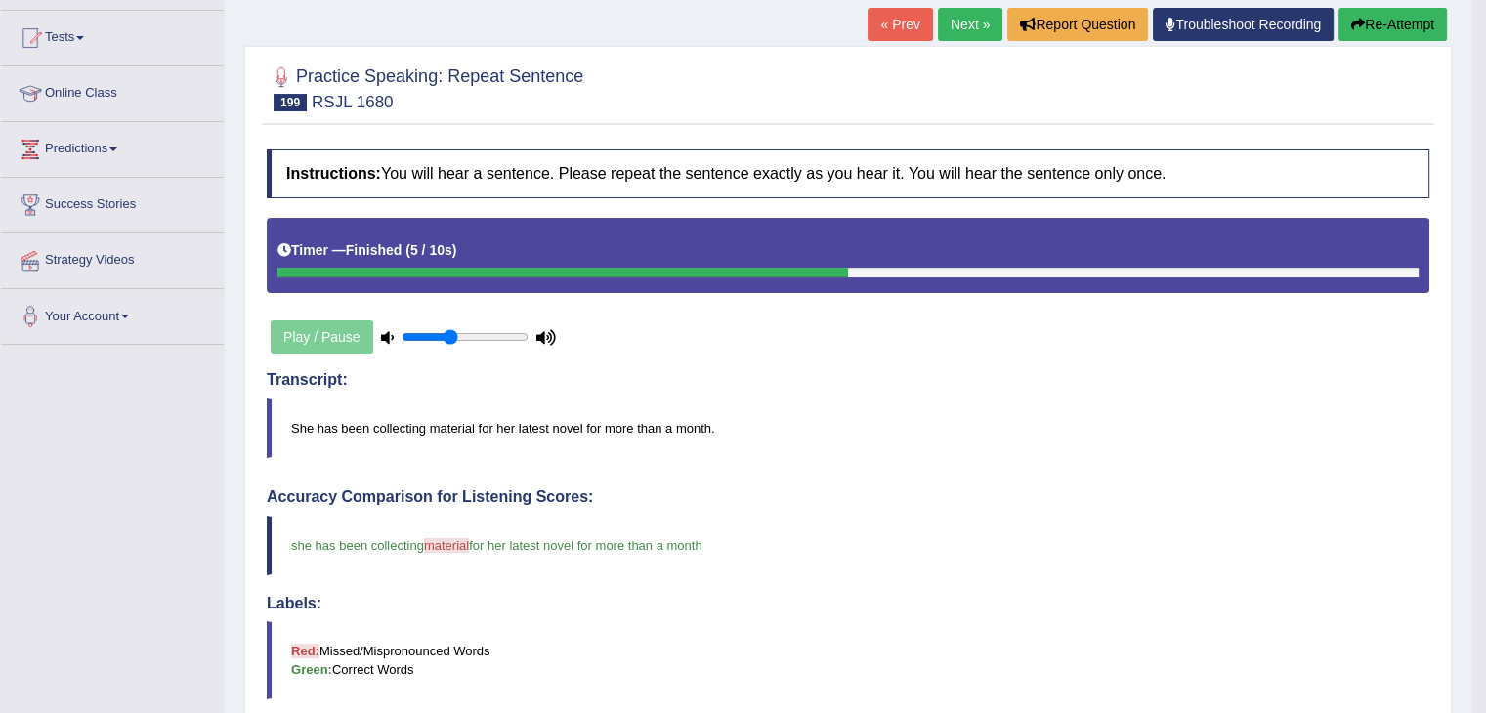
click at [969, 27] on link "Next »" at bounding box center [970, 24] width 64 height 33
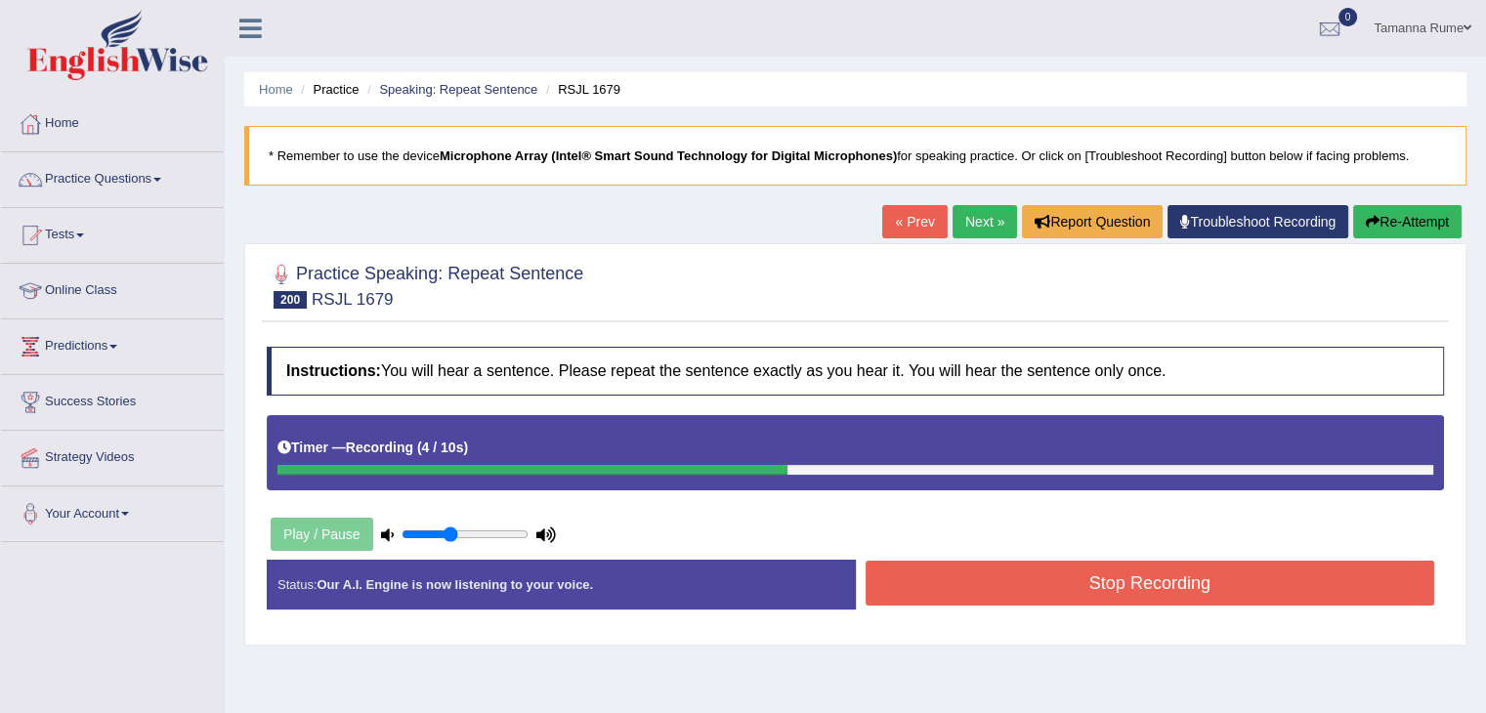
click at [919, 583] on button "Stop Recording" at bounding box center [1151, 583] width 570 height 45
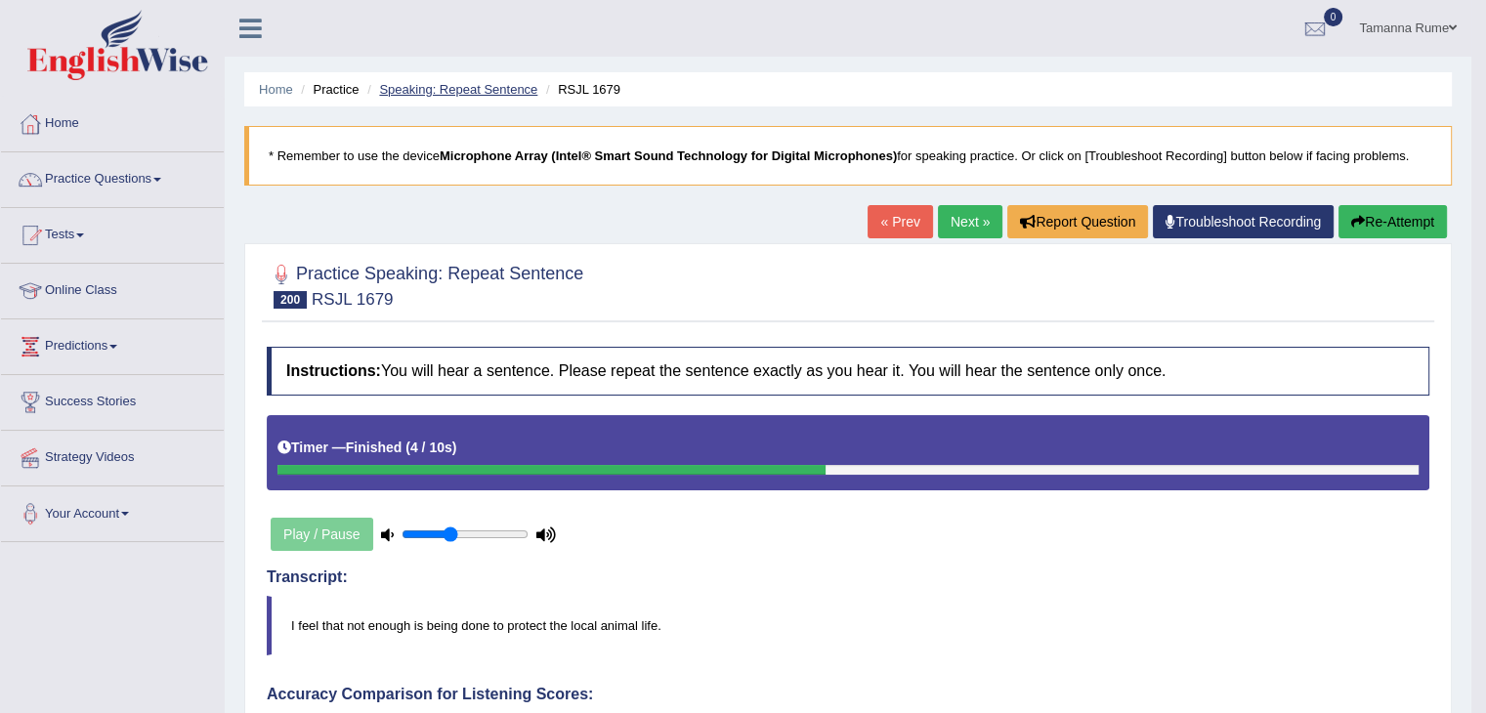
click at [454, 83] on link "Speaking: Repeat Sentence" at bounding box center [458, 89] width 158 height 15
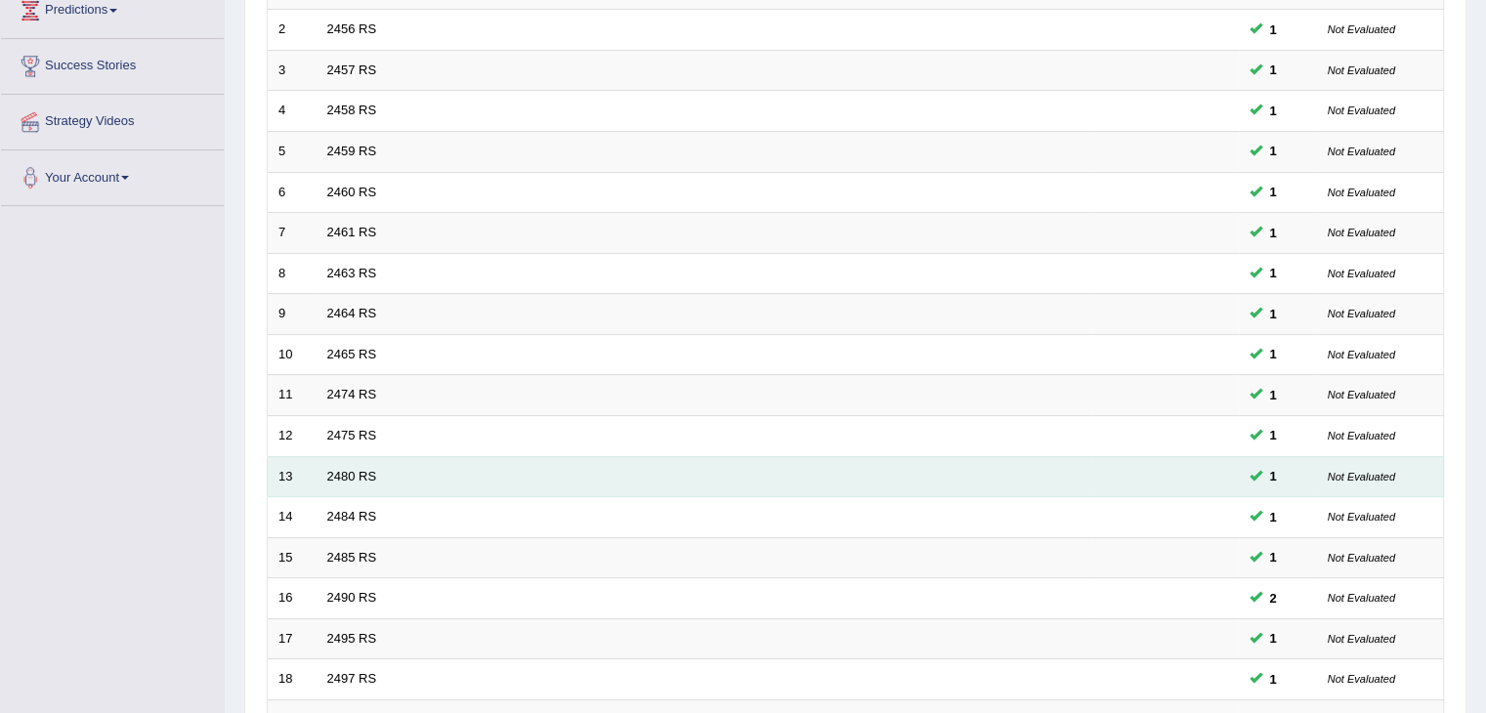
scroll to position [575, 0]
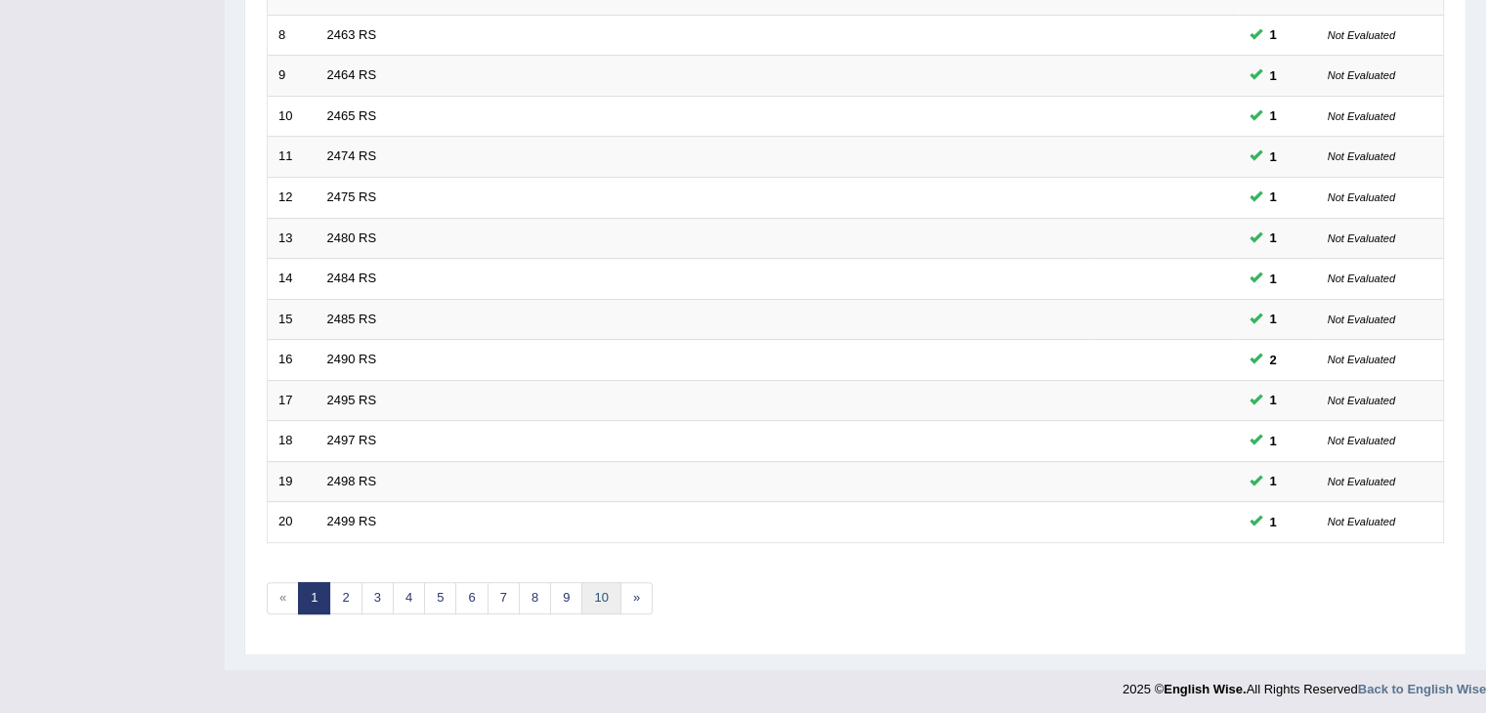
click at [590, 591] on link "10" at bounding box center [600, 598] width 39 height 32
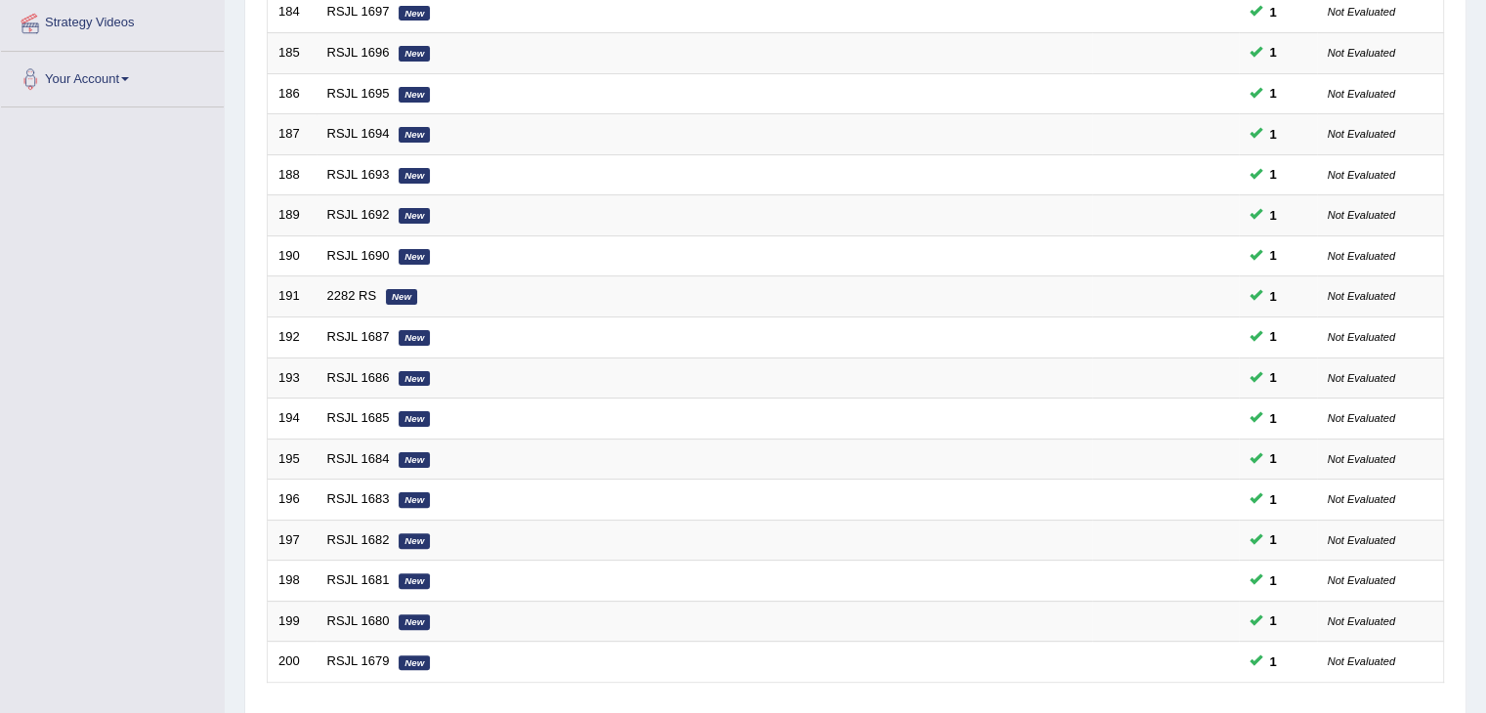
scroll to position [575, 0]
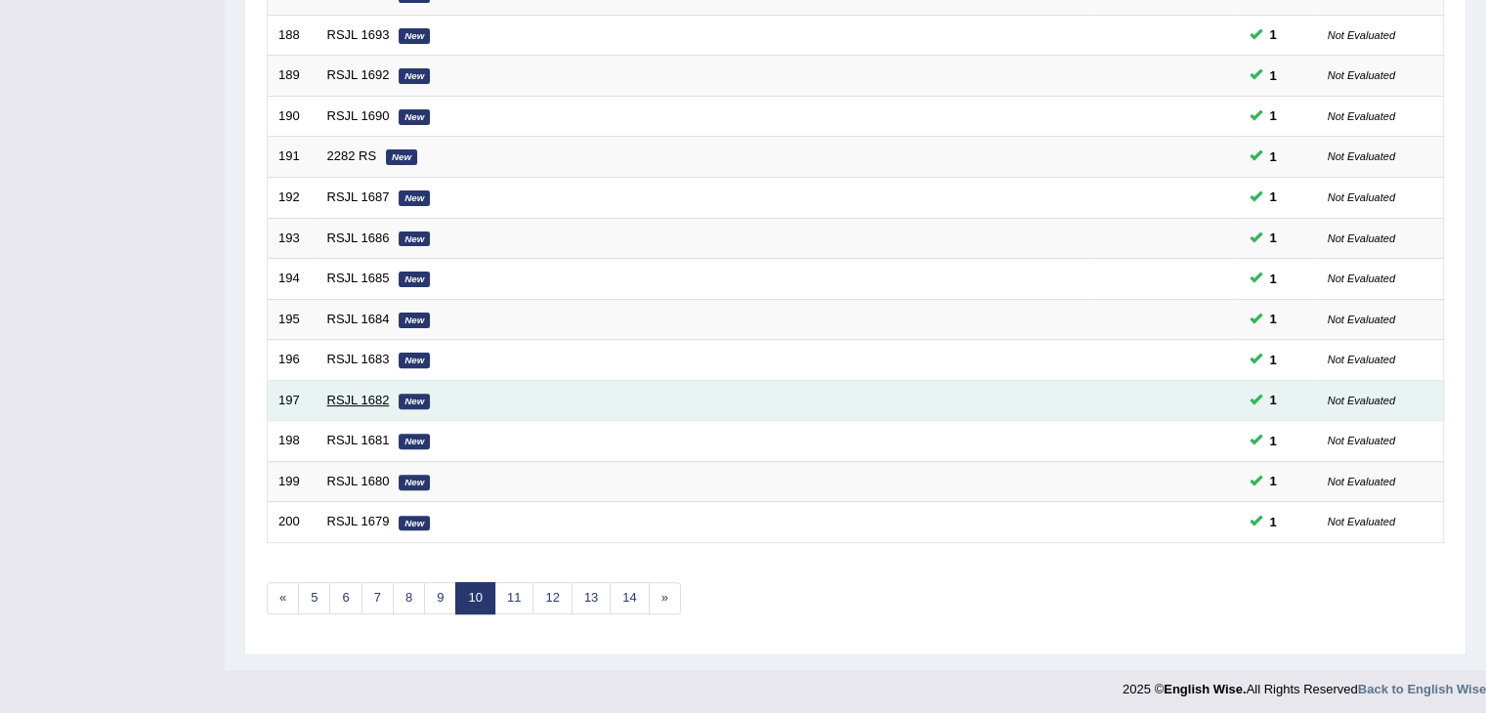
click at [366, 393] on link "RSJL 1682" at bounding box center [358, 400] width 63 height 15
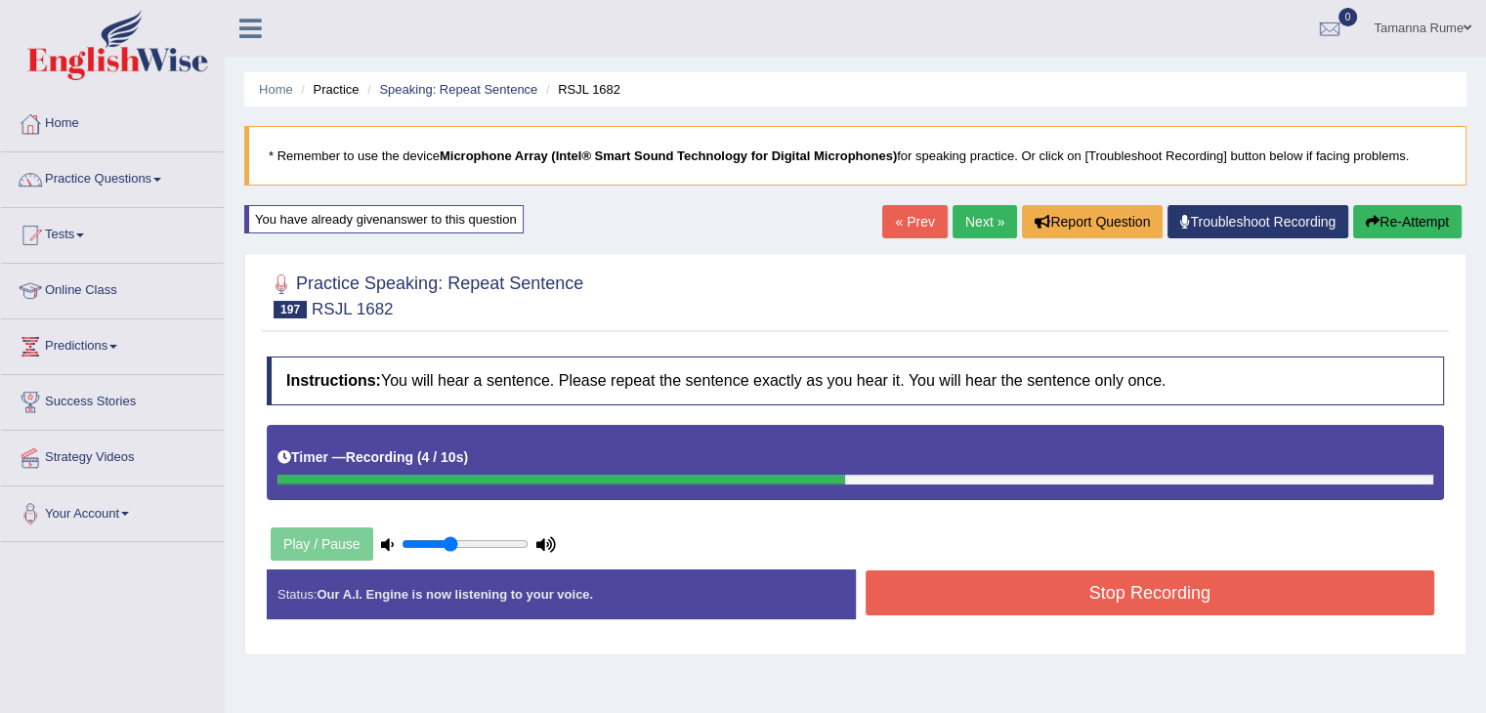
click at [980, 583] on button "Stop Recording" at bounding box center [1151, 593] width 570 height 45
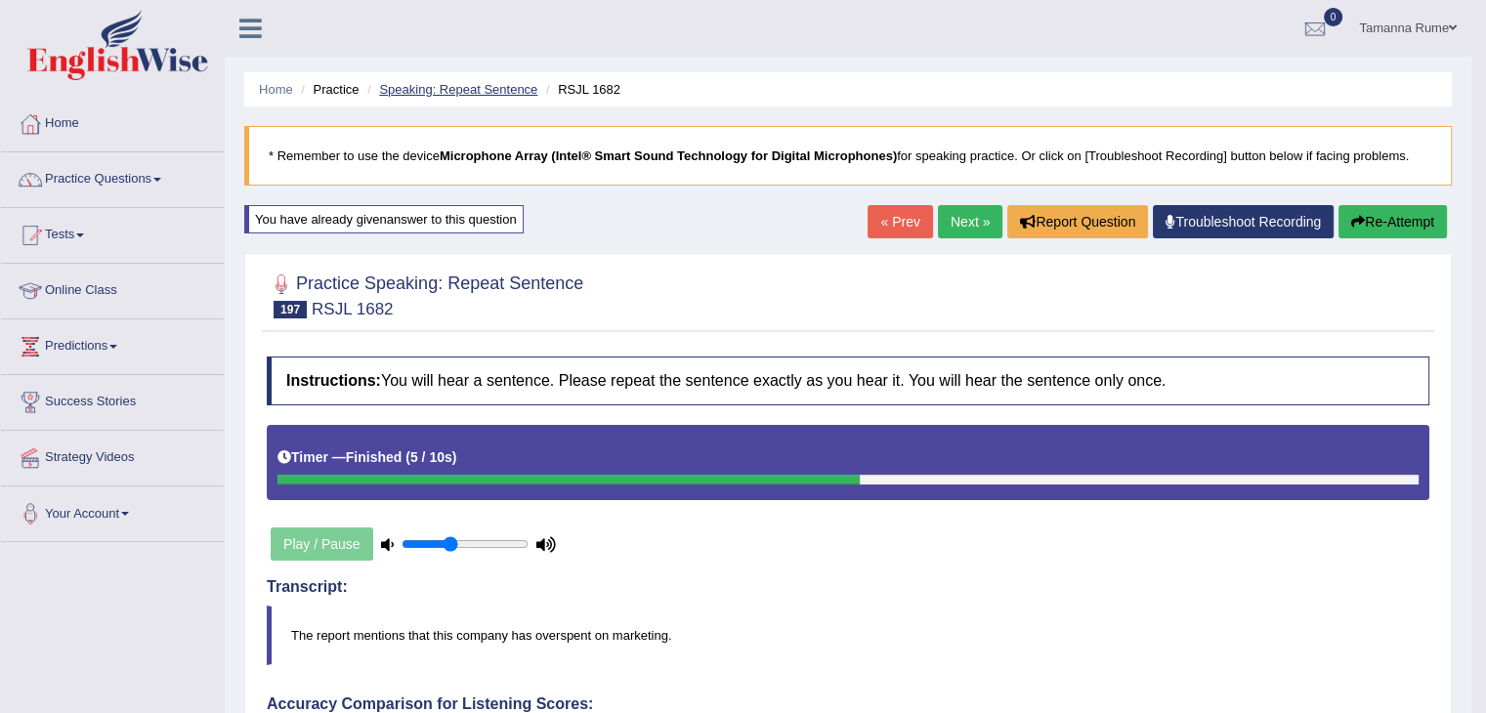
click at [477, 92] on link "Speaking: Repeat Sentence" at bounding box center [458, 89] width 158 height 15
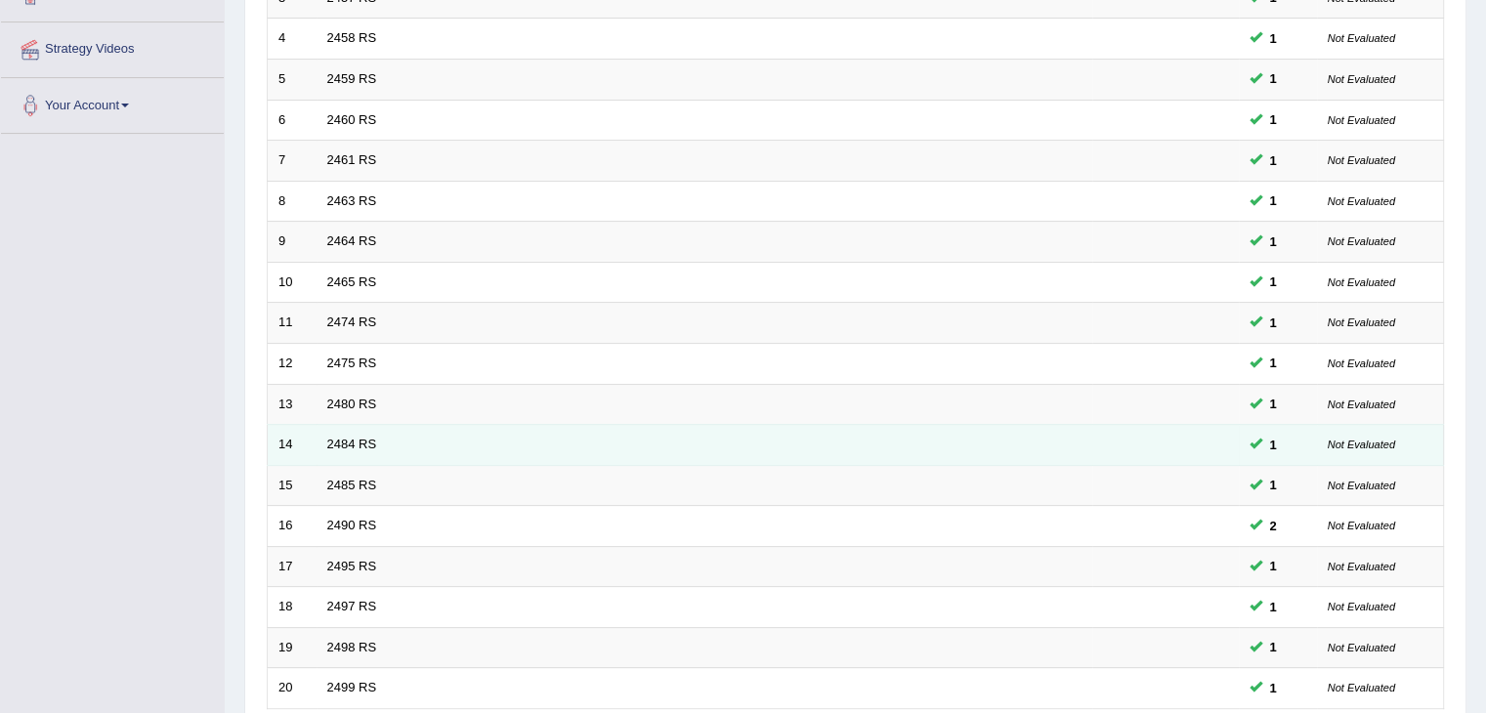
scroll to position [575, 0]
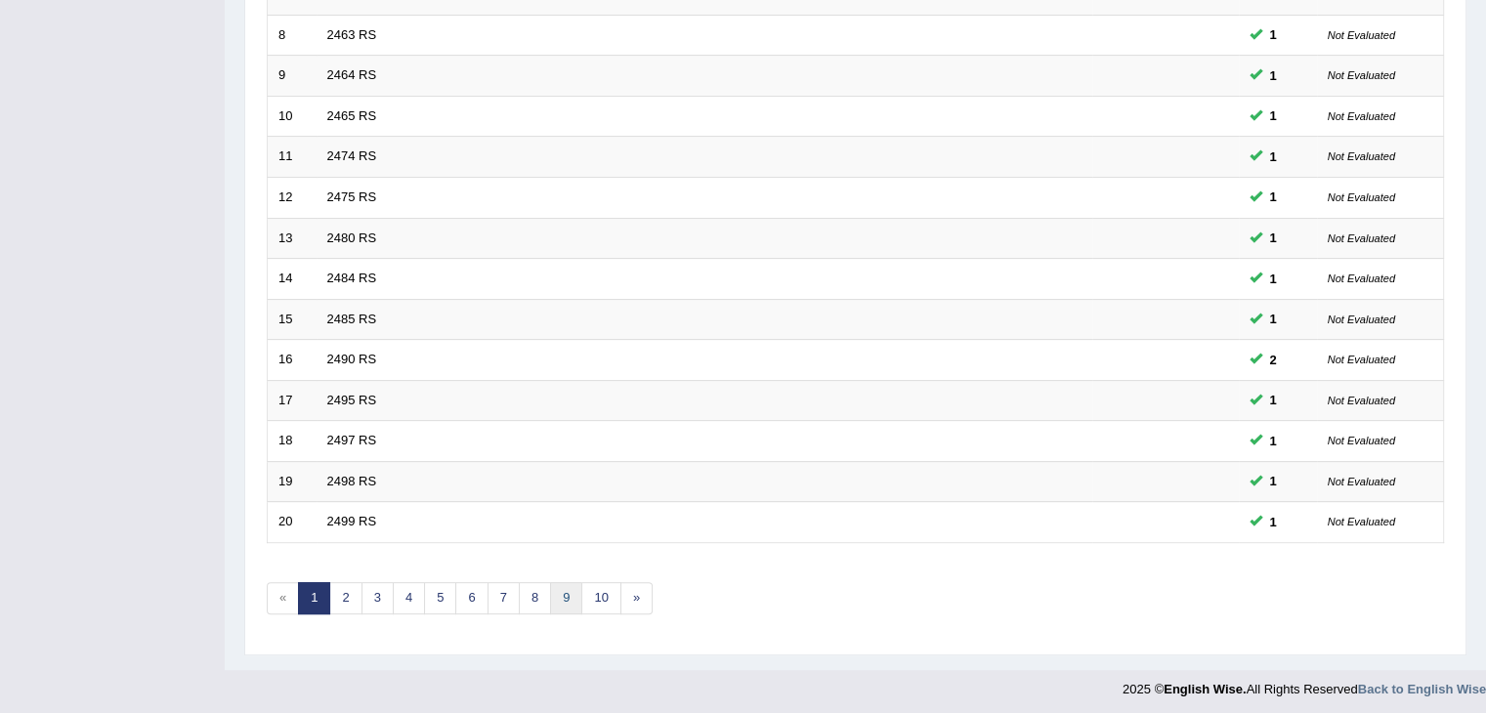
click at [555, 588] on link "9" at bounding box center [566, 598] width 32 height 32
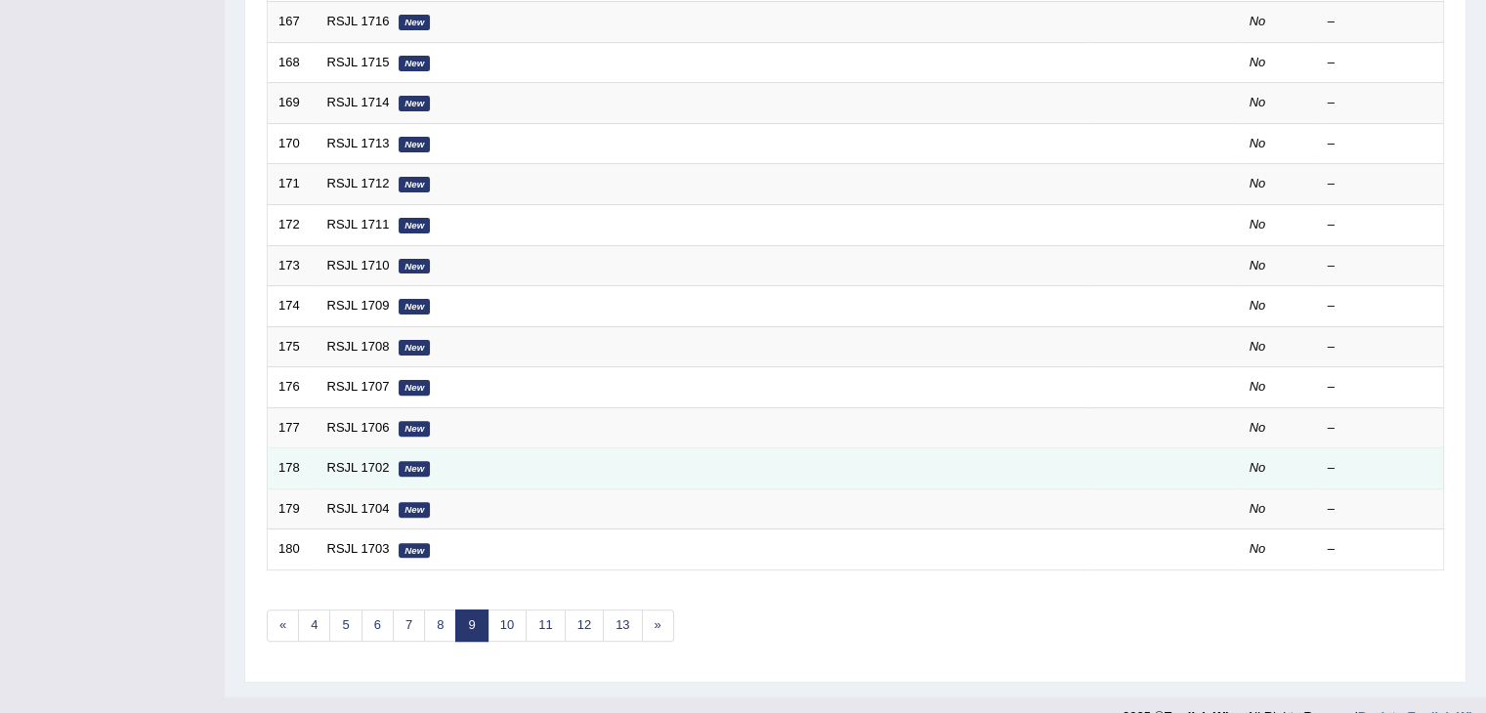
scroll to position [575, 0]
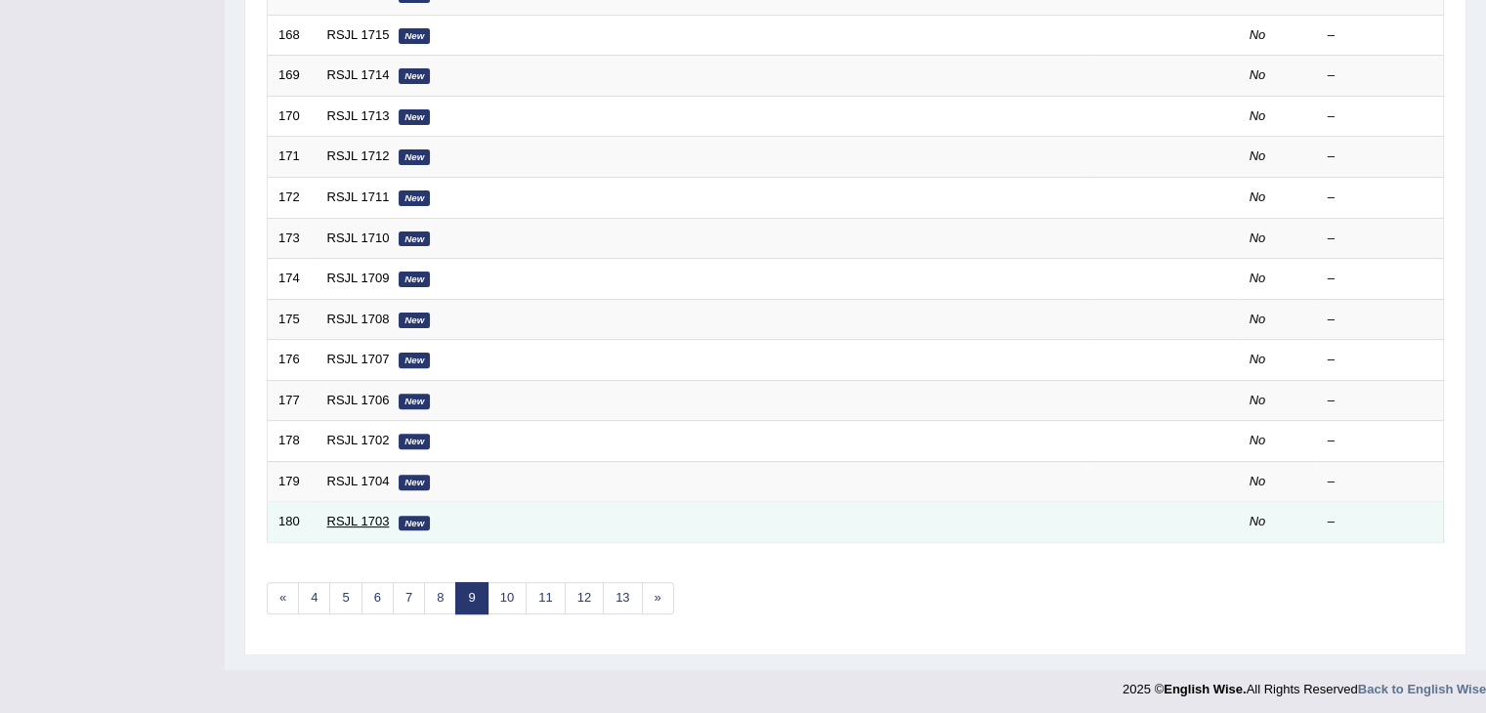
click at [367, 514] on link "RSJL 1703" at bounding box center [358, 521] width 63 height 15
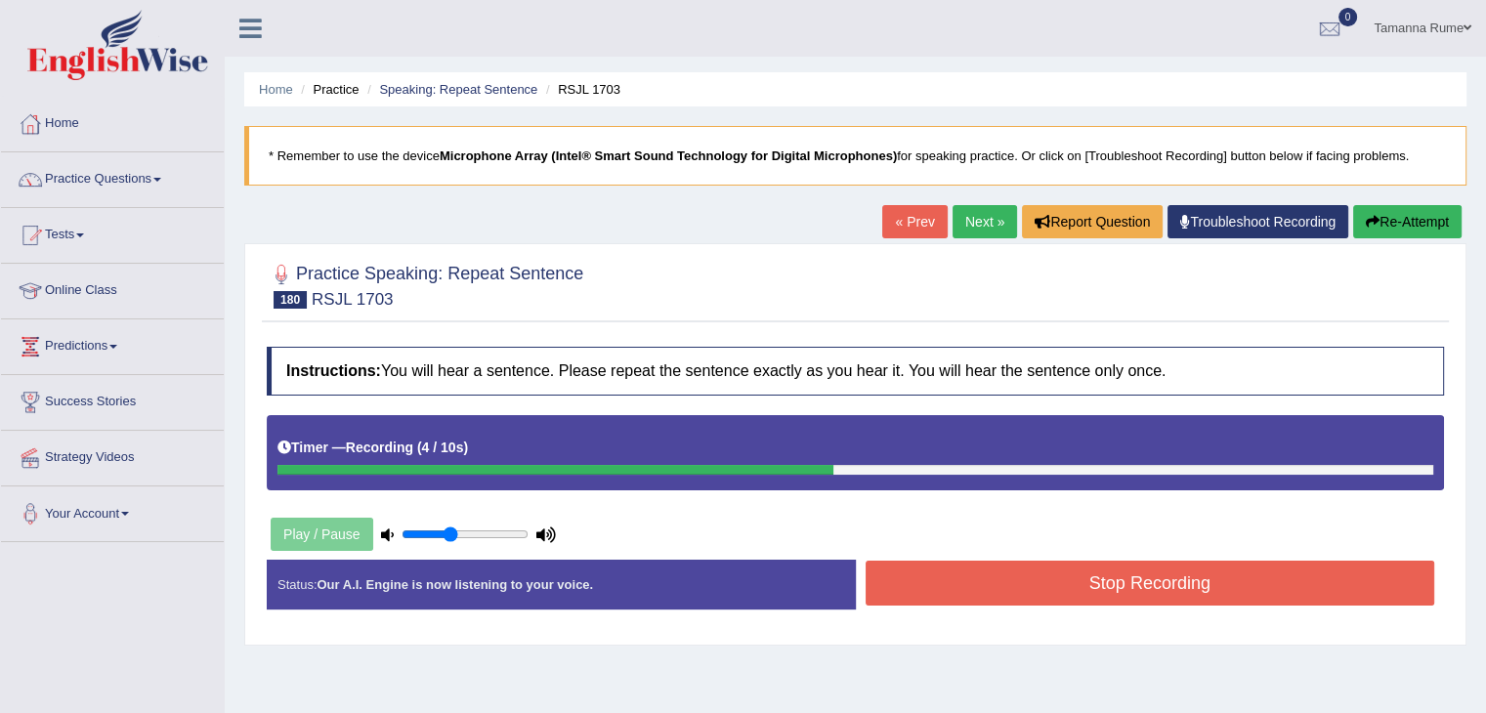
click at [938, 580] on button "Stop Recording" at bounding box center [1151, 583] width 570 height 45
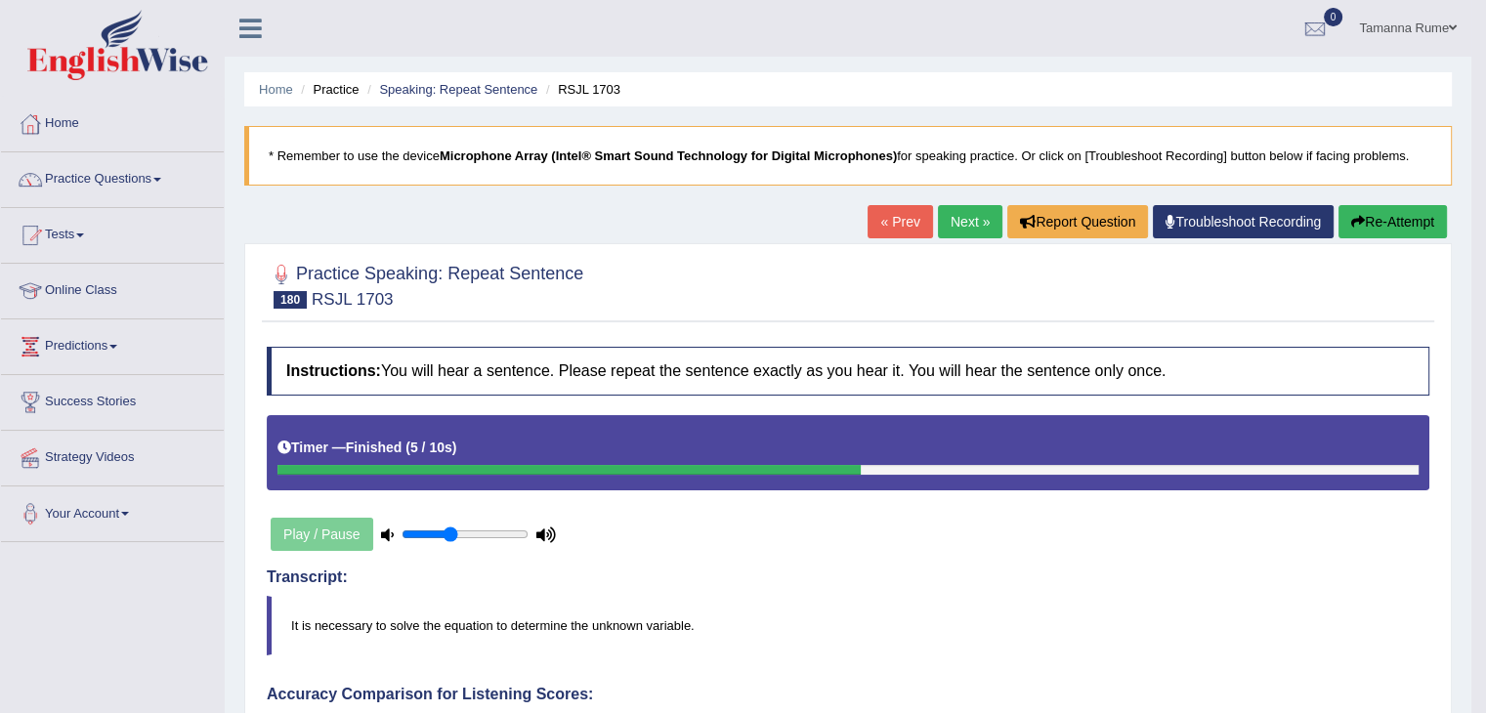
click at [908, 223] on link "« Prev" at bounding box center [900, 221] width 64 height 33
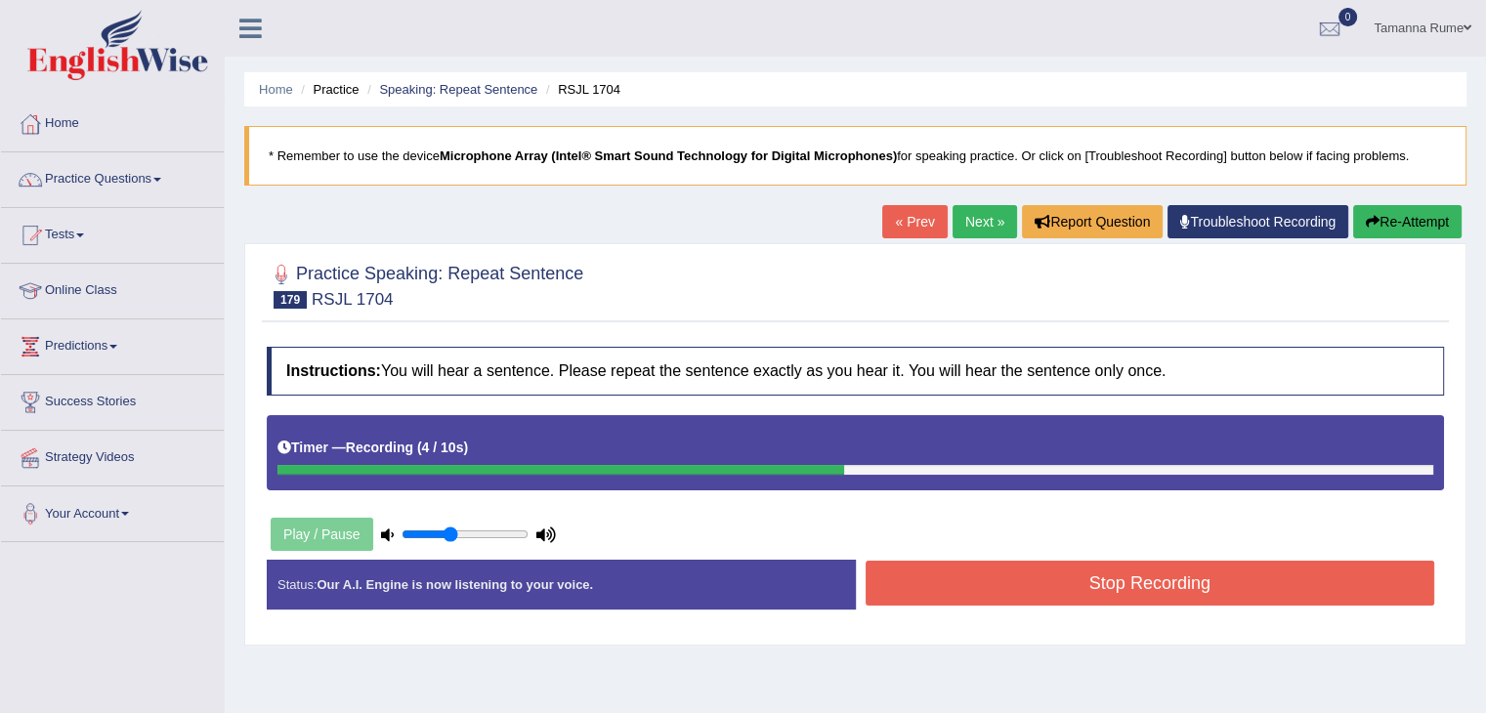
click at [956, 582] on button "Stop Recording" at bounding box center [1151, 583] width 570 height 45
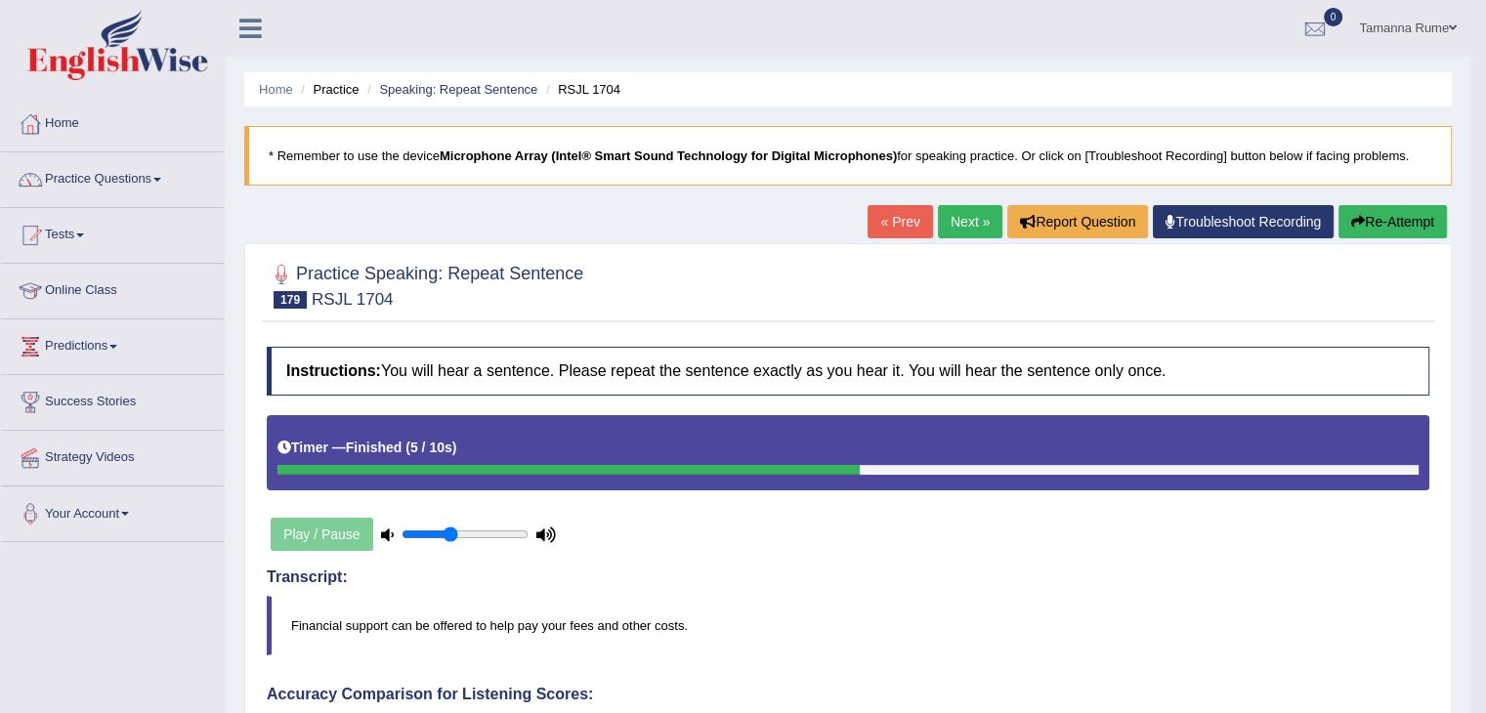
click at [895, 222] on link "« Prev" at bounding box center [900, 221] width 64 height 33
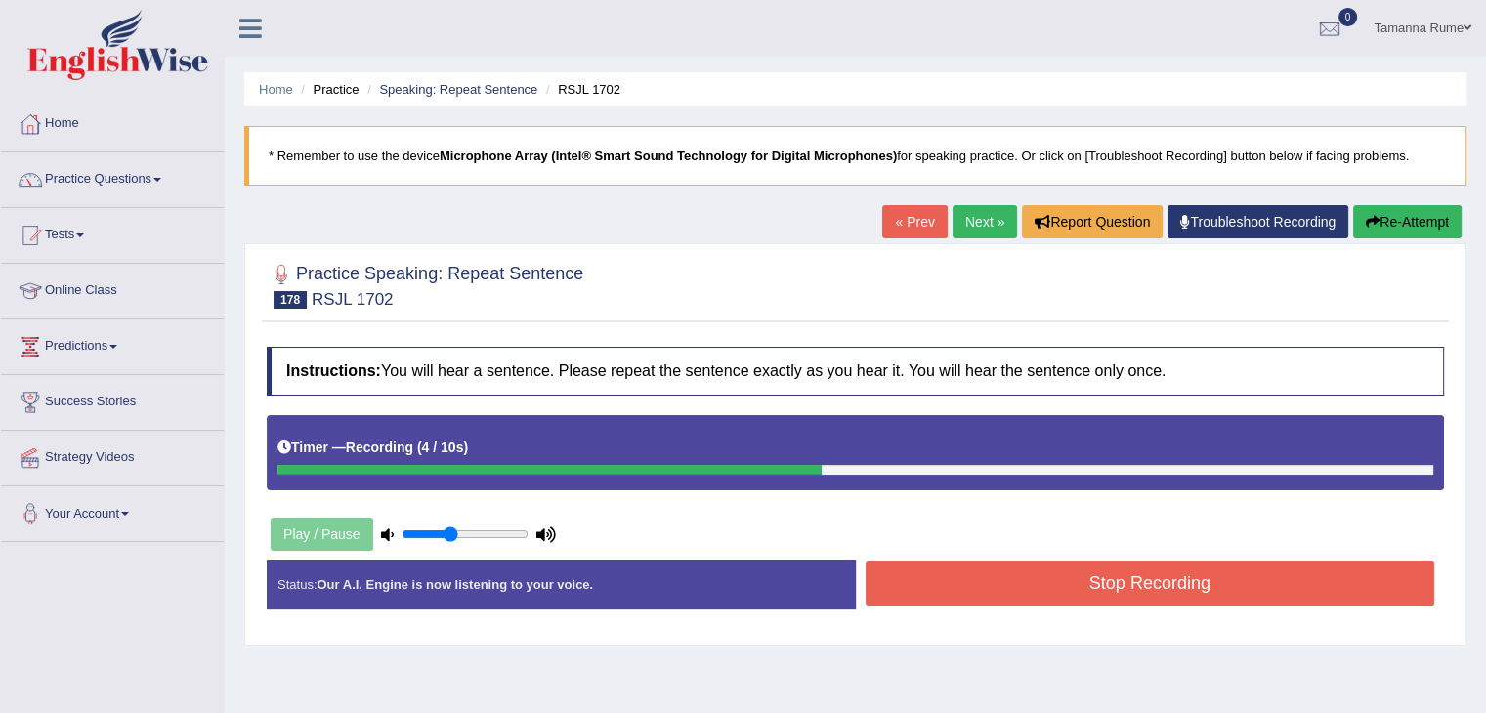
click at [1028, 572] on button "Stop Recording" at bounding box center [1151, 583] width 570 height 45
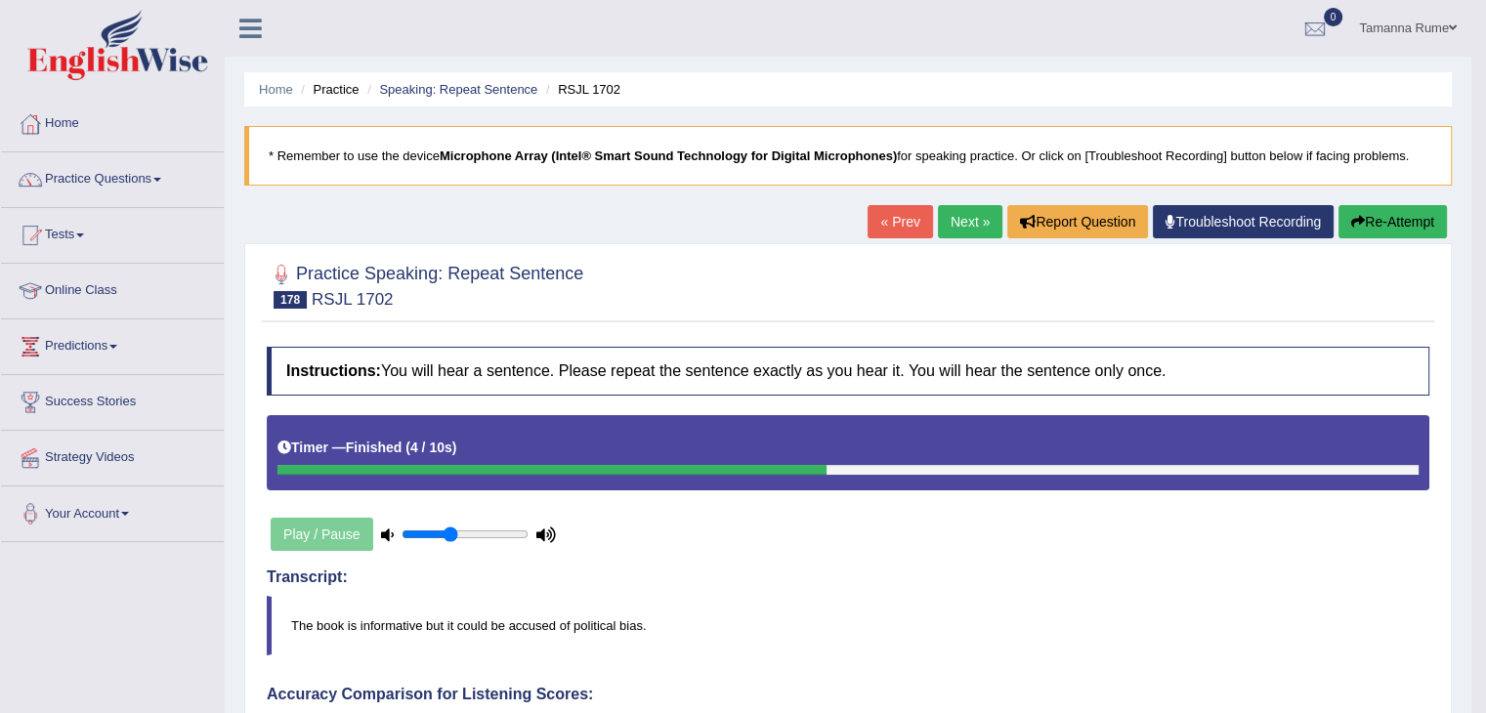
click at [900, 221] on link "« Prev" at bounding box center [900, 221] width 64 height 33
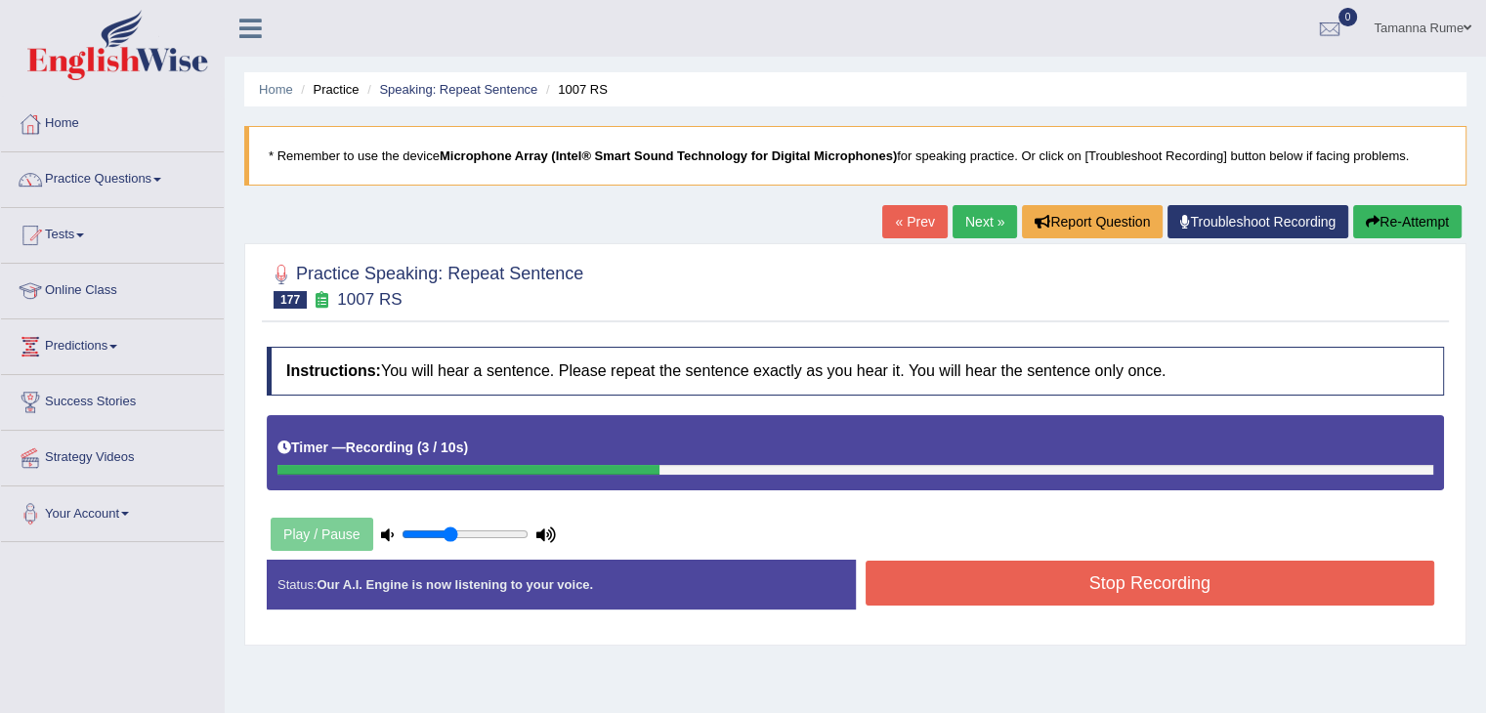
click at [995, 589] on button "Stop Recording" at bounding box center [1151, 583] width 570 height 45
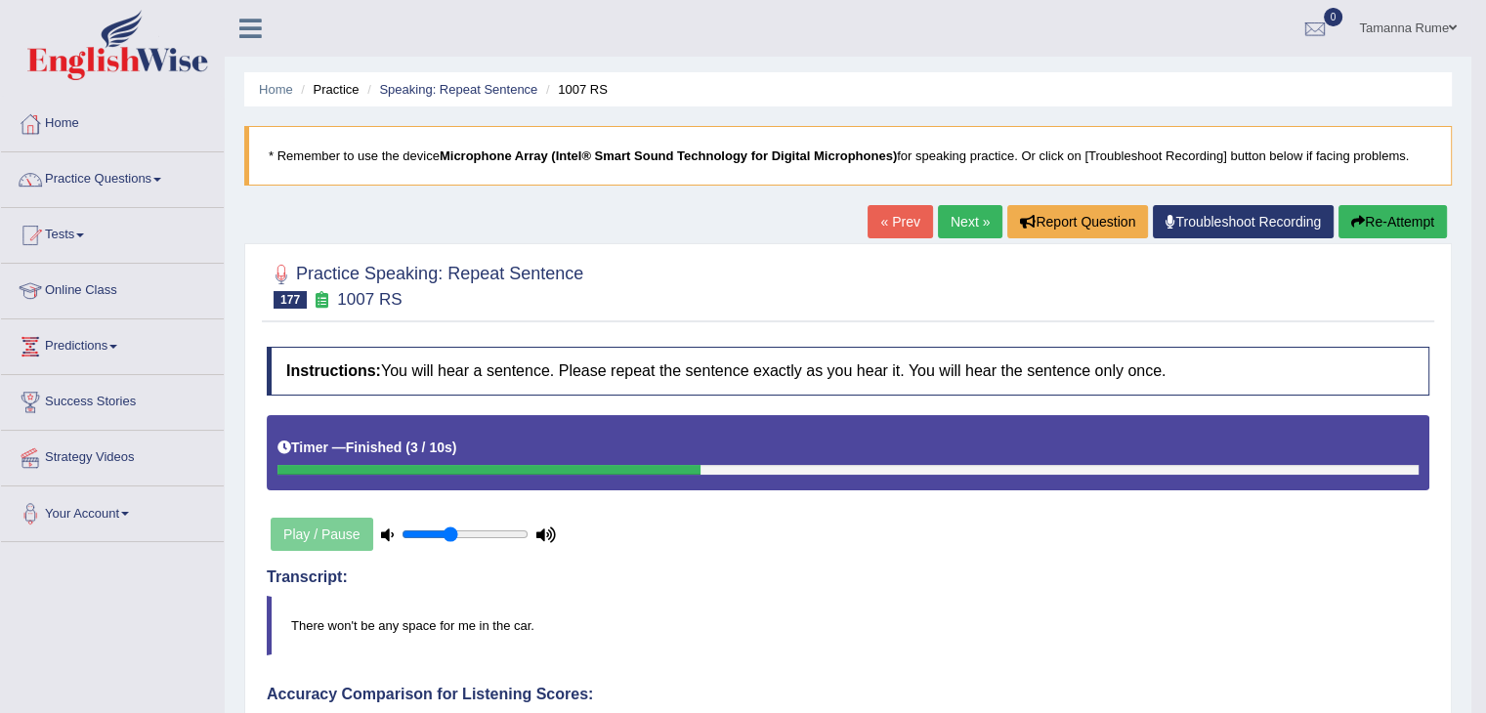
click at [884, 218] on link "« Prev" at bounding box center [900, 221] width 64 height 33
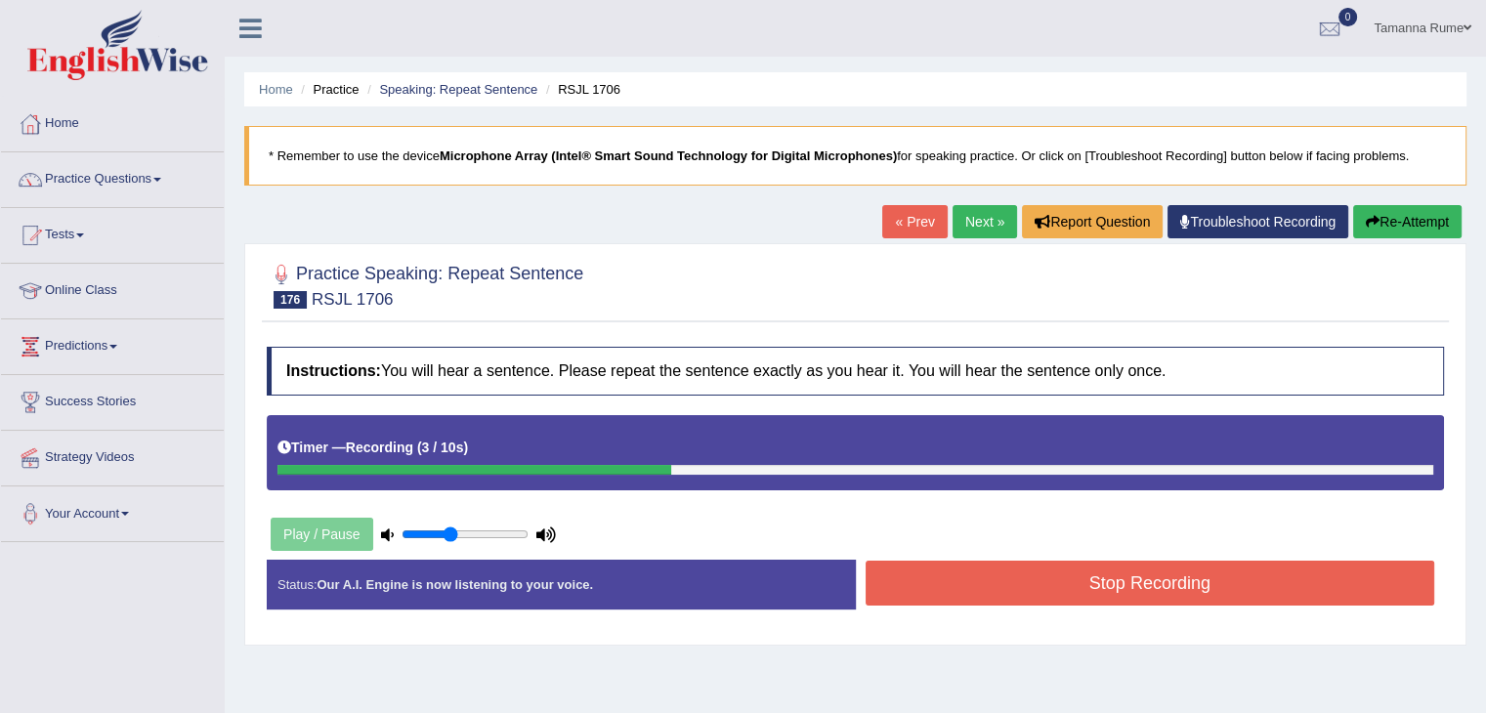
click at [1048, 579] on button "Stop Recording" at bounding box center [1151, 583] width 570 height 45
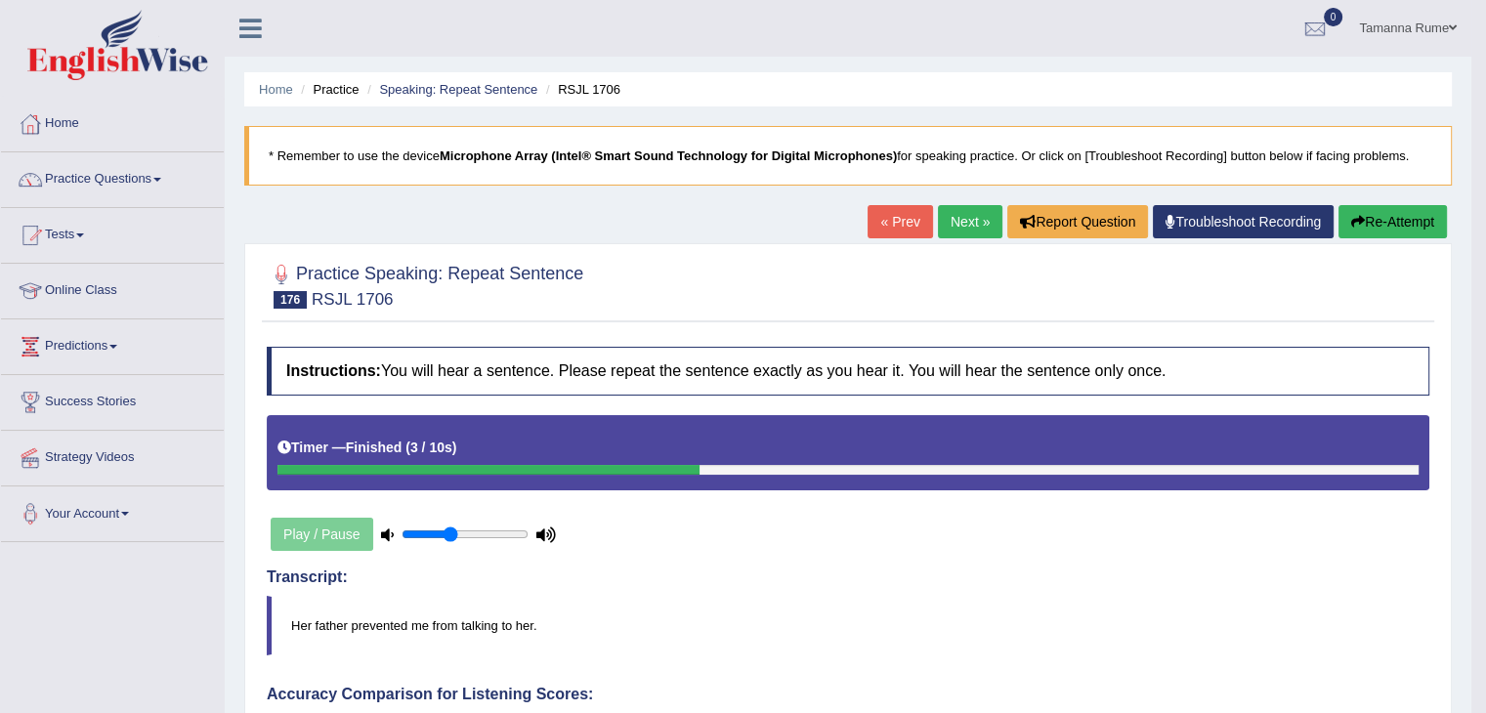
click at [890, 211] on link "« Prev" at bounding box center [900, 221] width 64 height 33
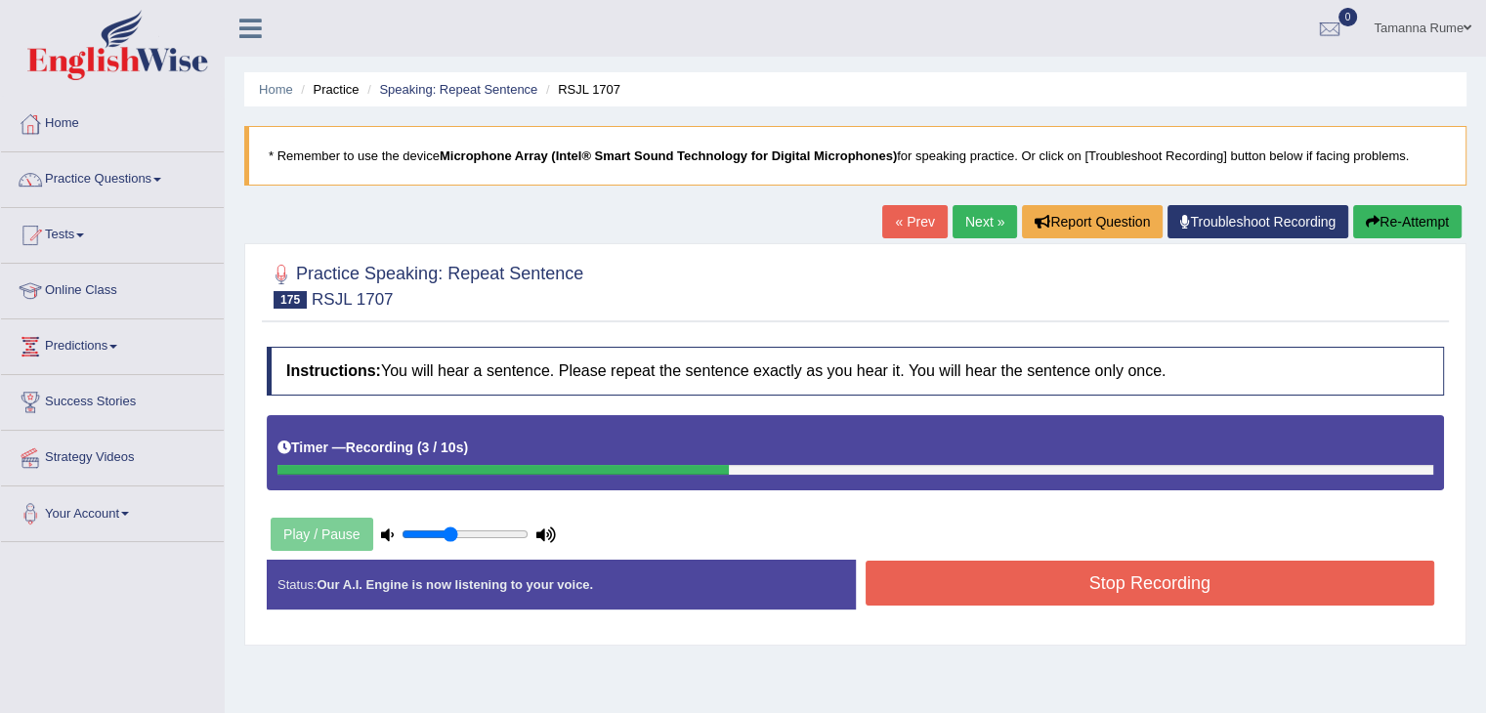
click at [907, 571] on button "Stop Recording" at bounding box center [1151, 583] width 570 height 45
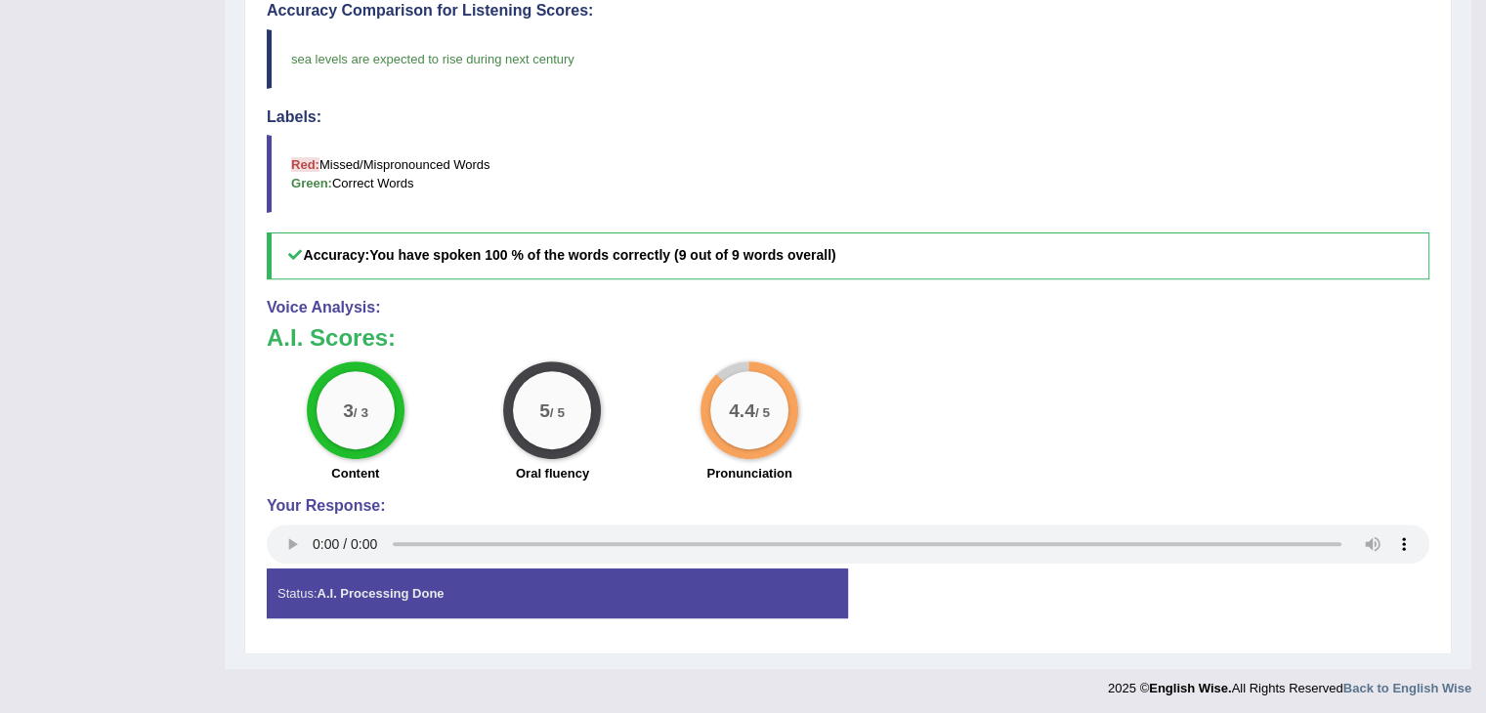
scroll to position [195, 0]
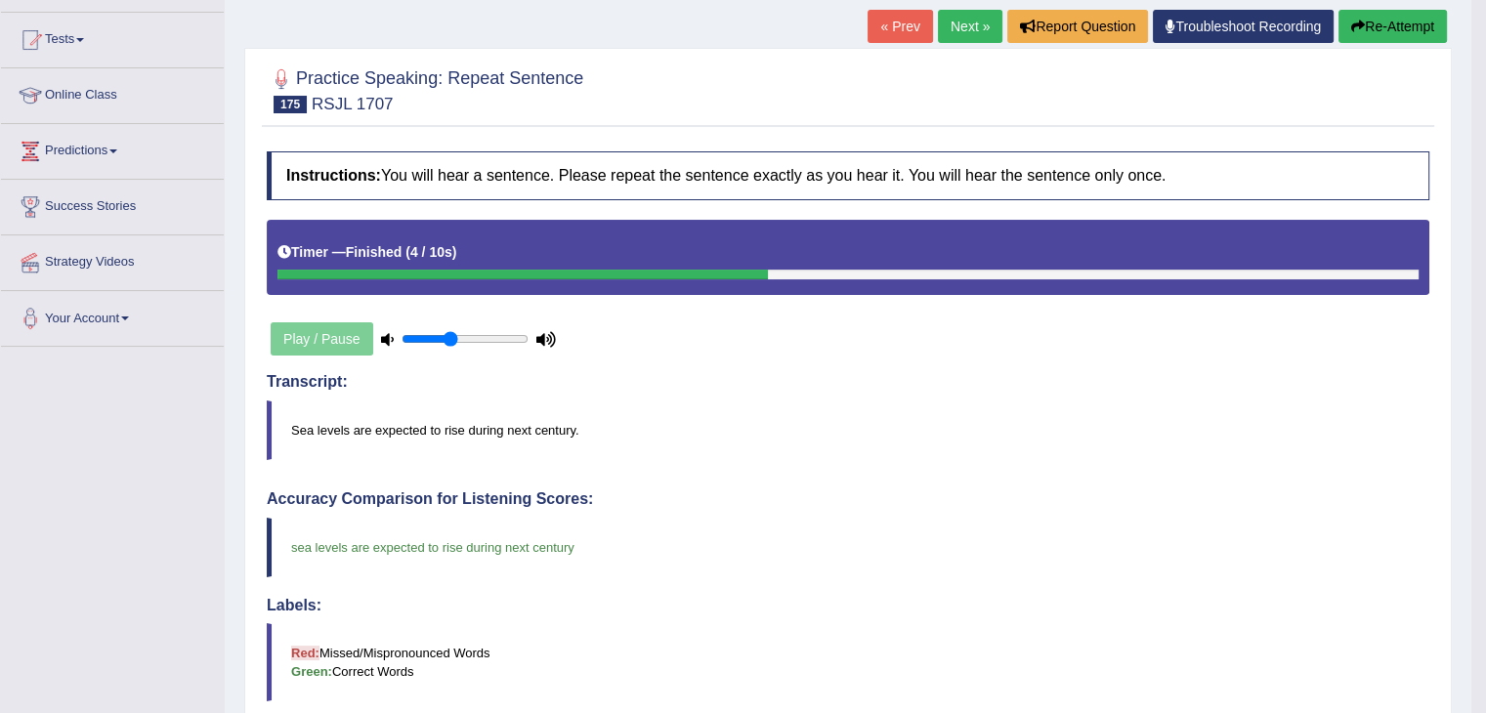
click at [881, 31] on link "« Prev" at bounding box center [900, 26] width 64 height 33
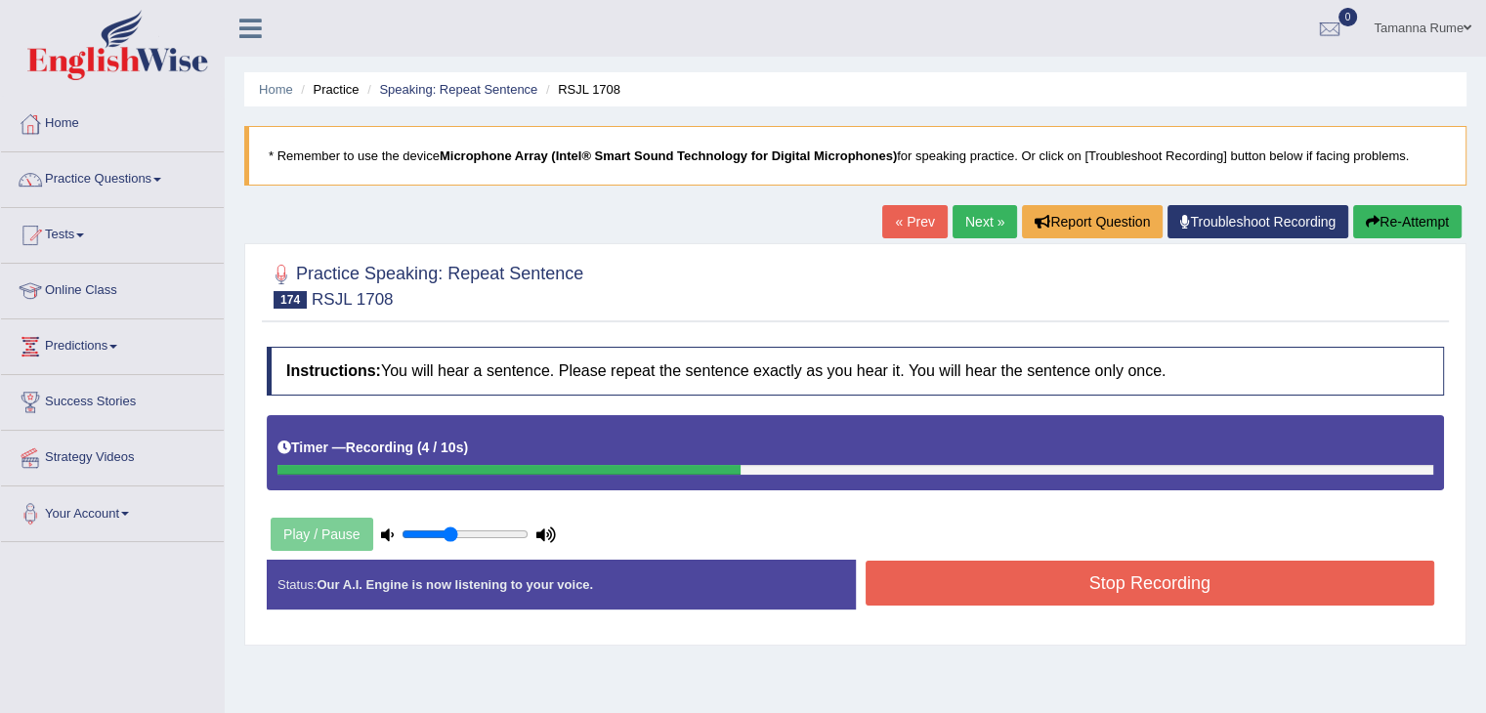
click at [1075, 590] on button "Stop Recording" at bounding box center [1151, 583] width 570 height 45
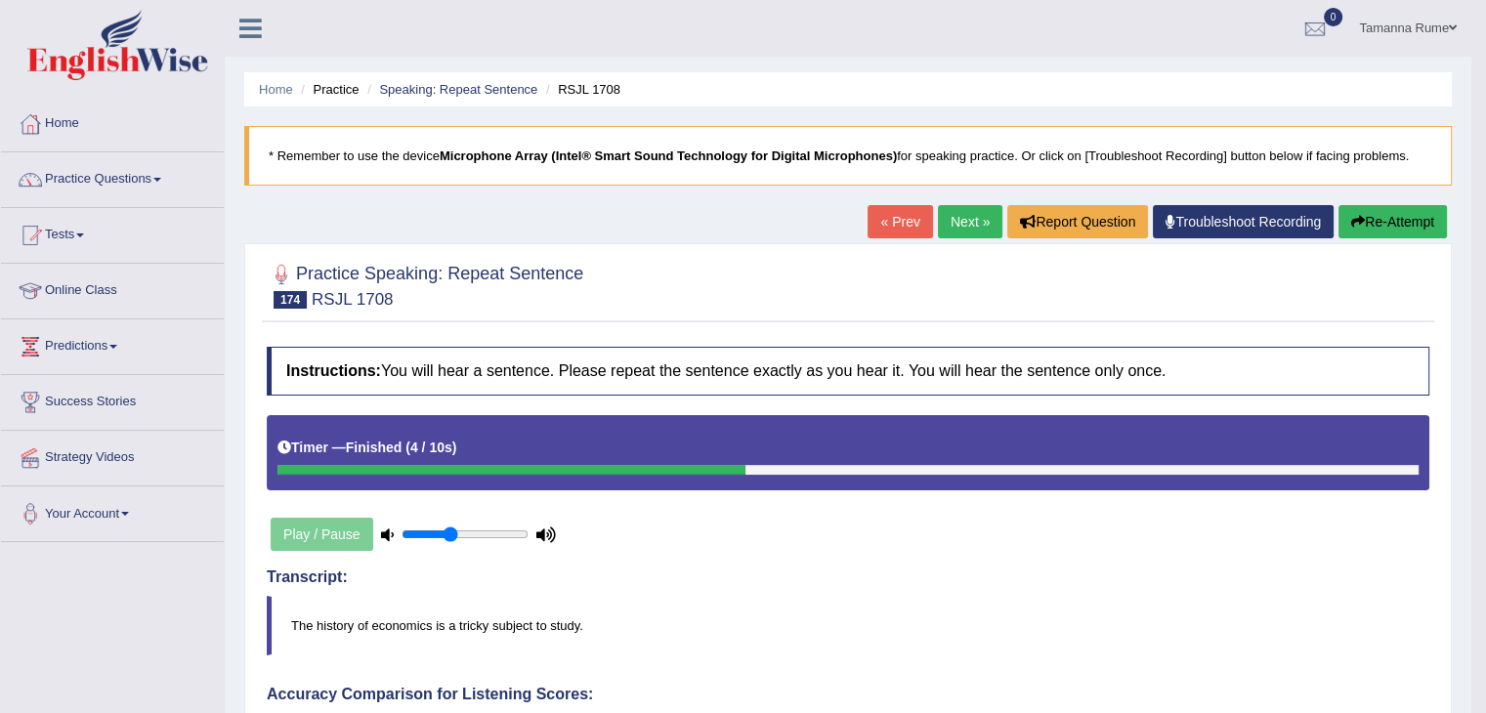
click at [903, 217] on link "« Prev" at bounding box center [900, 221] width 64 height 33
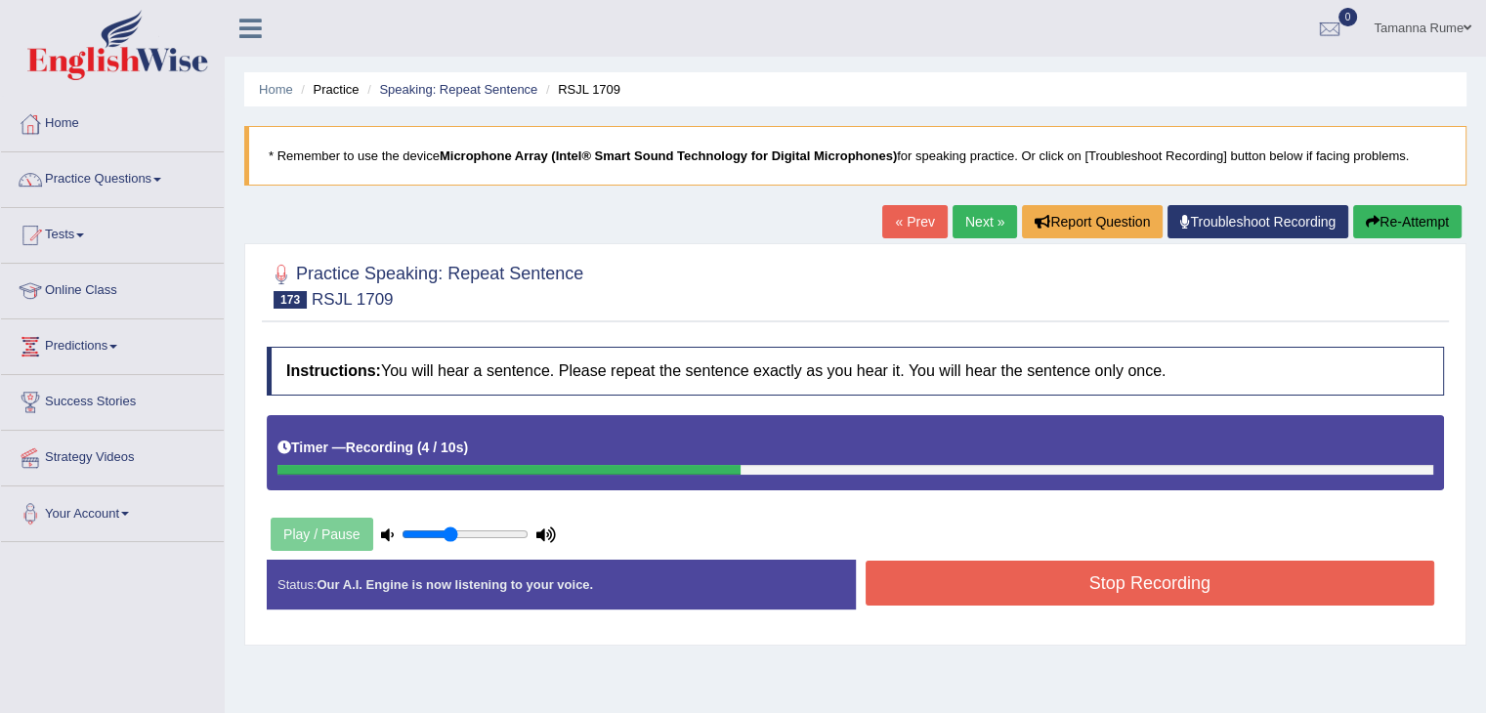
click at [909, 585] on button "Stop Recording" at bounding box center [1151, 583] width 570 height 45
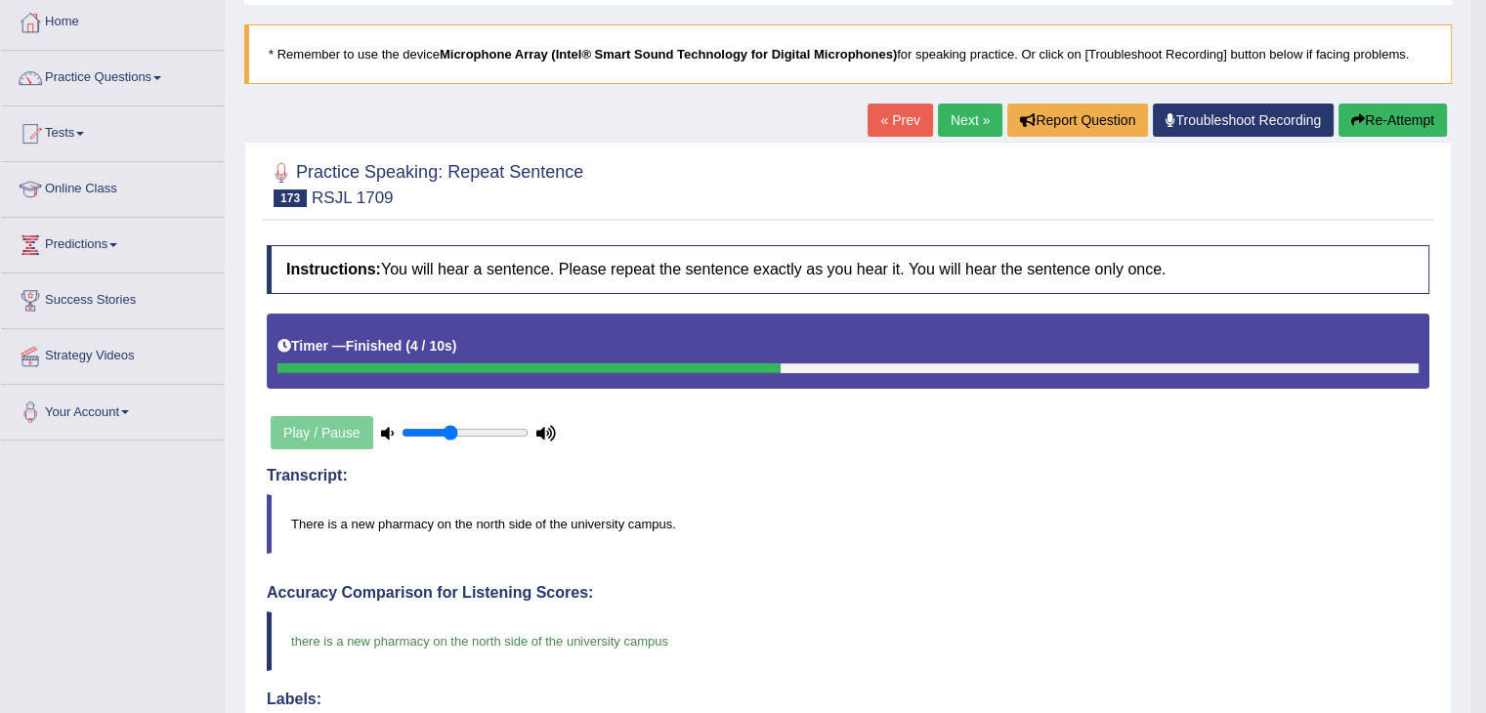
scroll to position [100, 0]
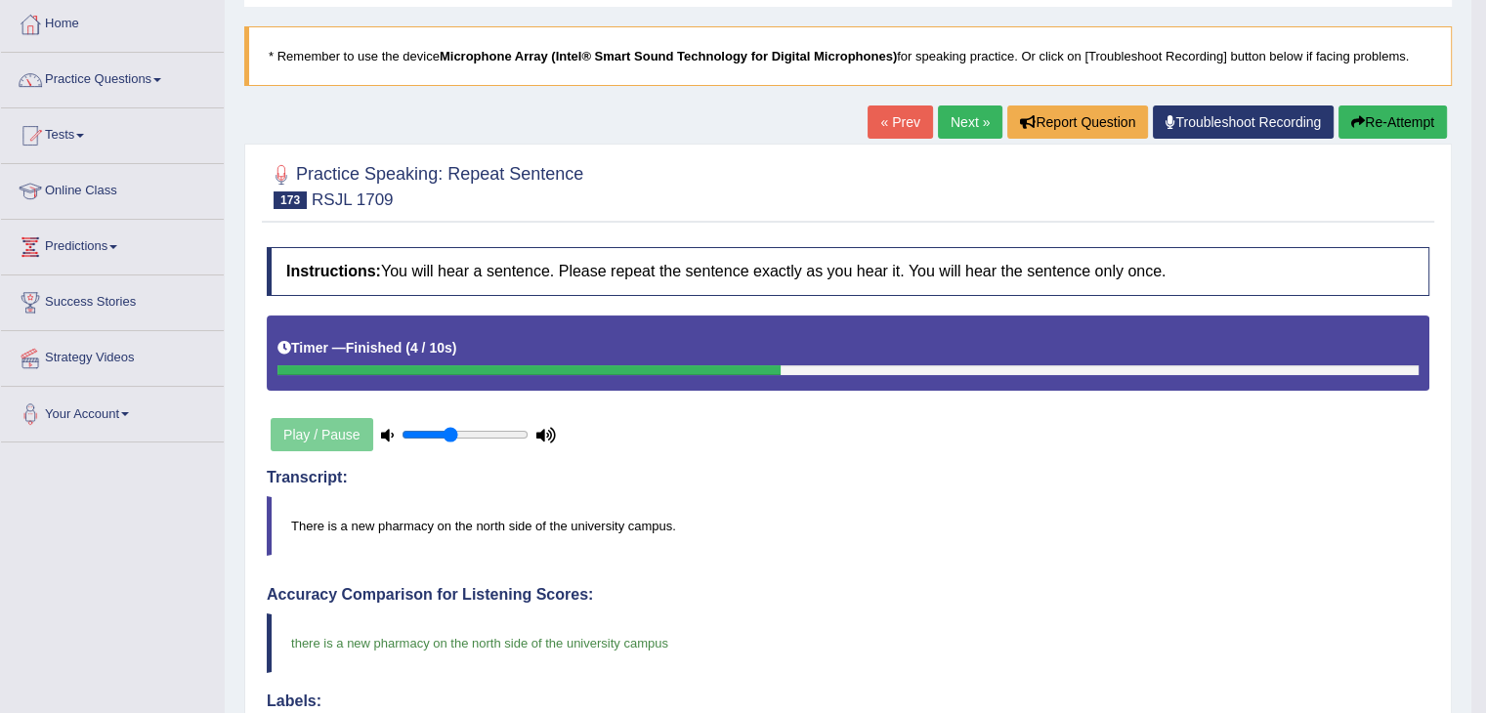
click at [887, 111] on link "« Prev" at bounding box center [900, 122] width 64 height 33
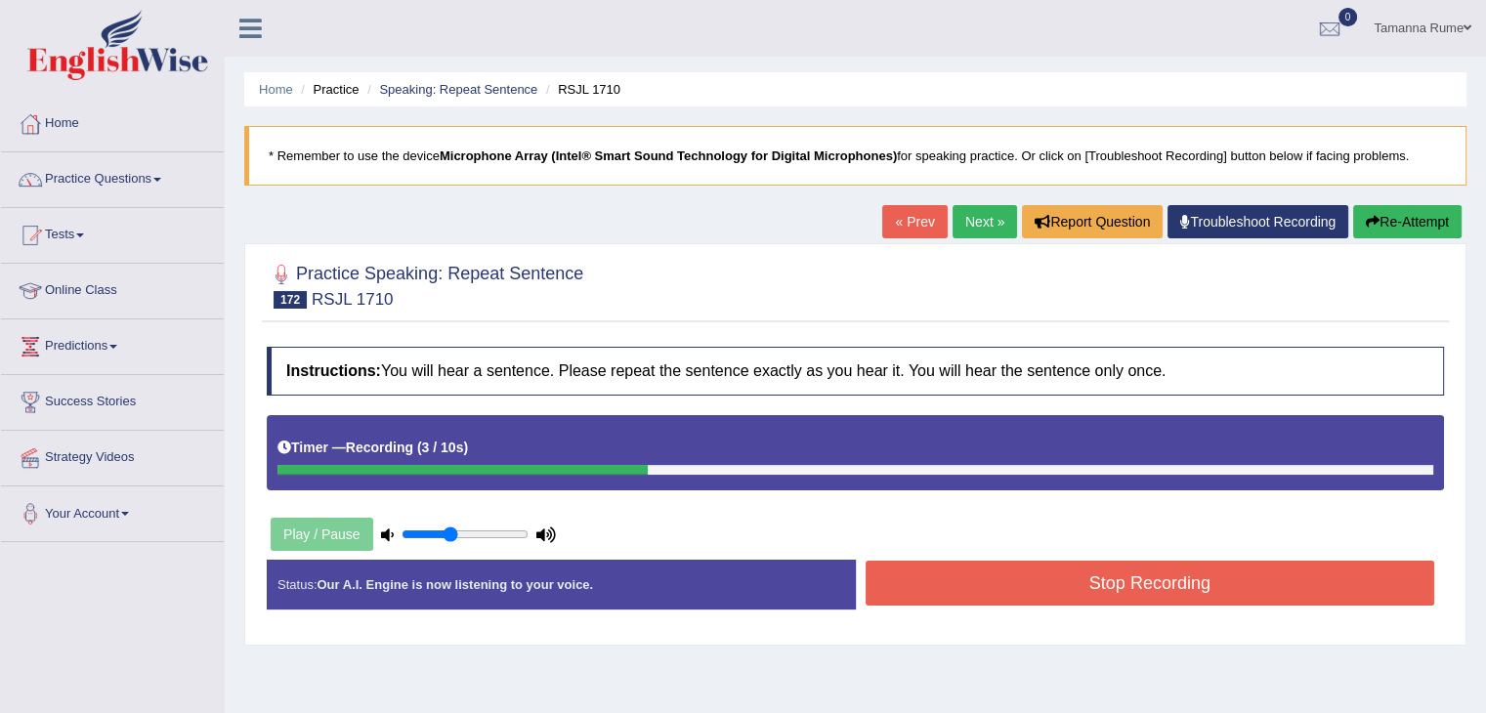
click at [900, 587] on button "Stop Recording" at bounding box center [1151, 583] width 570 height 45
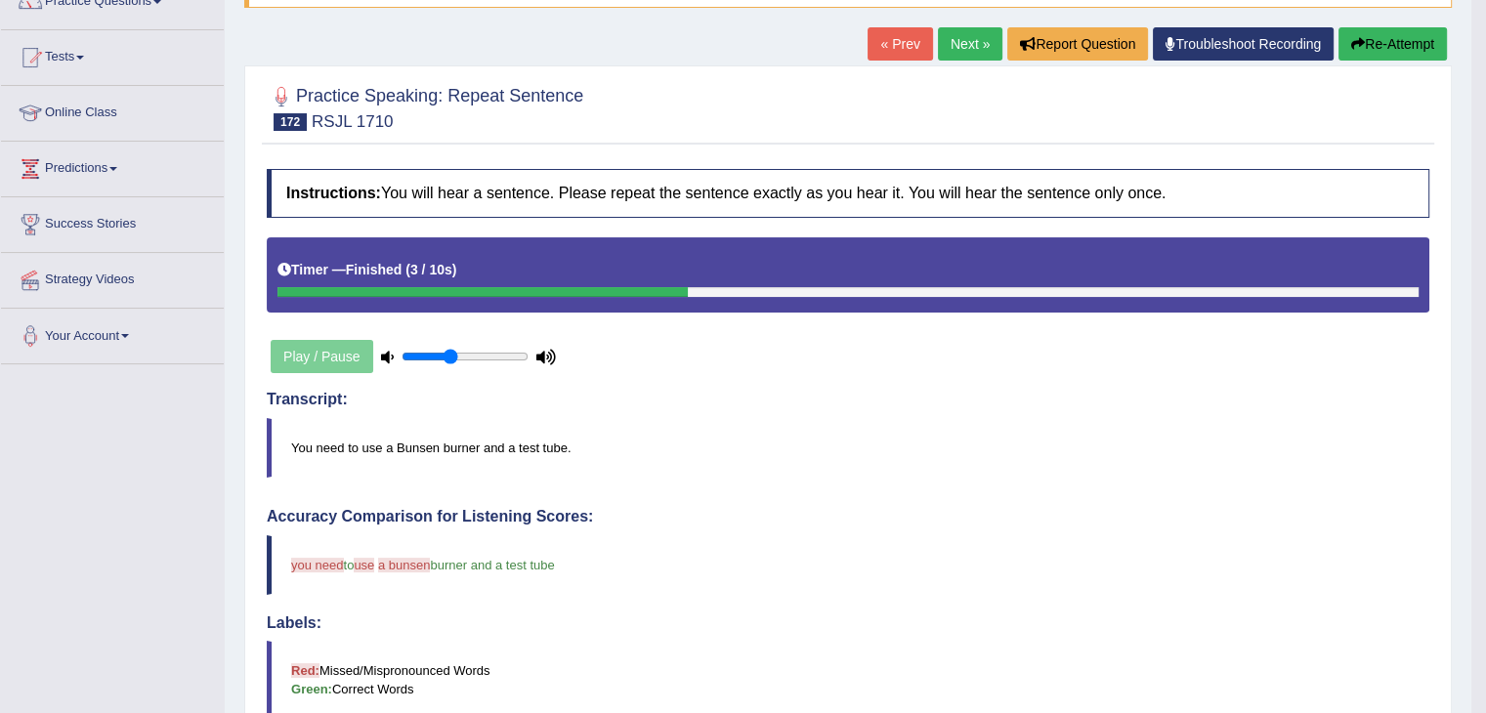
scroll to position [98, 0]
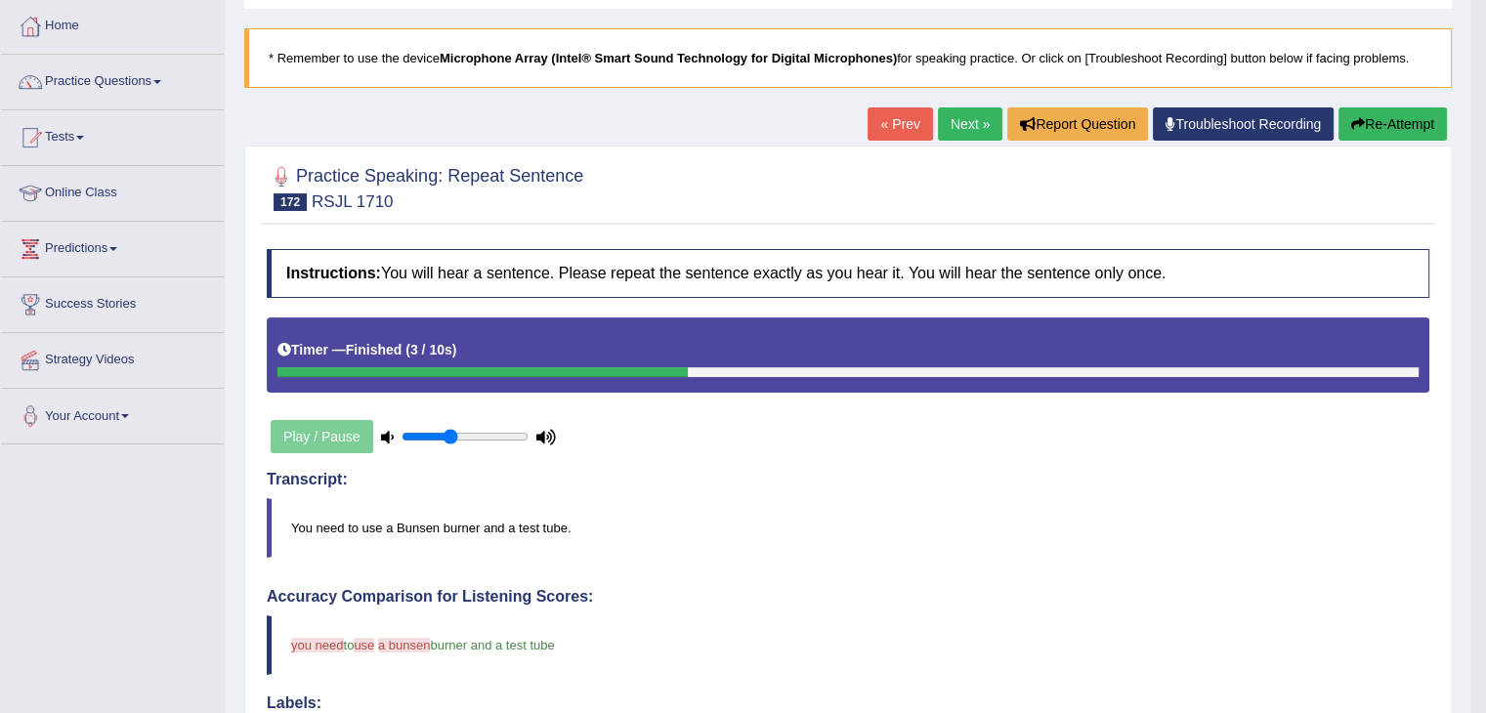
click at [888, 130] on link "« Prev" at bounding box center [900, 123] width 64 height 33
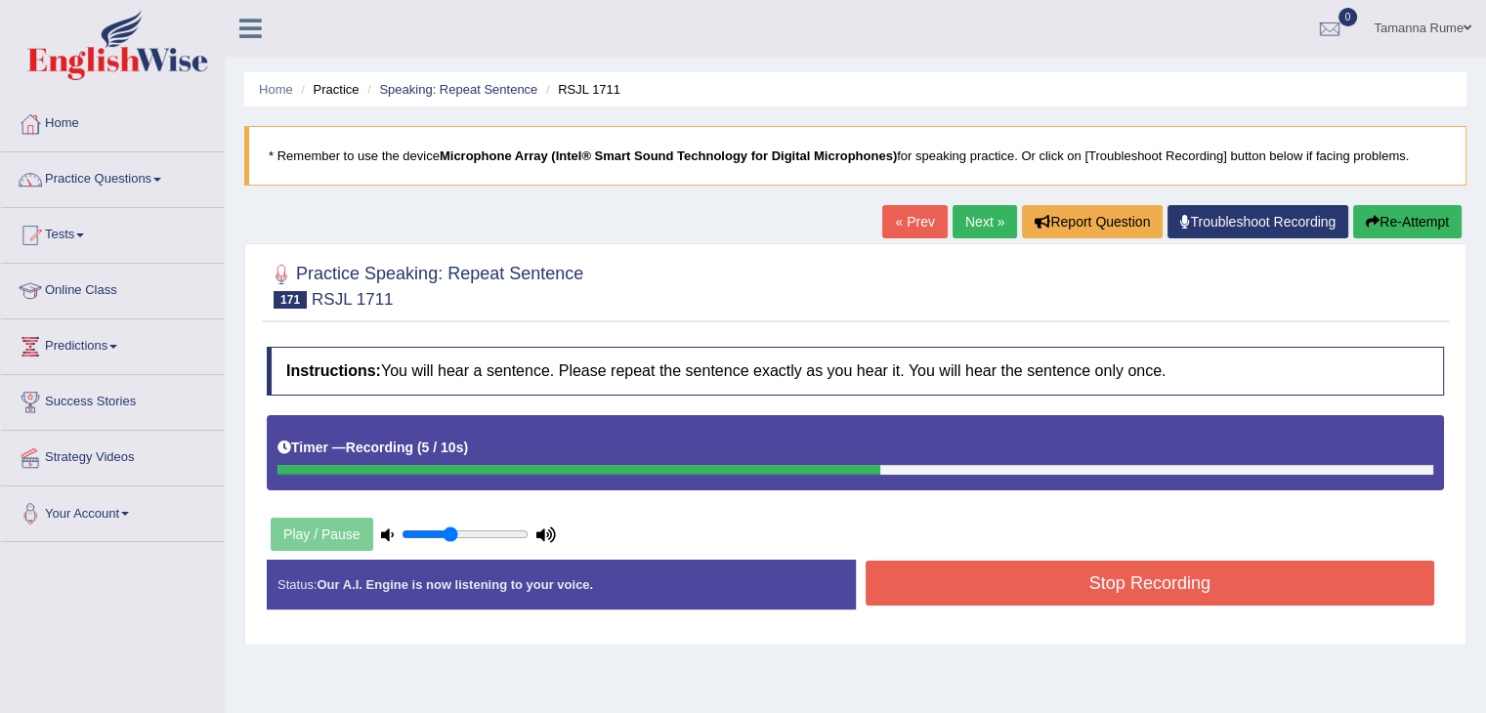
click at [895, 579] on button "Stop Recording" at bounding box center [1151, 583] width 570 height 45
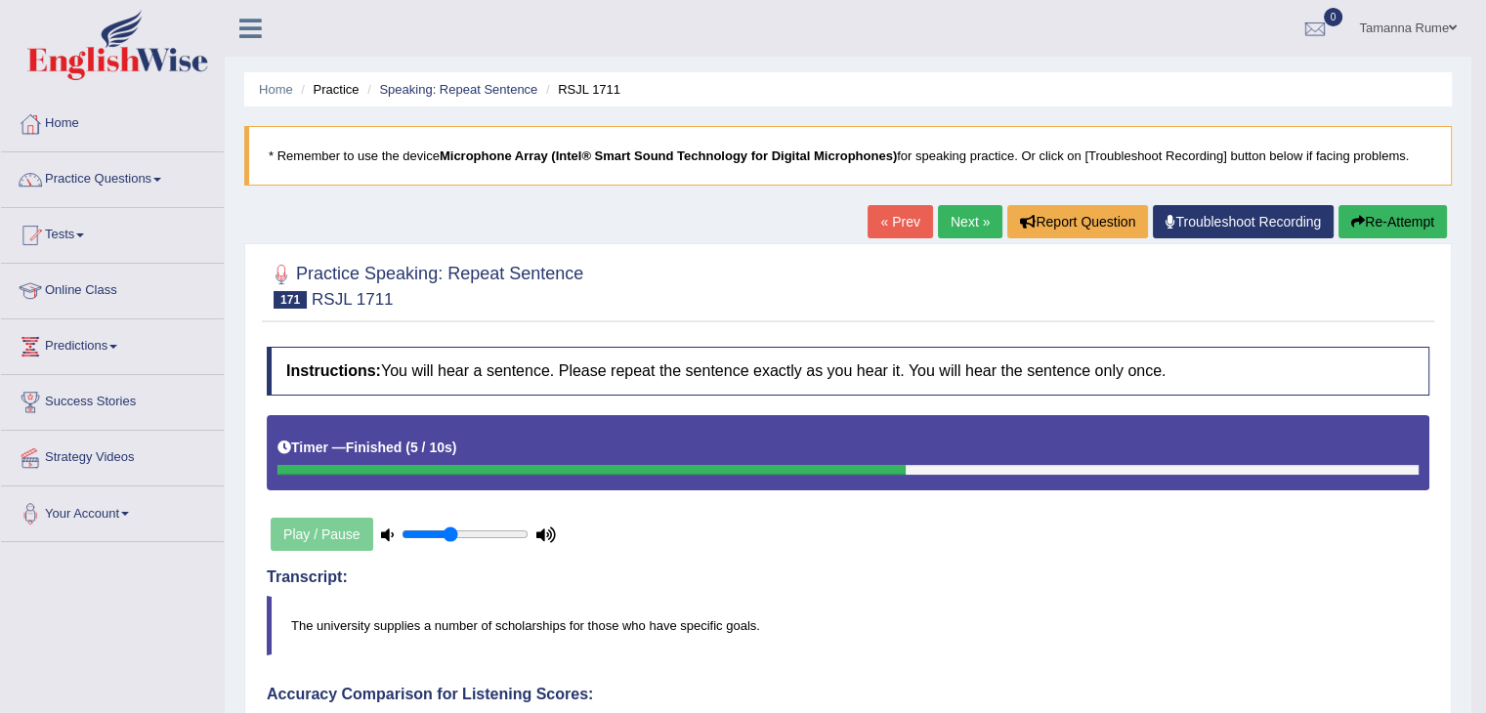
click at [884, 227] on link "« Prev" at bounding box center [900, 221] width 64 height 33
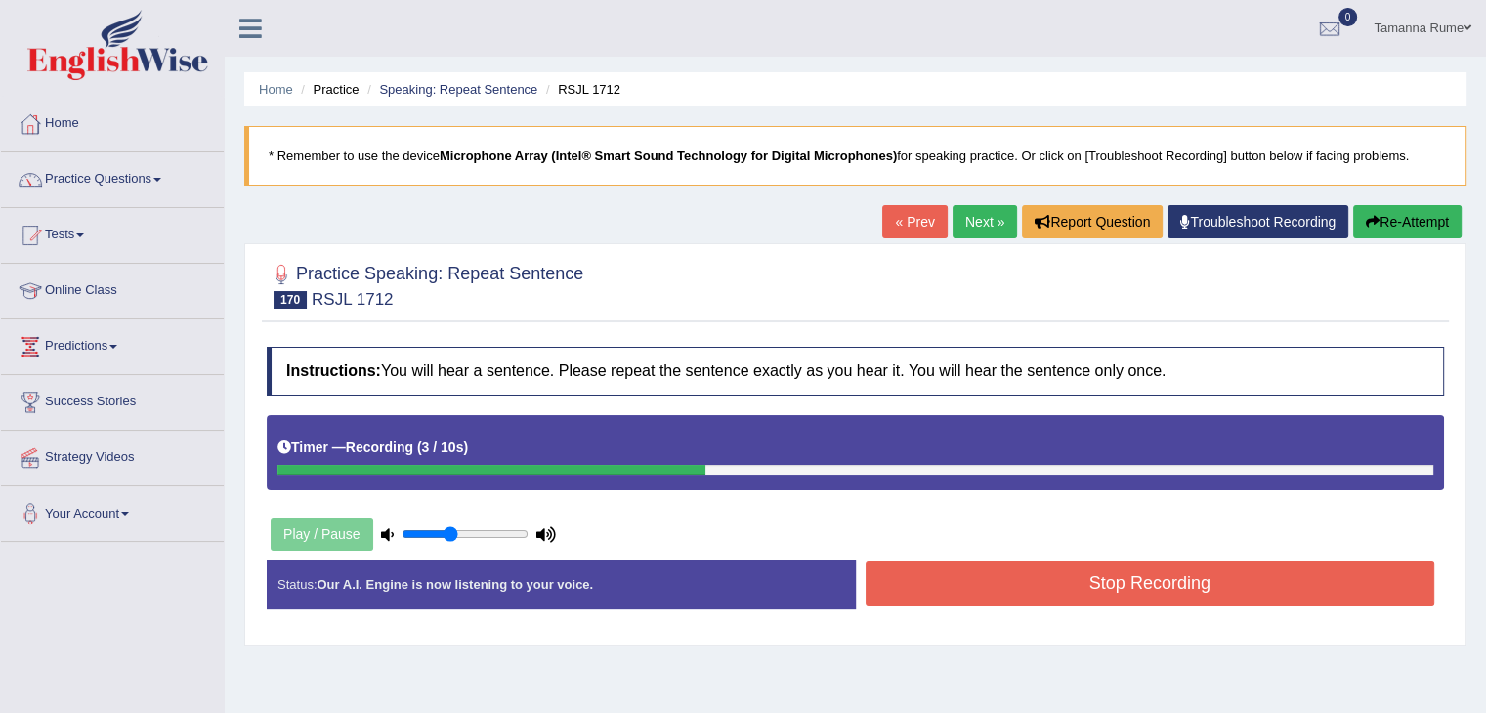
click at [931, 583] on button "Stop Recording" at bounding box center [1151, 583] width 570 height 45
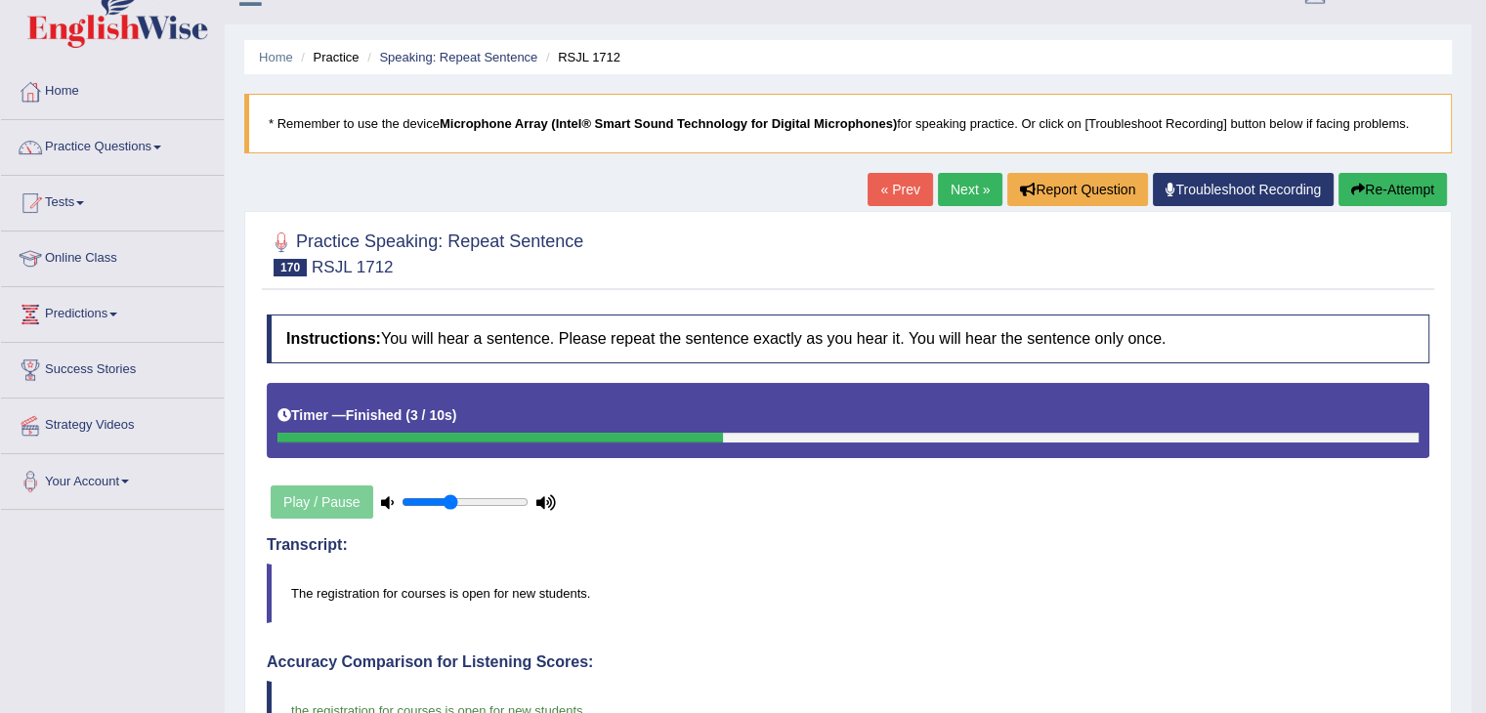
scroll to position [2, 0]
